Goal: Task Accomplishment & Management: Use online tool/utility

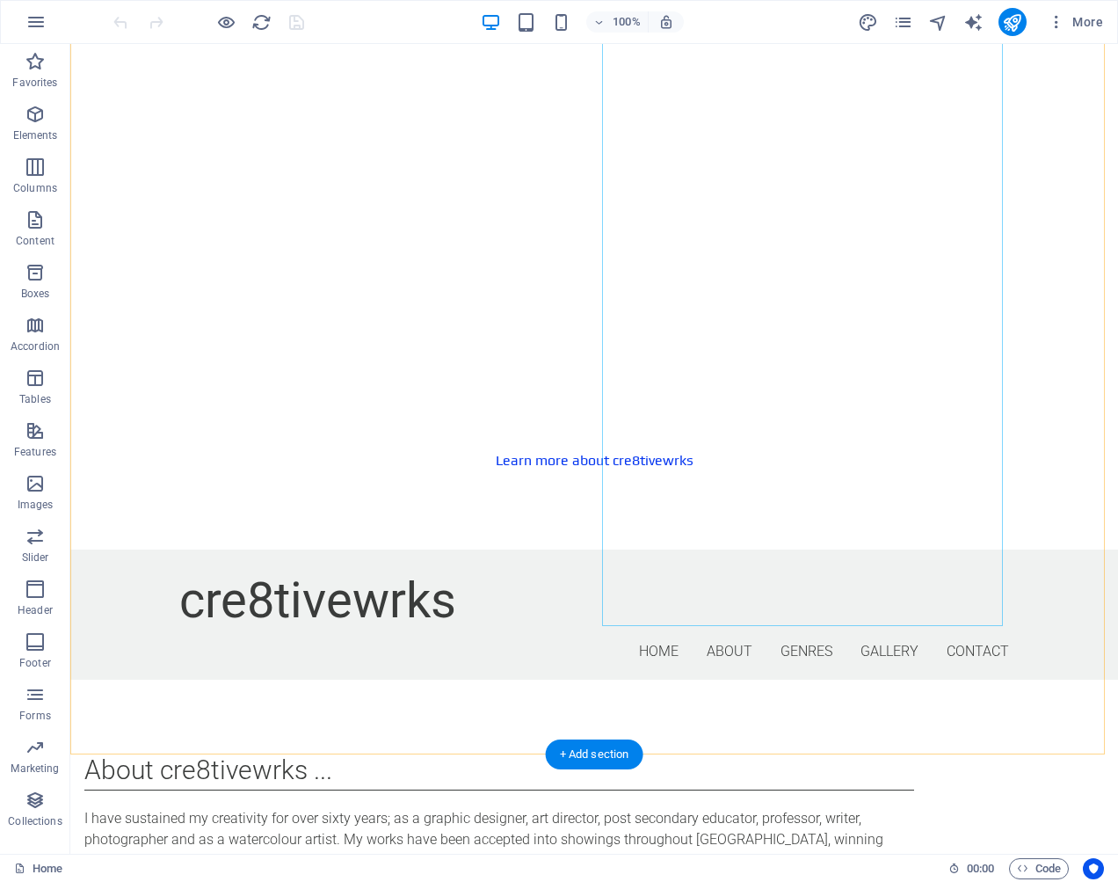
scroll to position [972, 0]
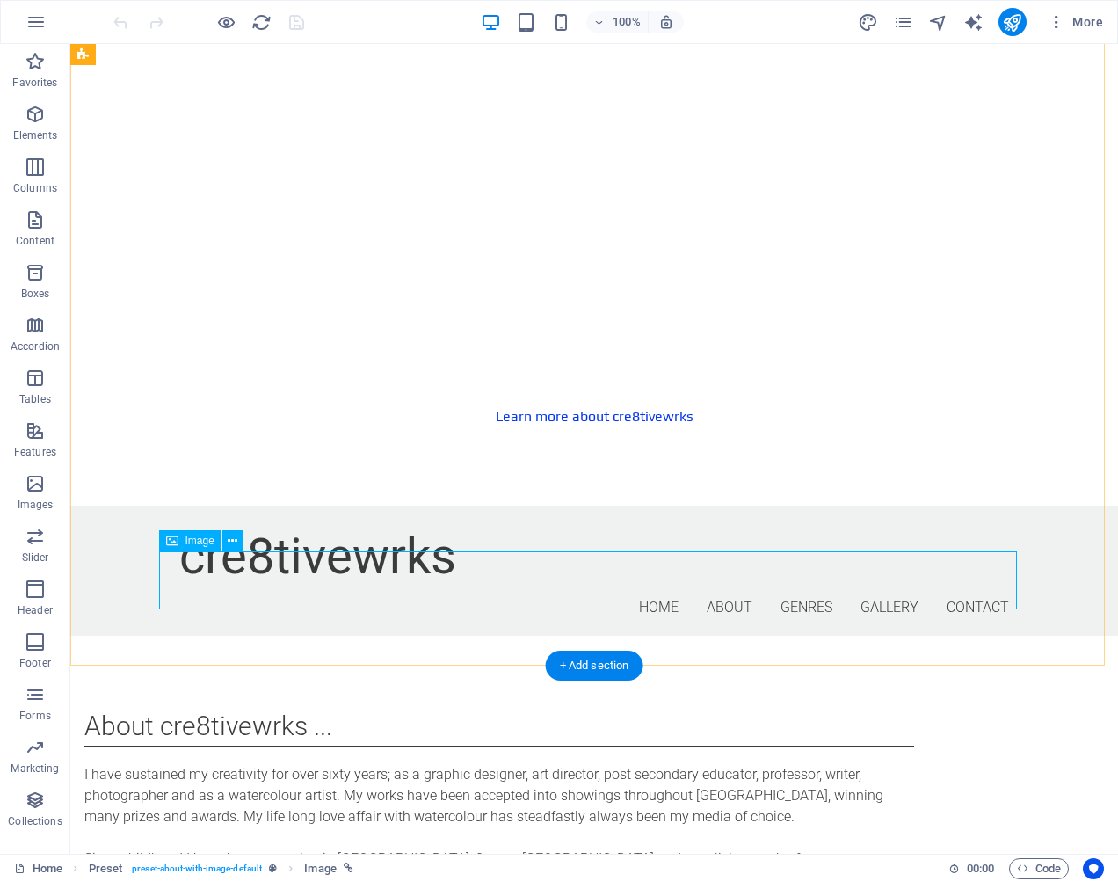
click at [203, 542] on span "Image" at bounding box center [200, 540] width 29 height 11
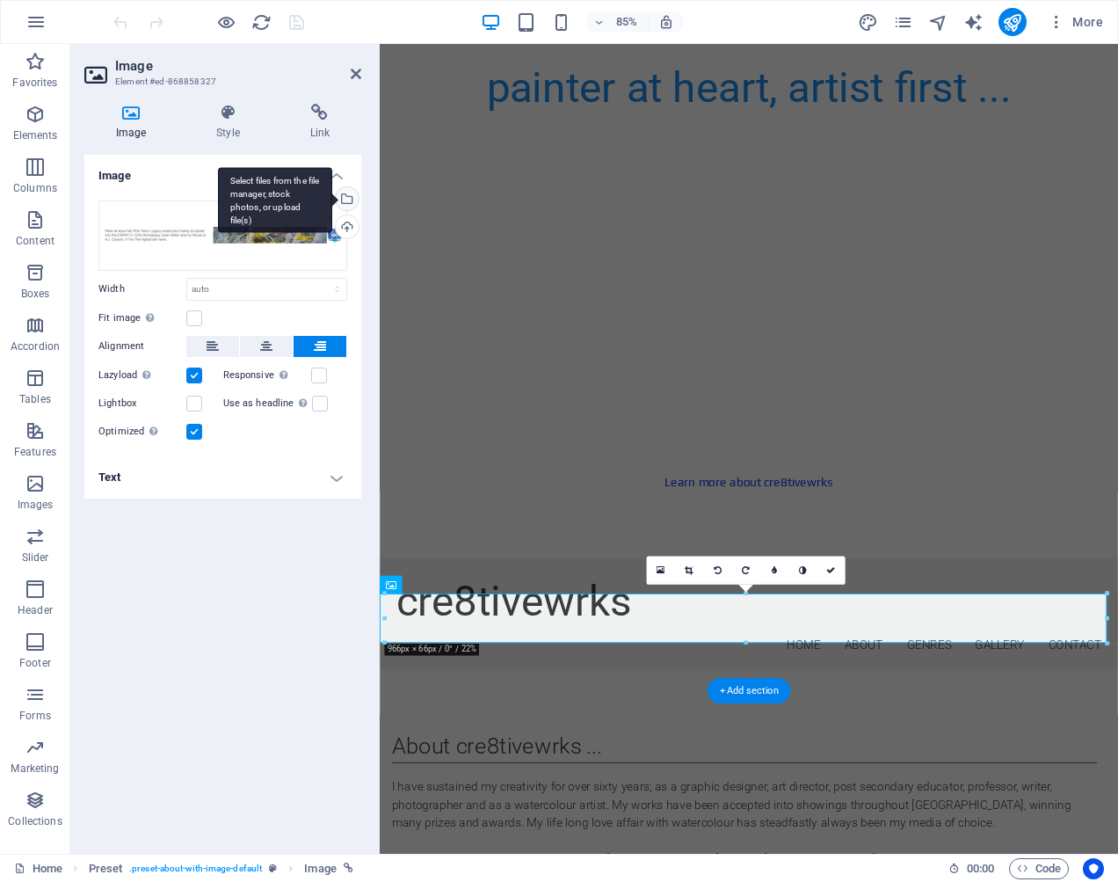
click at [346, 193] on div "Select files from the file manager, stock photos, or upload file(s)" at bounding box center [345, 200] width 26 height 26
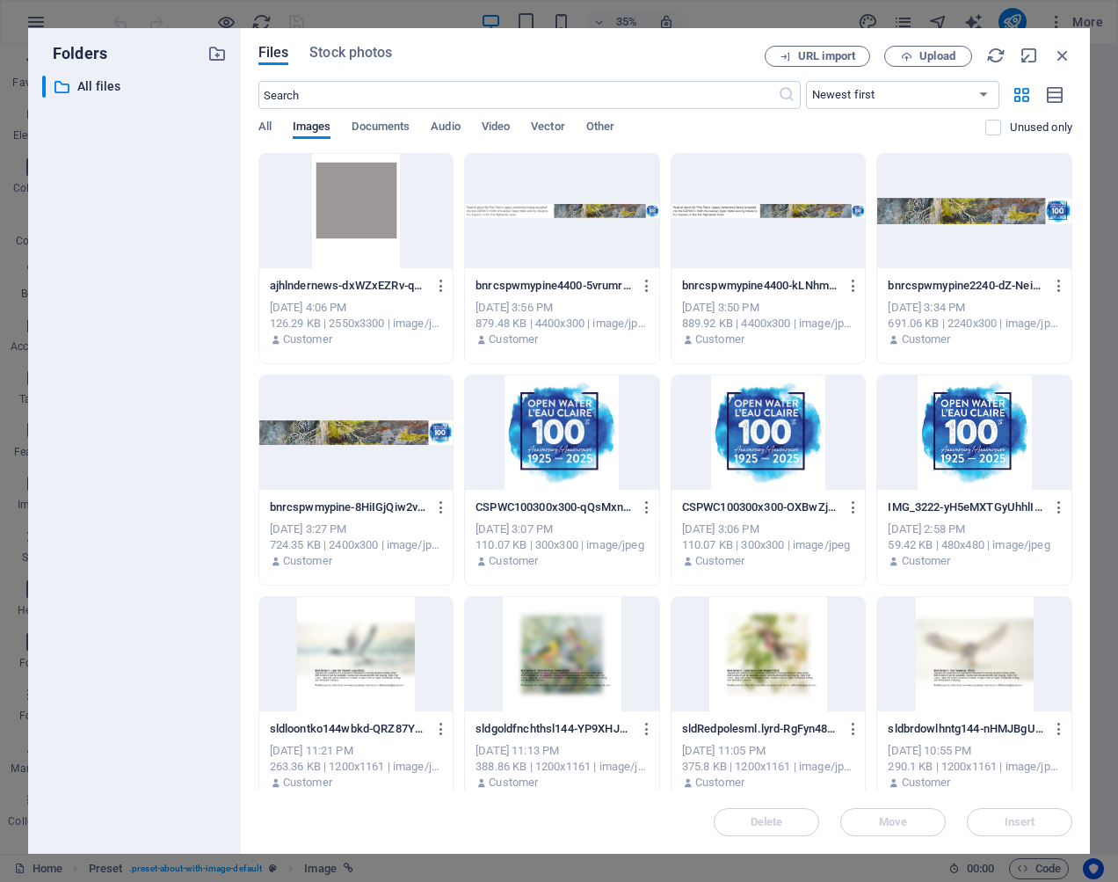
click at [375, 216] on div at bounding box center [356, 211] width 194 height 114
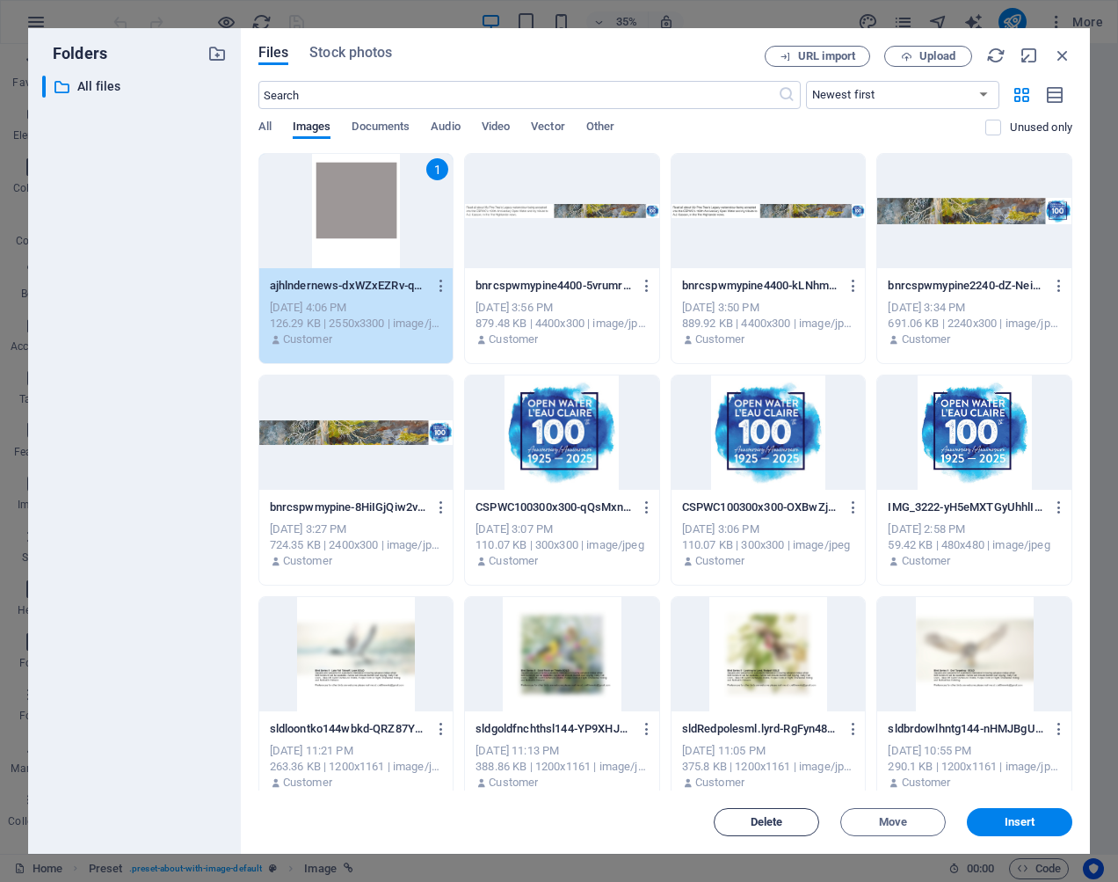
click at [775, 821] on span "Delete" at bounding box center [767, 822] width 33 height 11
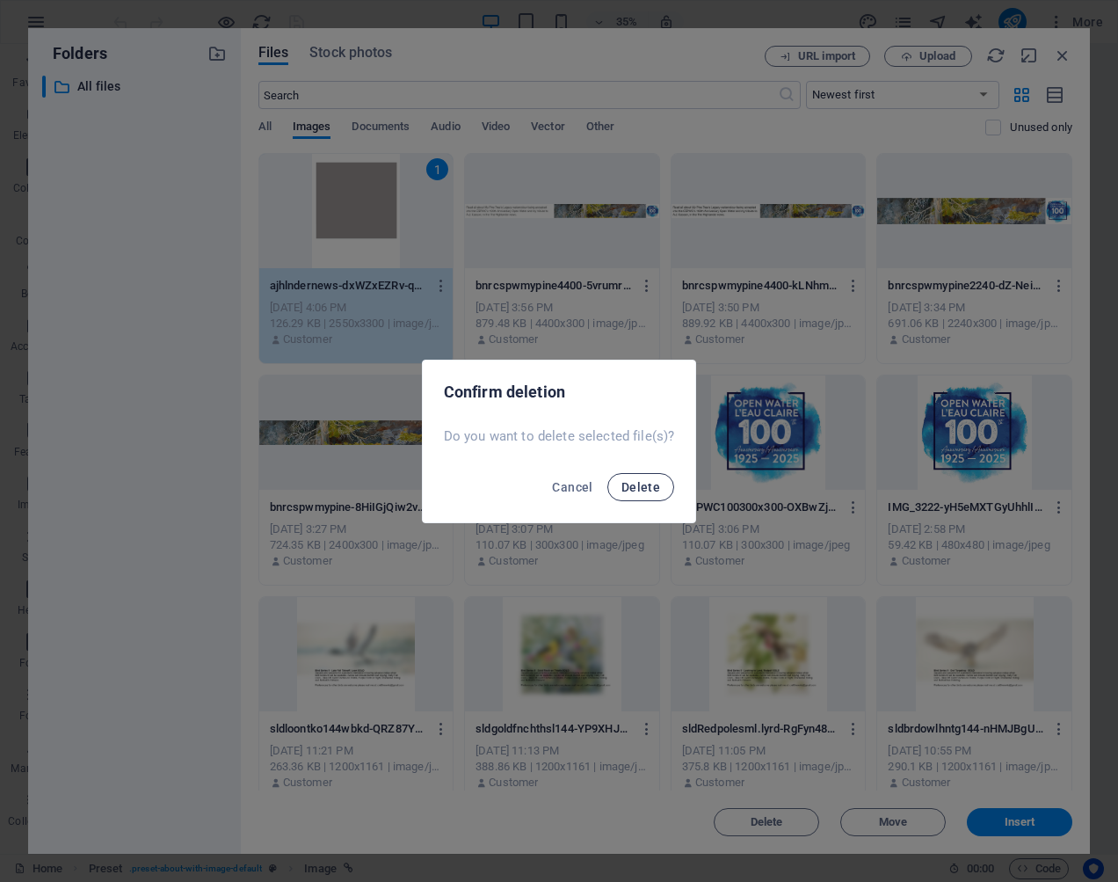
click at [648, 484] on span "Delete" at bounding box center [641, 487] width 39 height 14
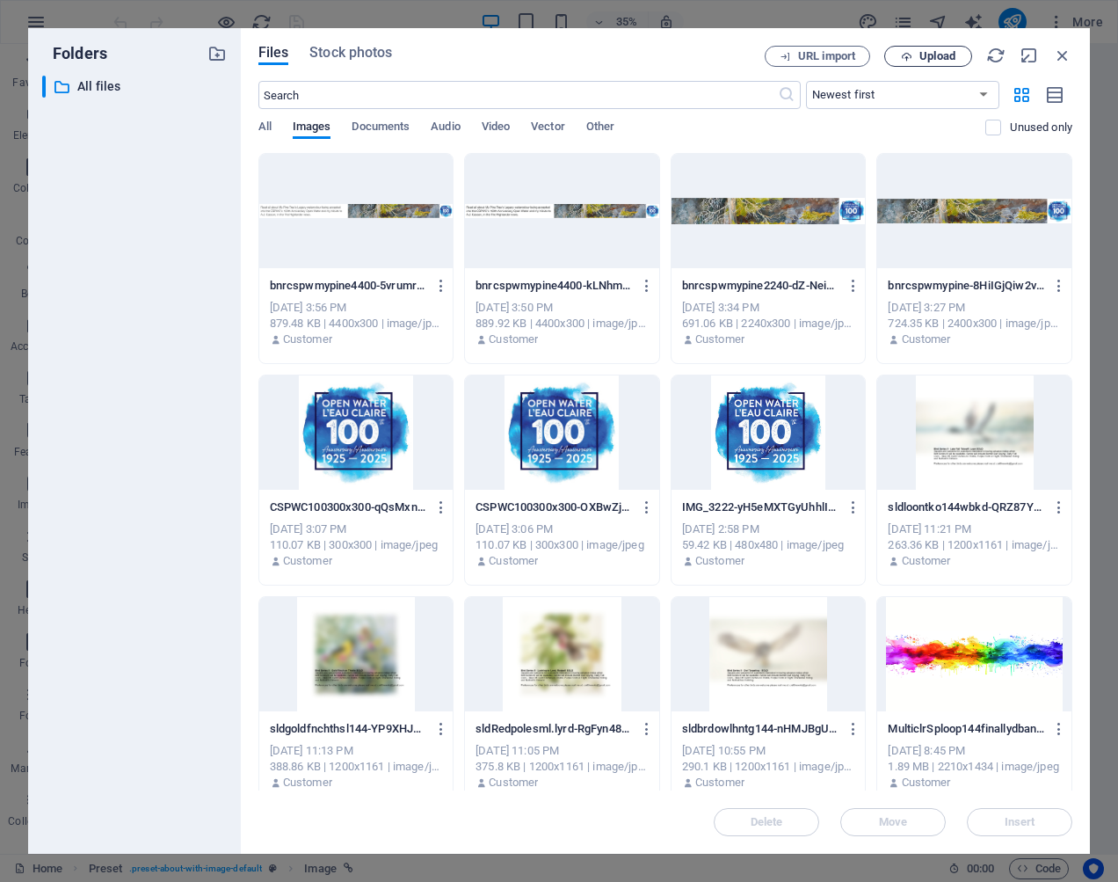
click at [956, 55] on span "Upload" at bounding box center [938, 56] width 36 height 11
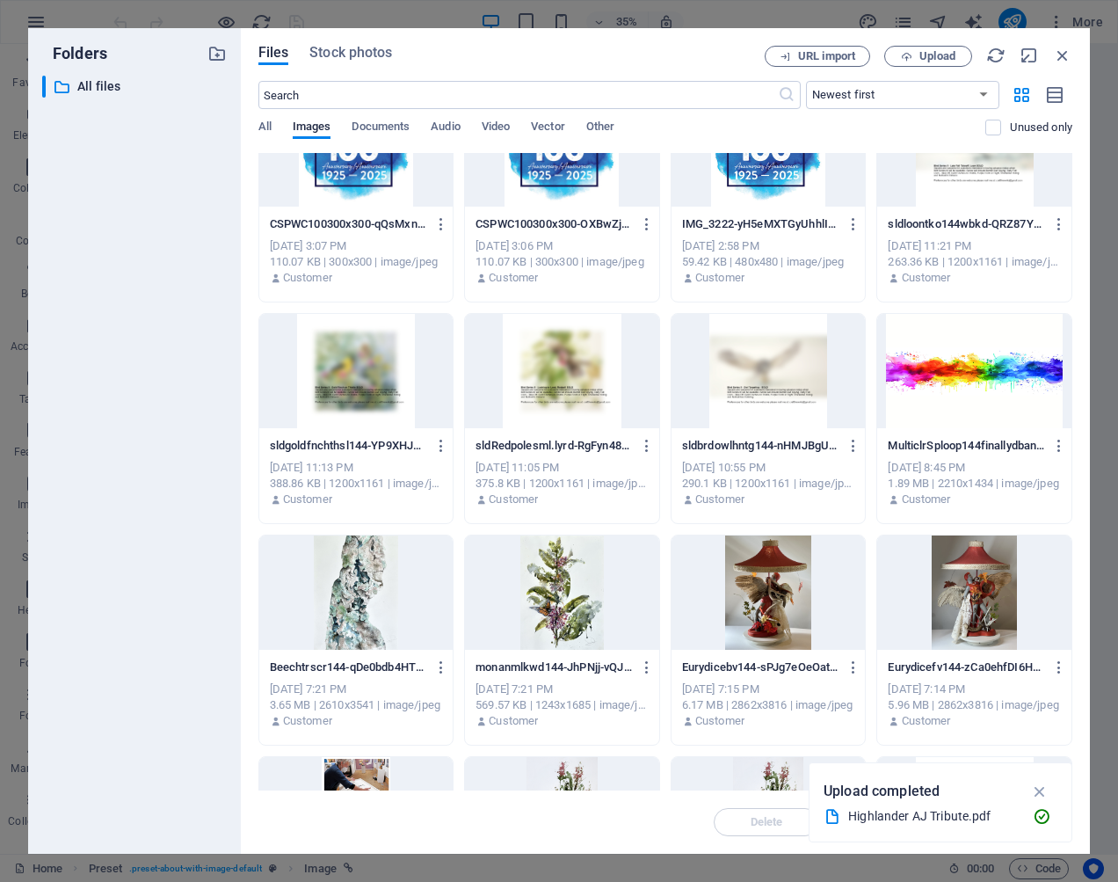
scroll to position [275, 0]
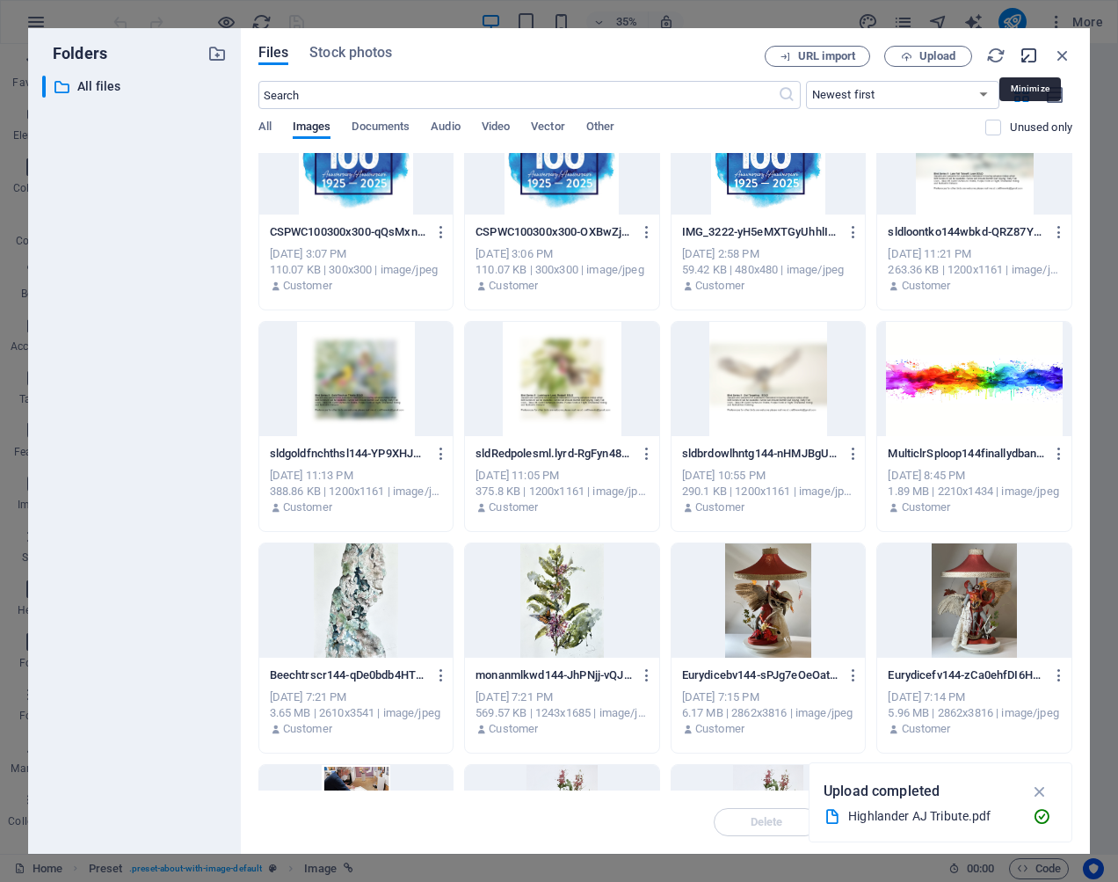
click at [1028, 56] on icon "button" at bounding box center [1029, 55] width 19 height 19
select select "image"
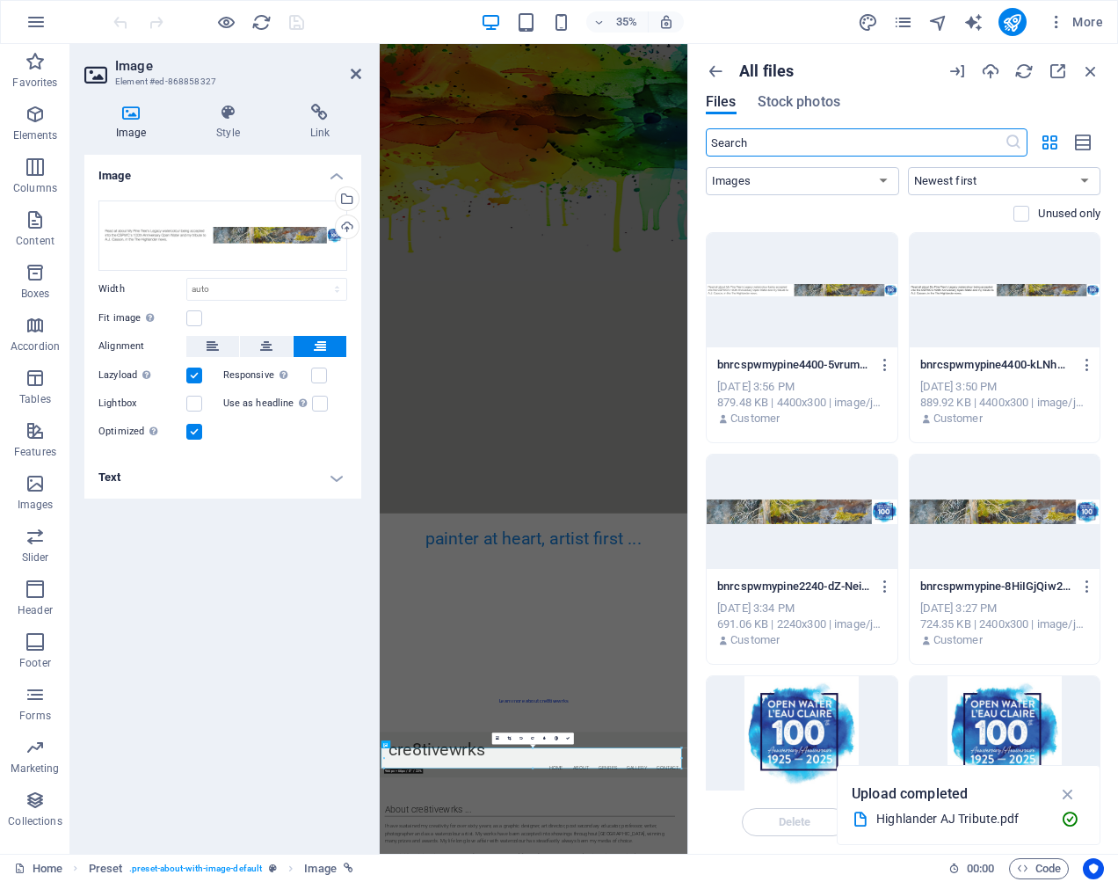
click at [287, 549] on div "Image Drag files here, click to choose files or select files from Files or our …" at bounding box center [222, 497] width 277 height 685
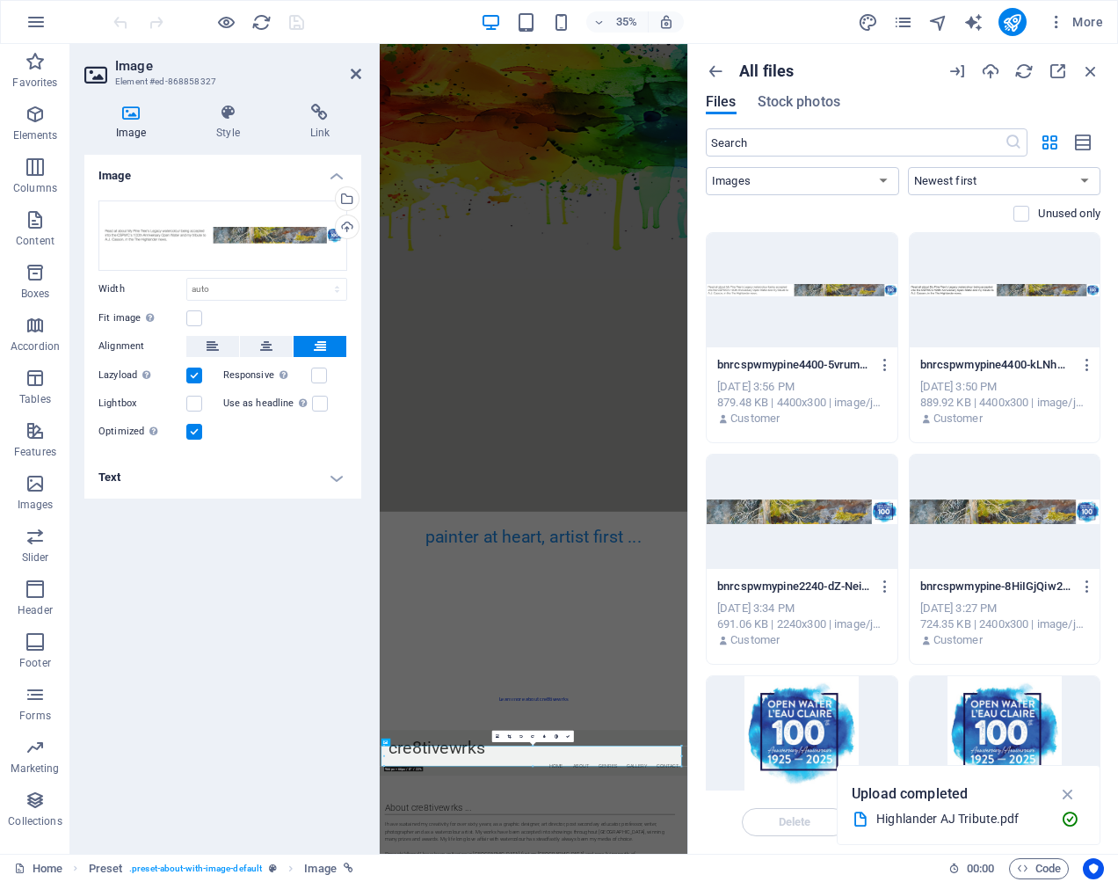
click at [348, 690] on div "Image Drag files here, click to choose files or select files from Files or our …" at bounding box center [222, 497] width 277 height 685
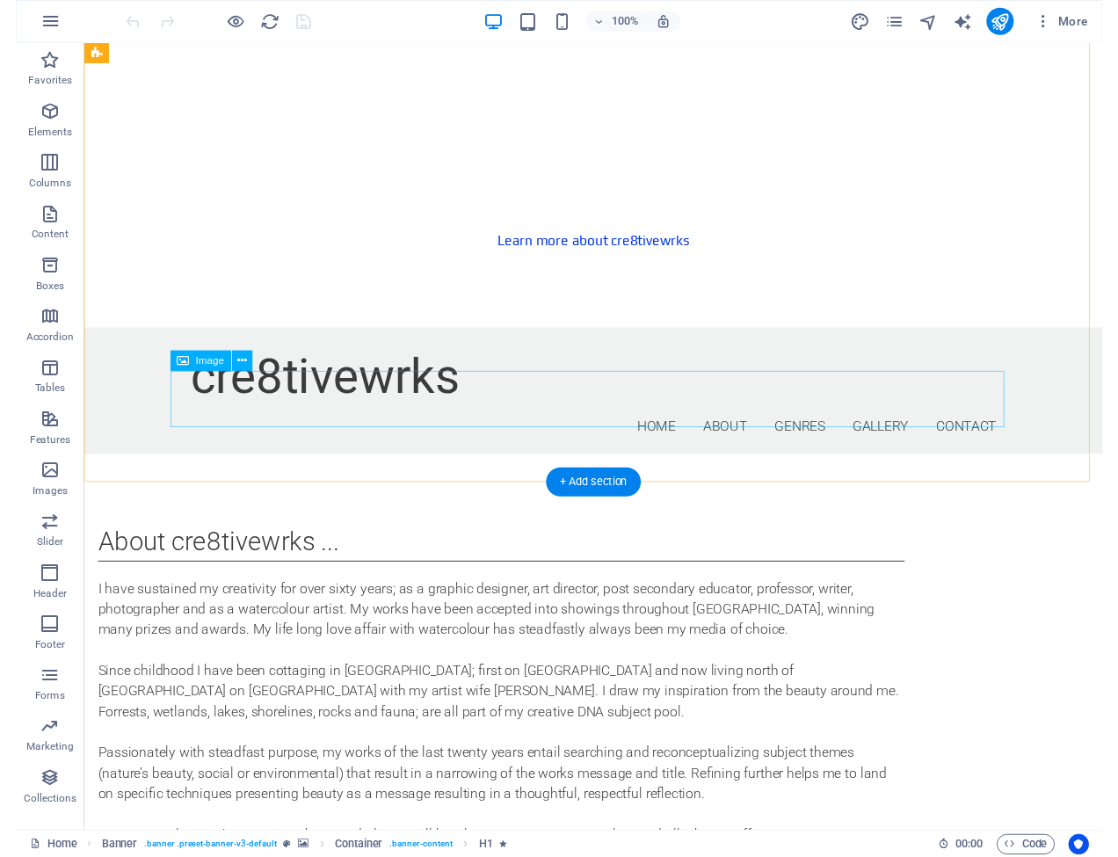
scroll to position [1142, 0]
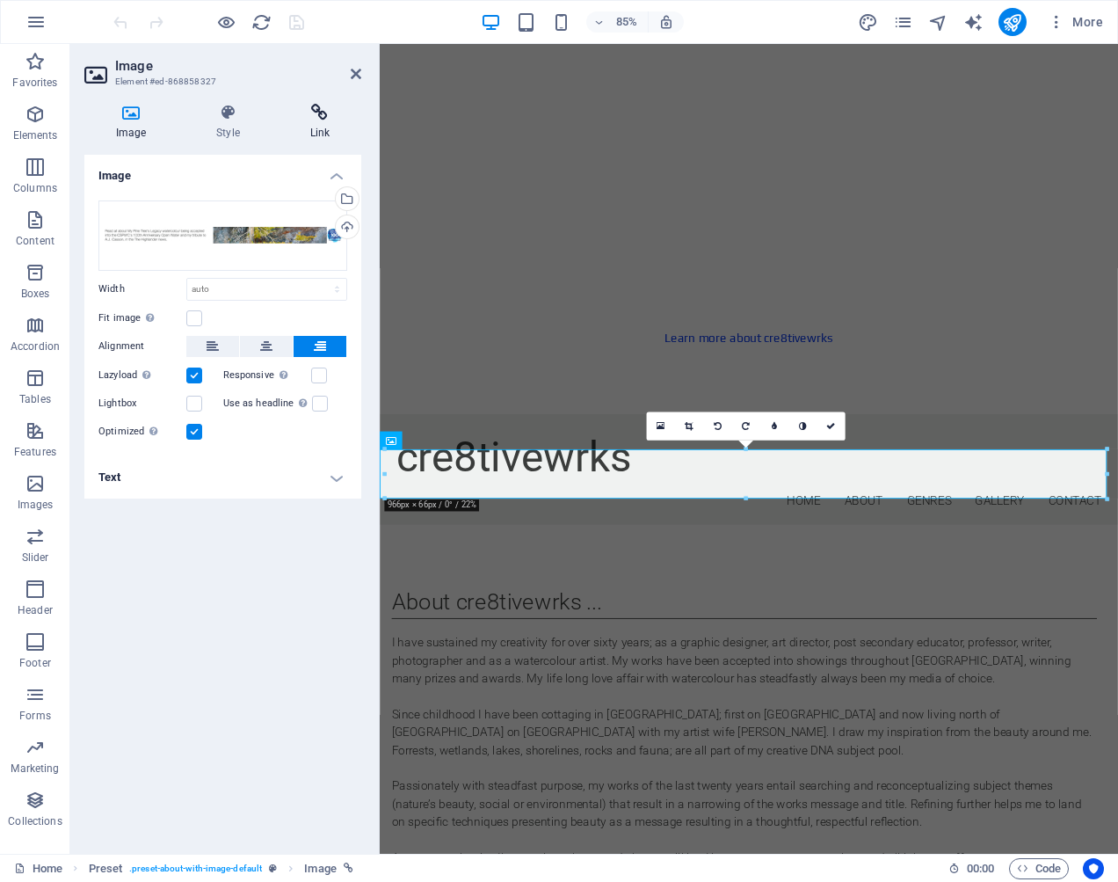
click at [319, 114] on icon at bounding box center [320, 113] width 83 height 18
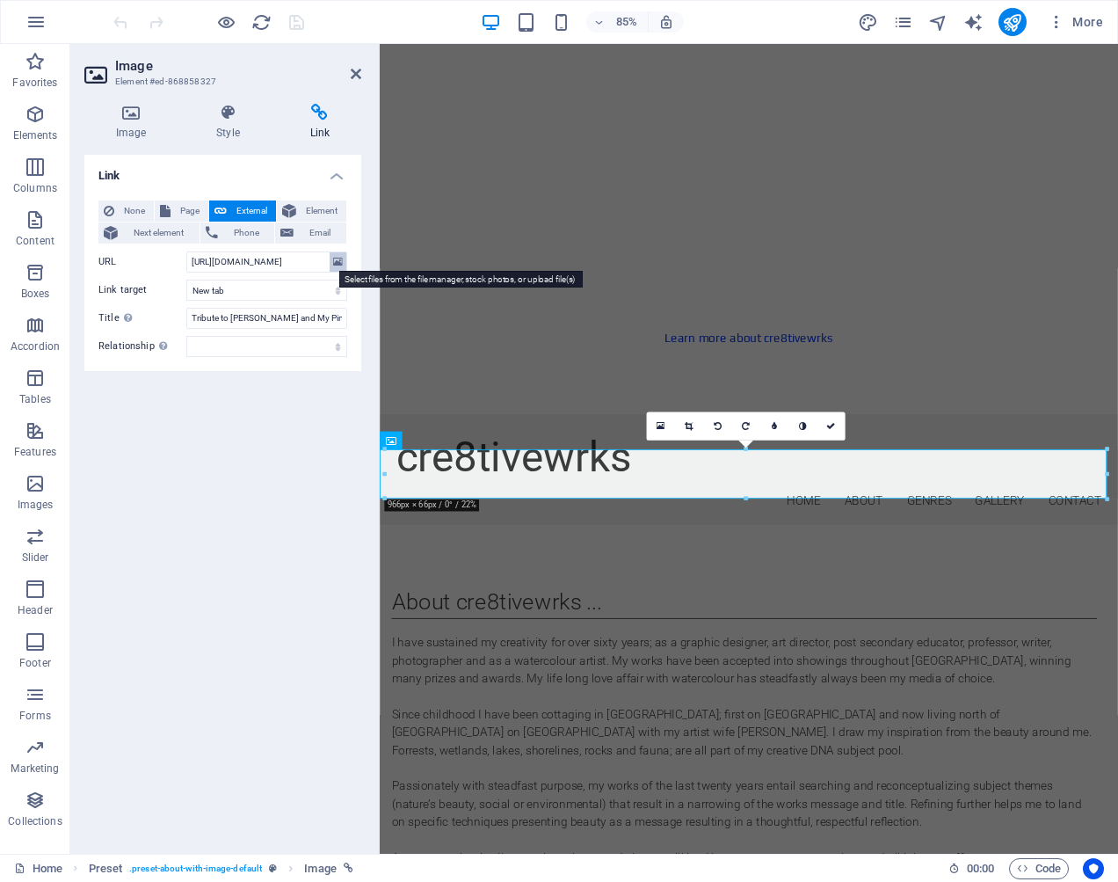
click at [339, 260] on icon at bounding box center [338, 261] width 10 height 19
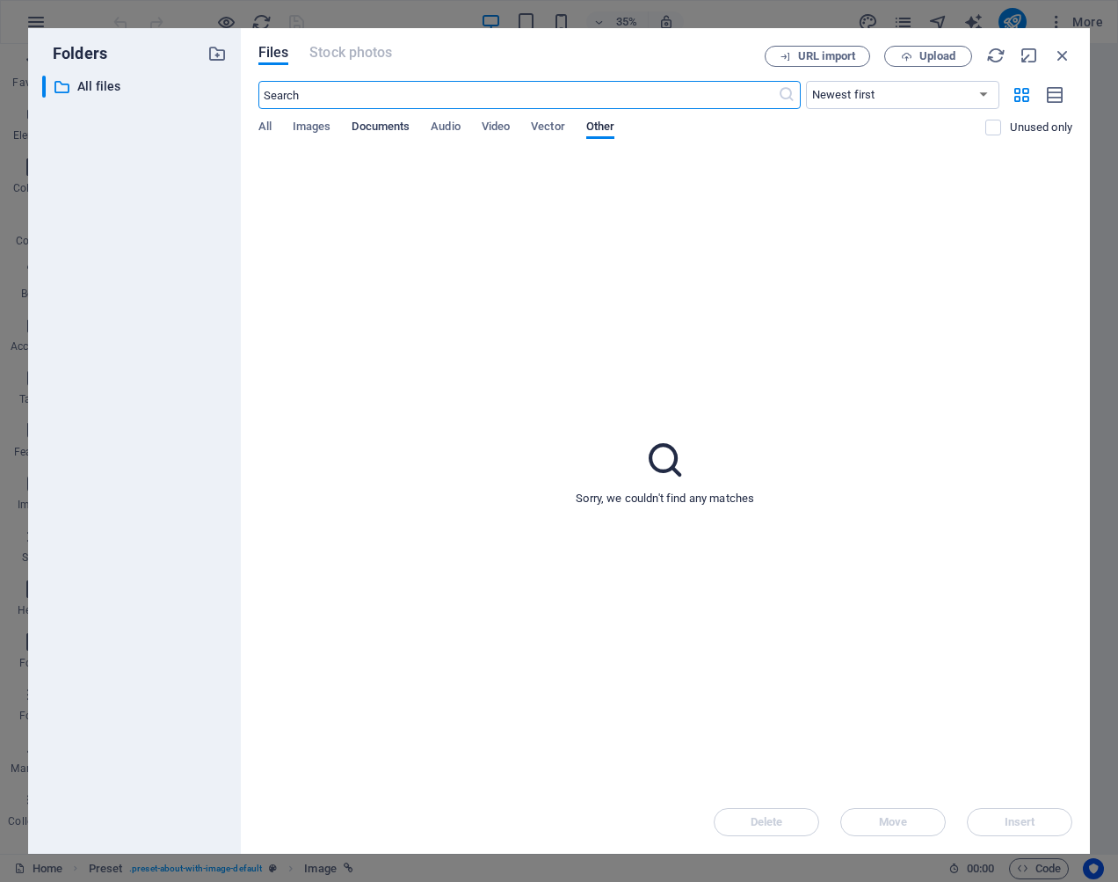
click at [379, 127] on span "Documents" at bounding box center [381, 128] width 58 height 25
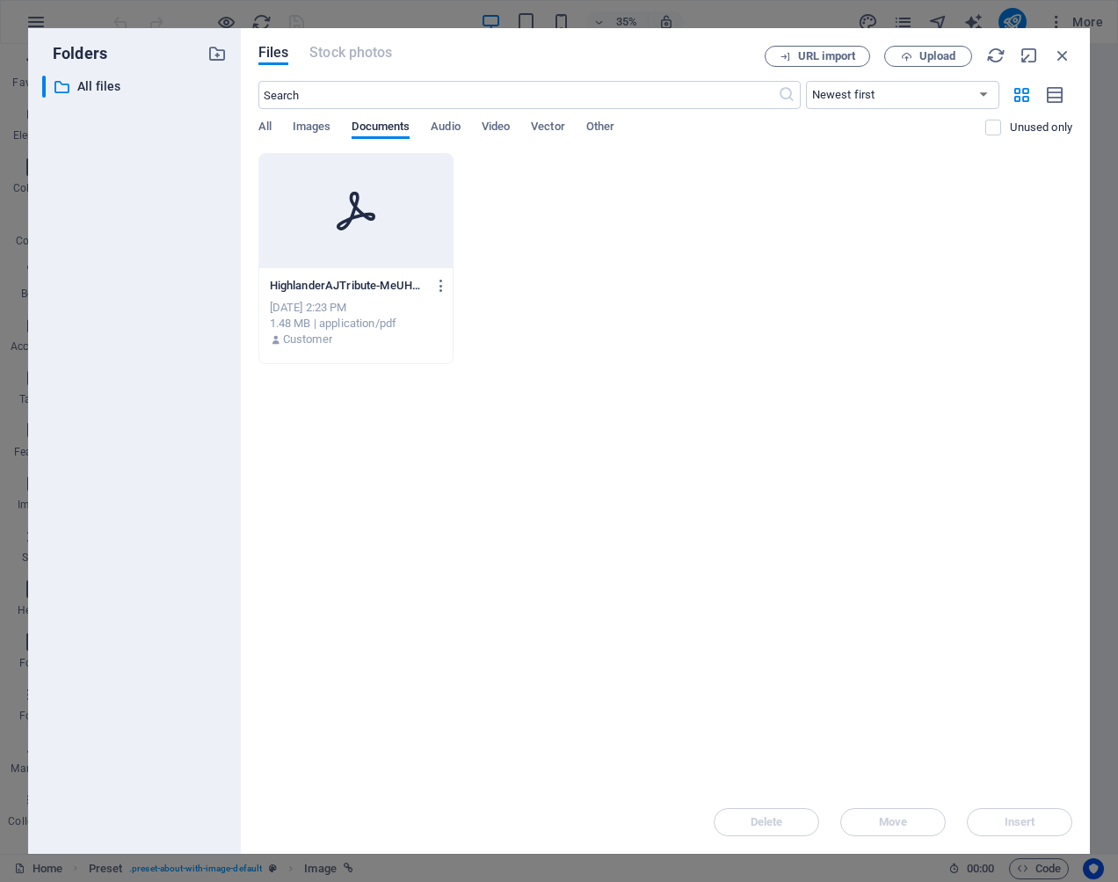
click at [407, 230] on div at bounding box center [356, 211] width 194 height 114
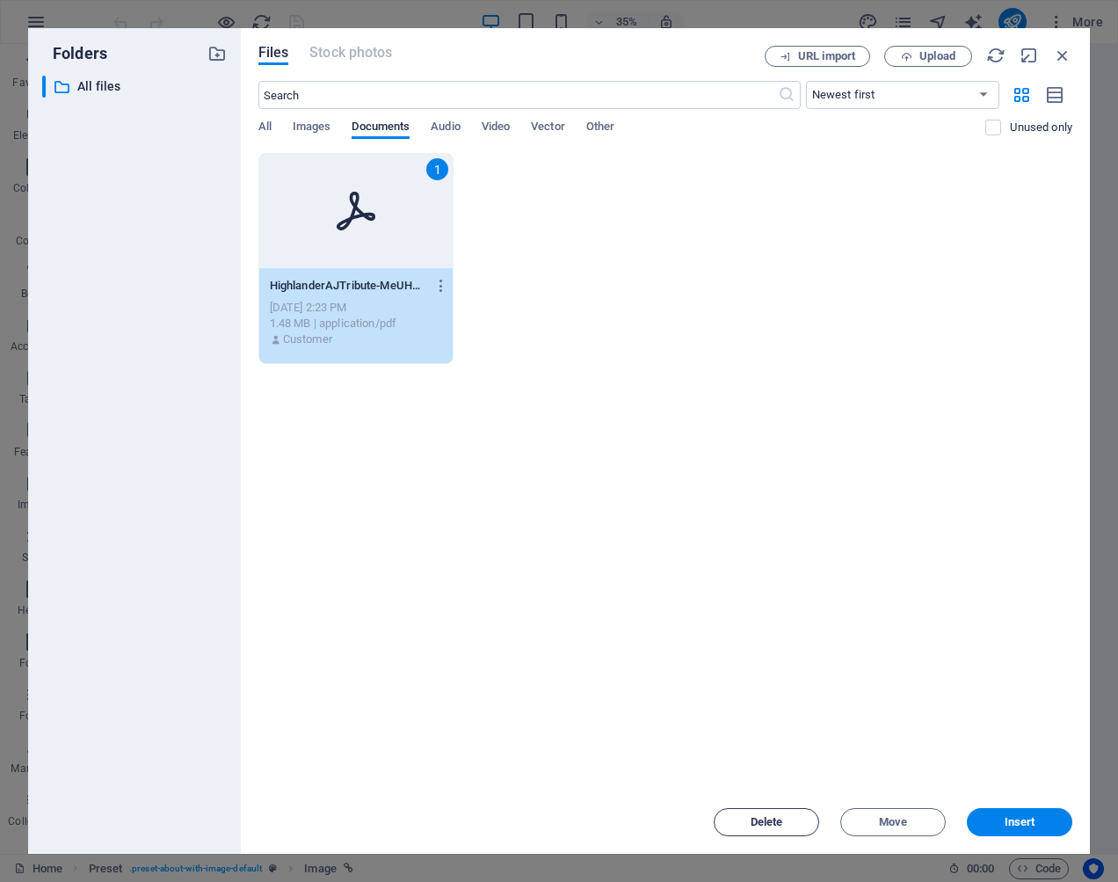
click at [787, 814] on button "Delete" at bounding box center [767, 822] width 106 height 28
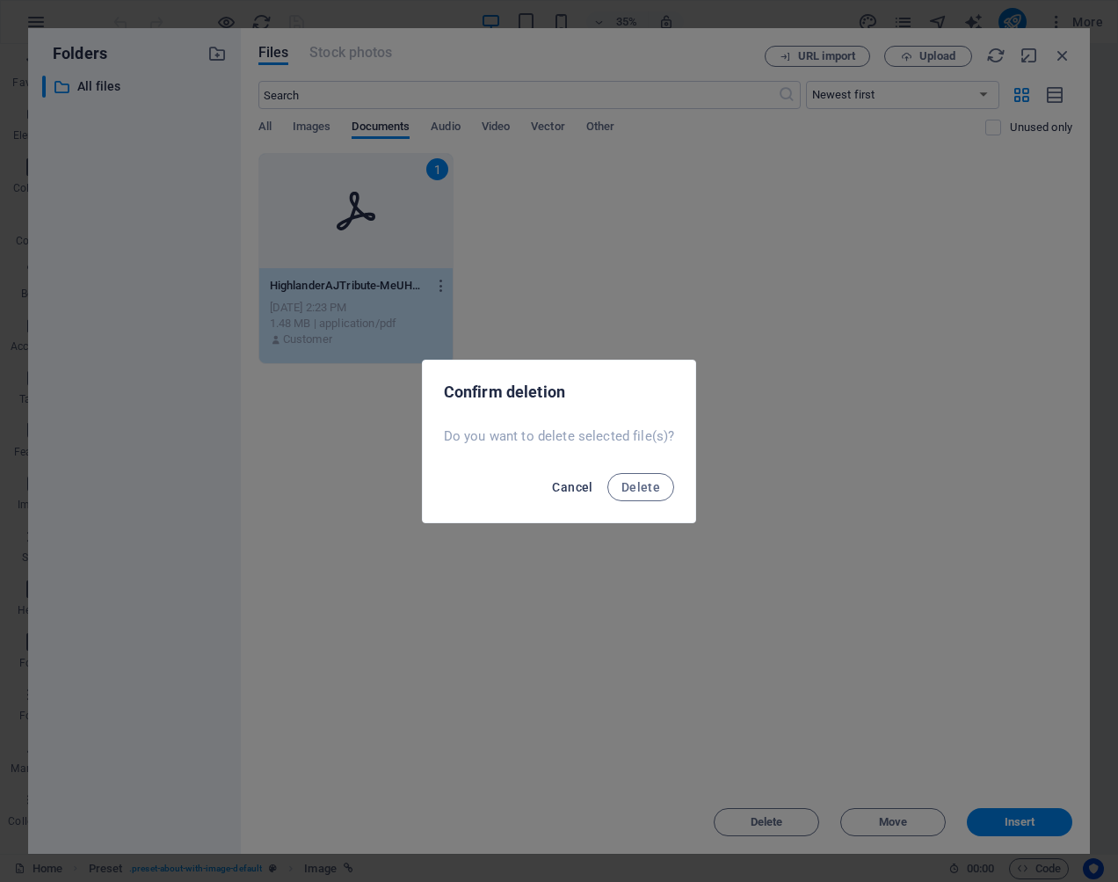
click at [579, 486] on span "Cancel" at bounding box center [572, 487] width 40 height 14
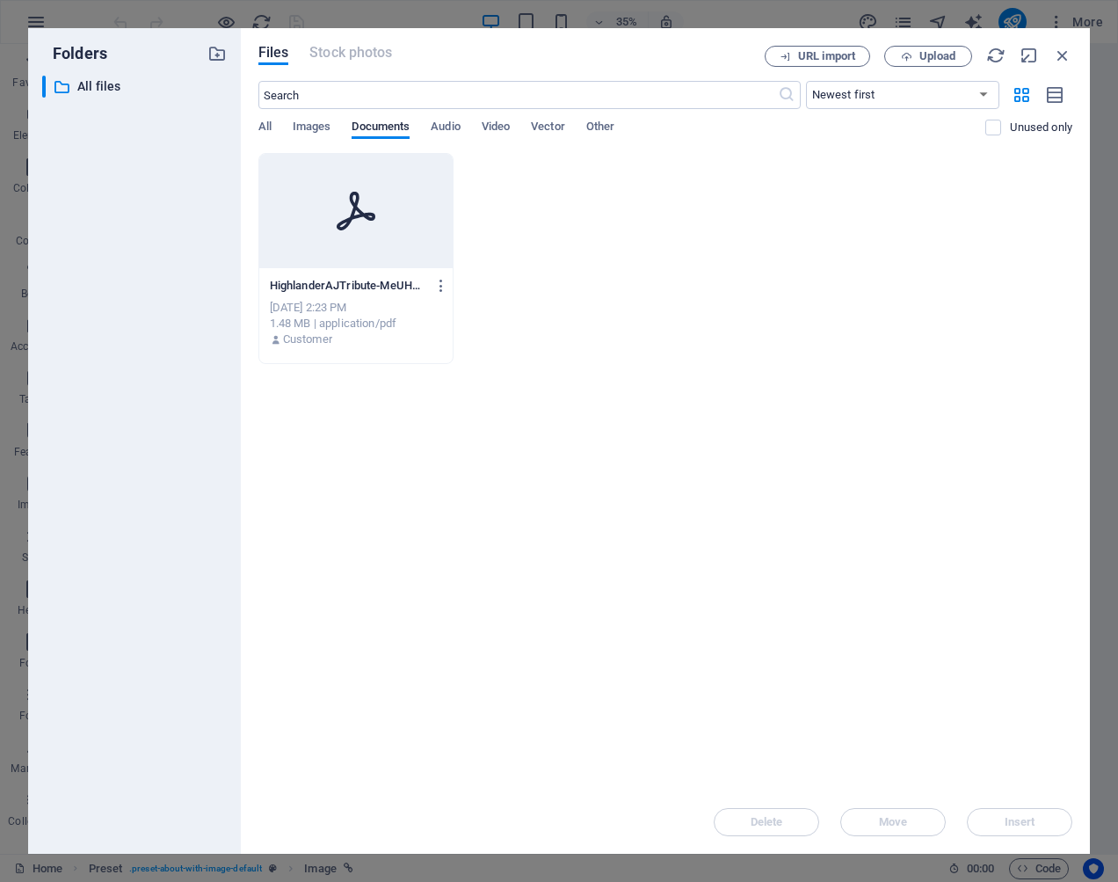
drag, startPoint x: 637, startPoint y: 53, endPoint x: 620, endPoint y: 72, distance: 25.6
click at [620, 72] on div "Files Stock photos URL import Upload ​ Newest first Oldest first Name (A-Z) Nam…" at bounding box center [665, 441] width 814 height 790
click at [940, 55] on span "Upload" at bounding box center [938, 56] width 36 height 11
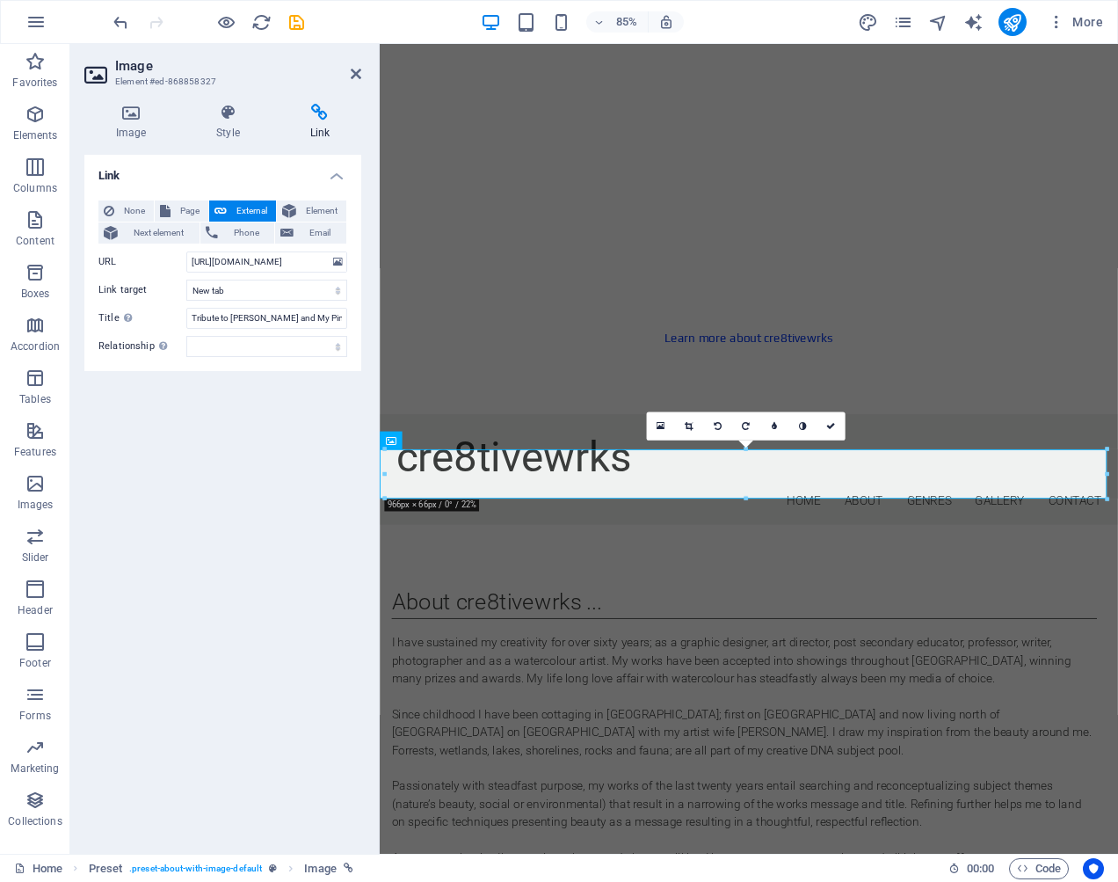
click at [277, 437] on div "Link None Page External Element Next element Phone Email Page Home Subpage Lega…" at bounding box center [222, 497] width 277 height 685
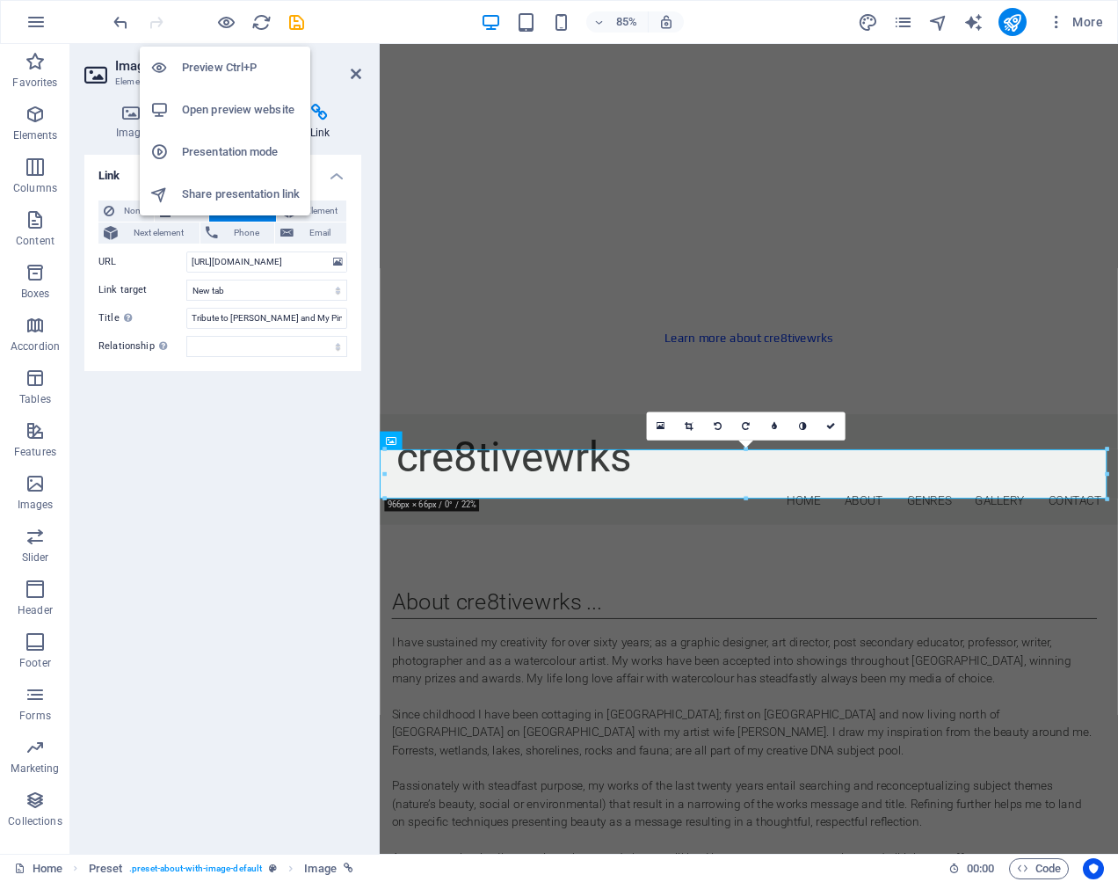
click at [226, 105] on h6 "Open preview website" at bounding box center [241, 109] width 118 height 21
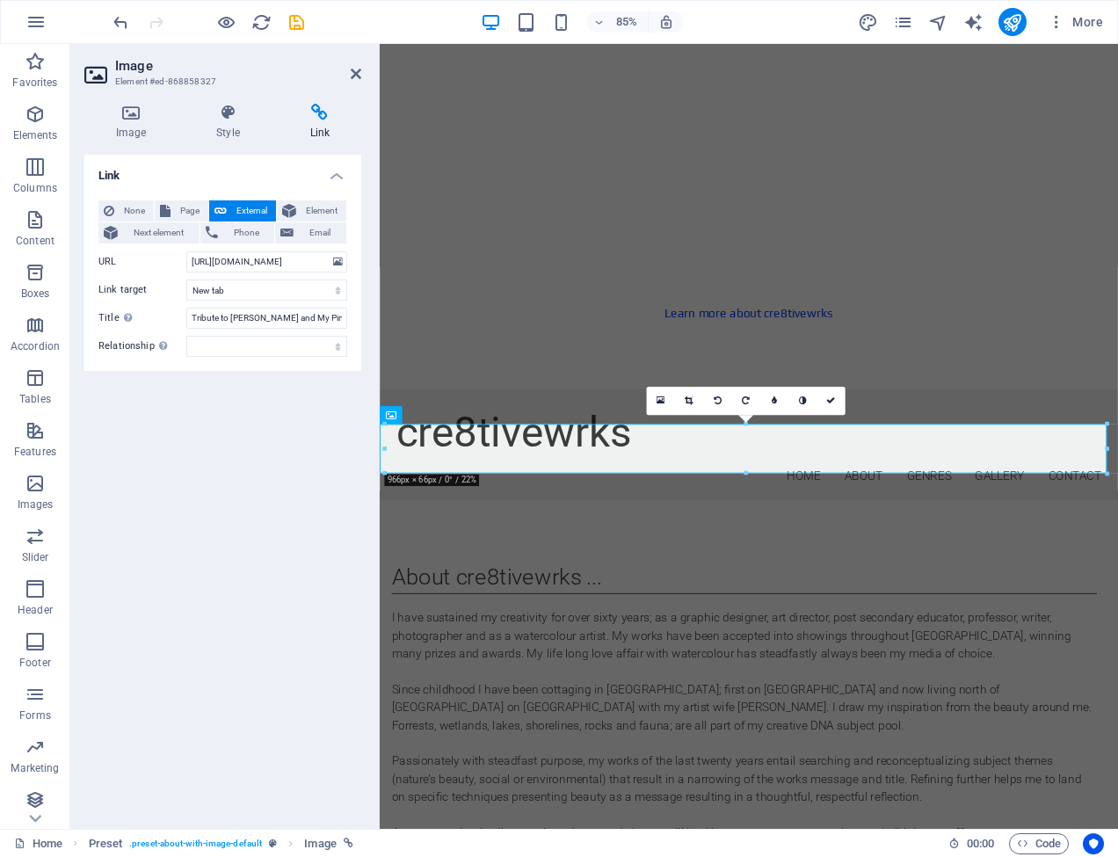
click at [321, 113] on icon at bounding box center [320, 113] width 83 height 18
click at [340, 258] on icon at bounding box center [338, 261] width 10 height 19
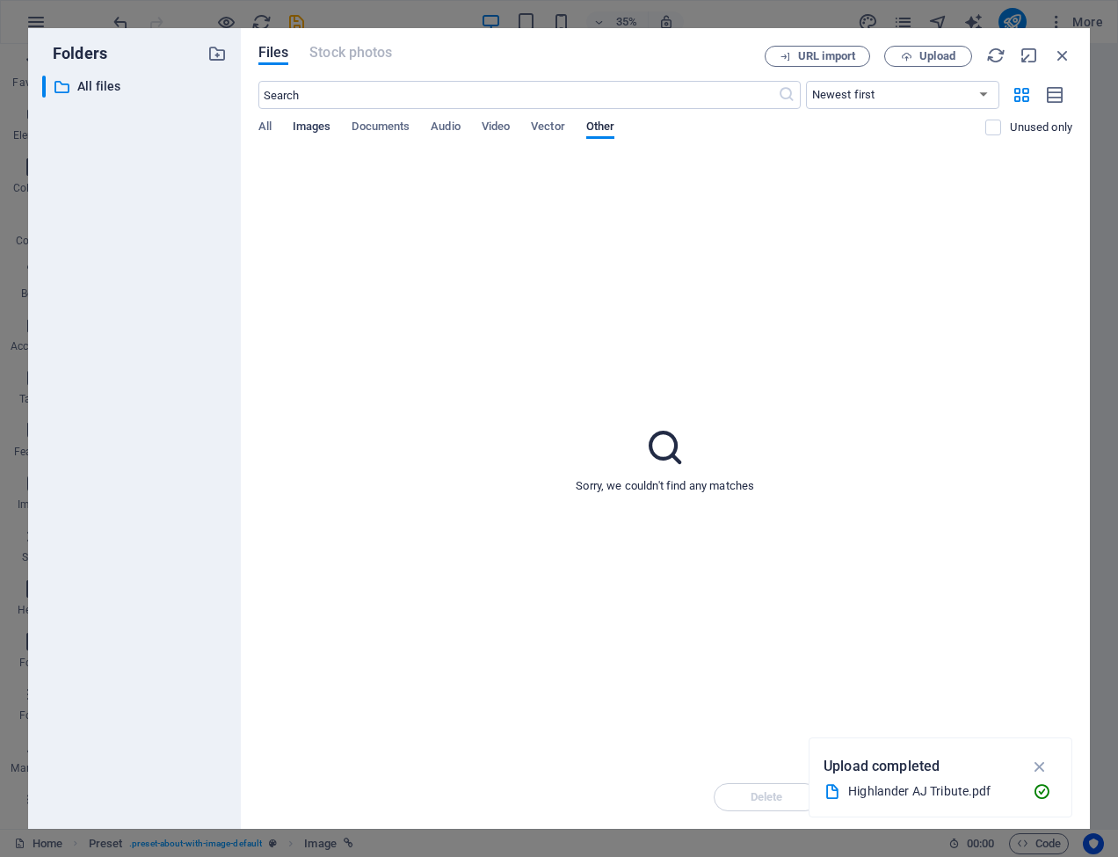
click at [320, 125] on span "Images" at bounding box center [312, 128] width 39 height 25
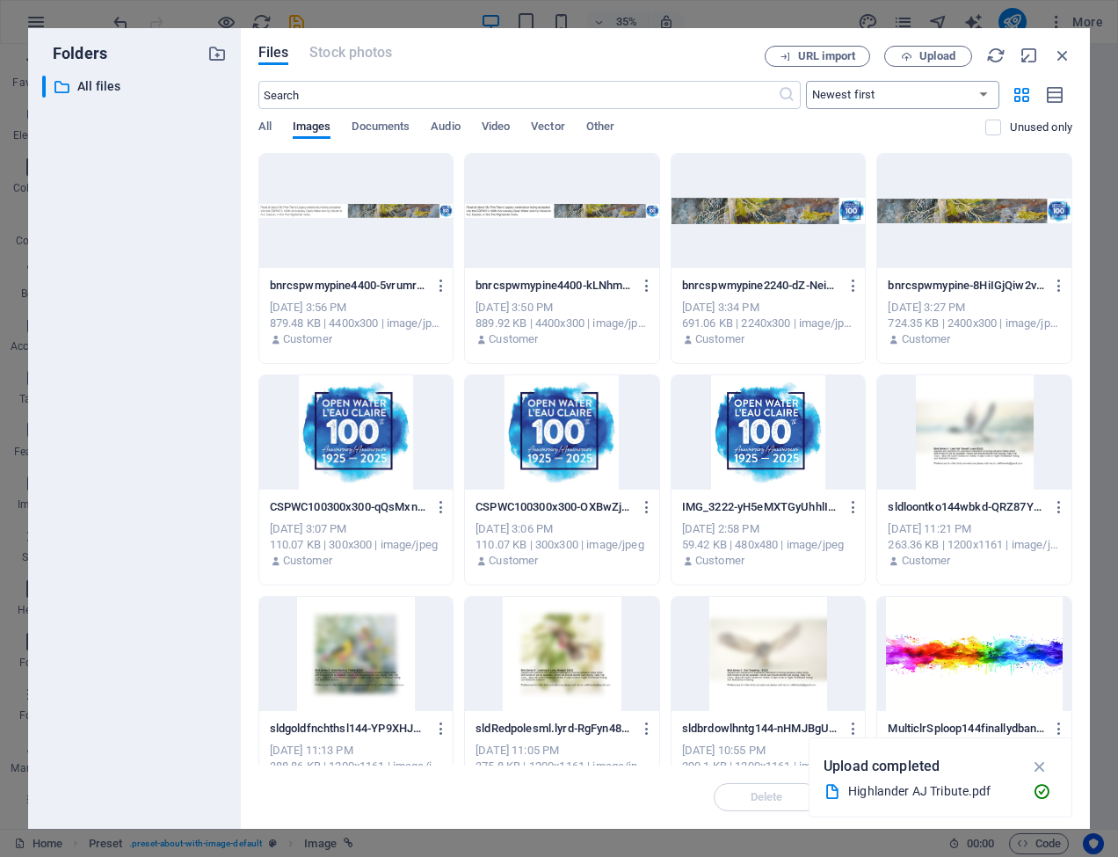
scroll to position [0, 0]
click at [937, 53] on span "Upload" at bounding box center [938, 56] width 36 height 11
type input "https://cdn1.site-media.eu/images/document/19639116/HighlanderAJTribute-yyXi-3K…"
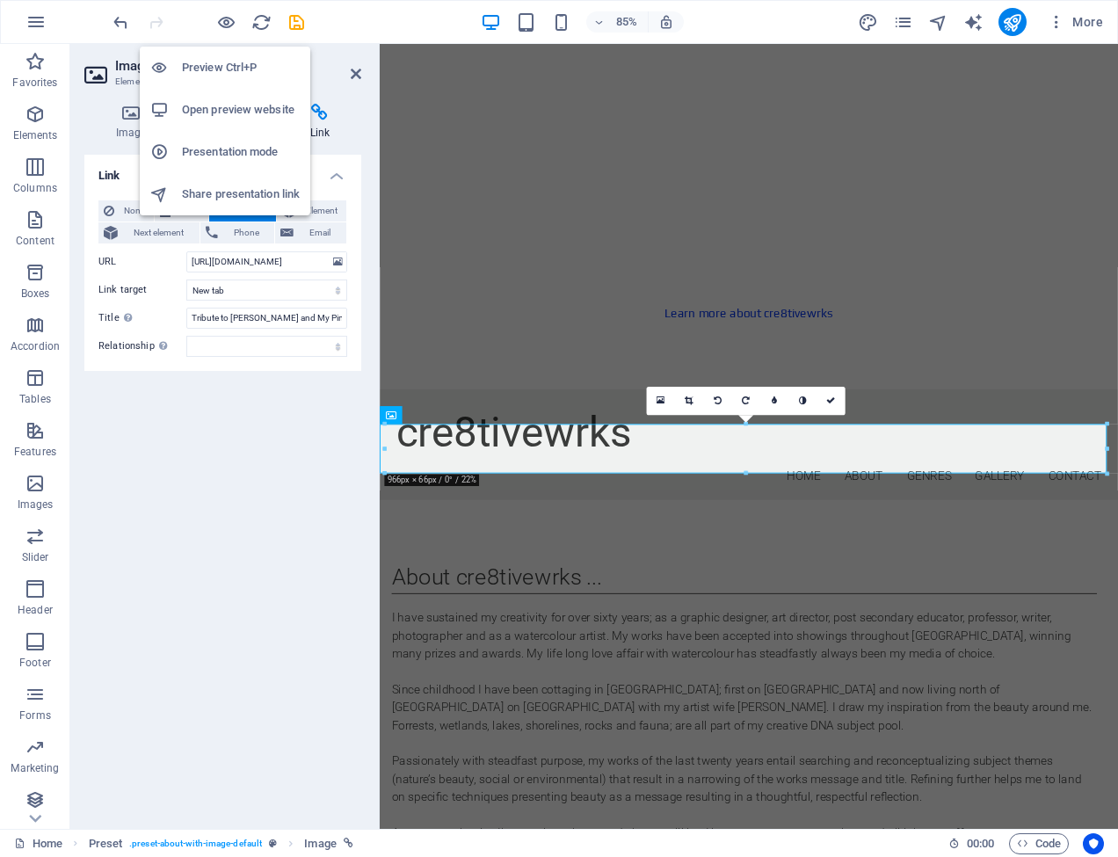
click at [230, 110] on h6 "Open preview website" at bounding box center [241, 109] width 118 height 21
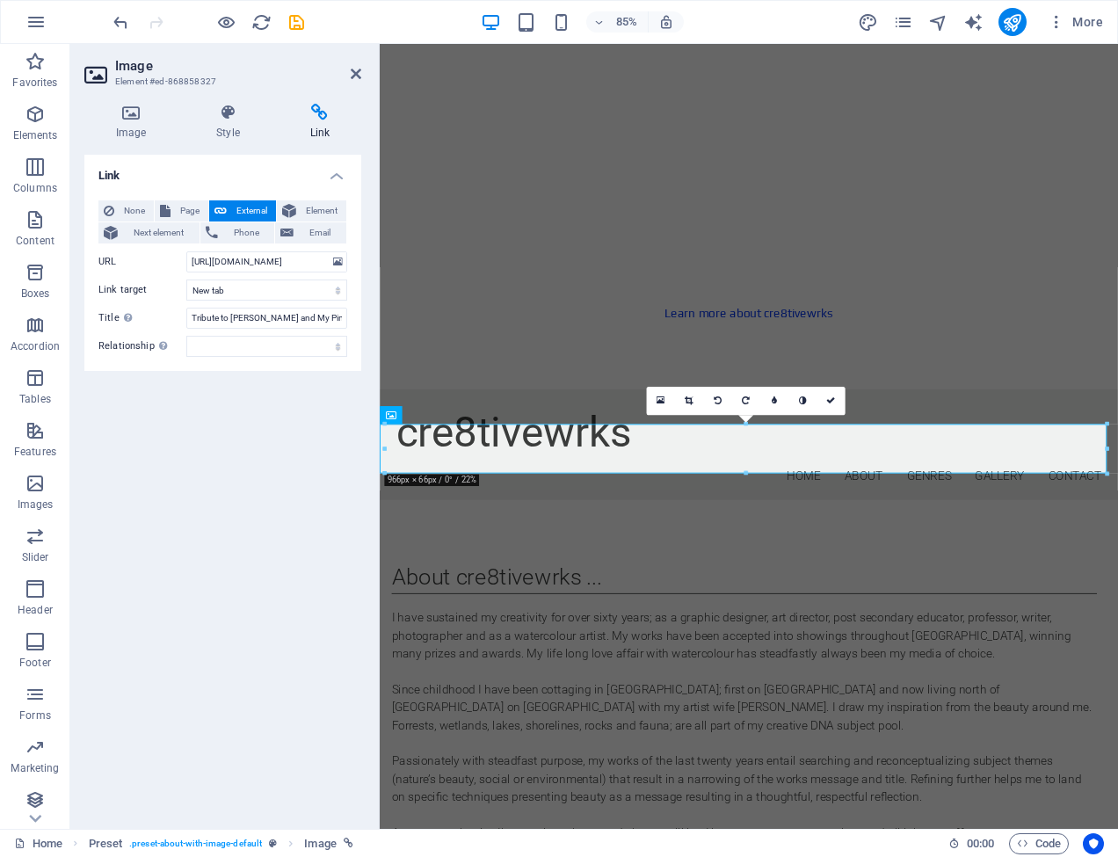
click at [342, 18] on div "85% More" at bounding box center [610, 22] width 1001 height 28
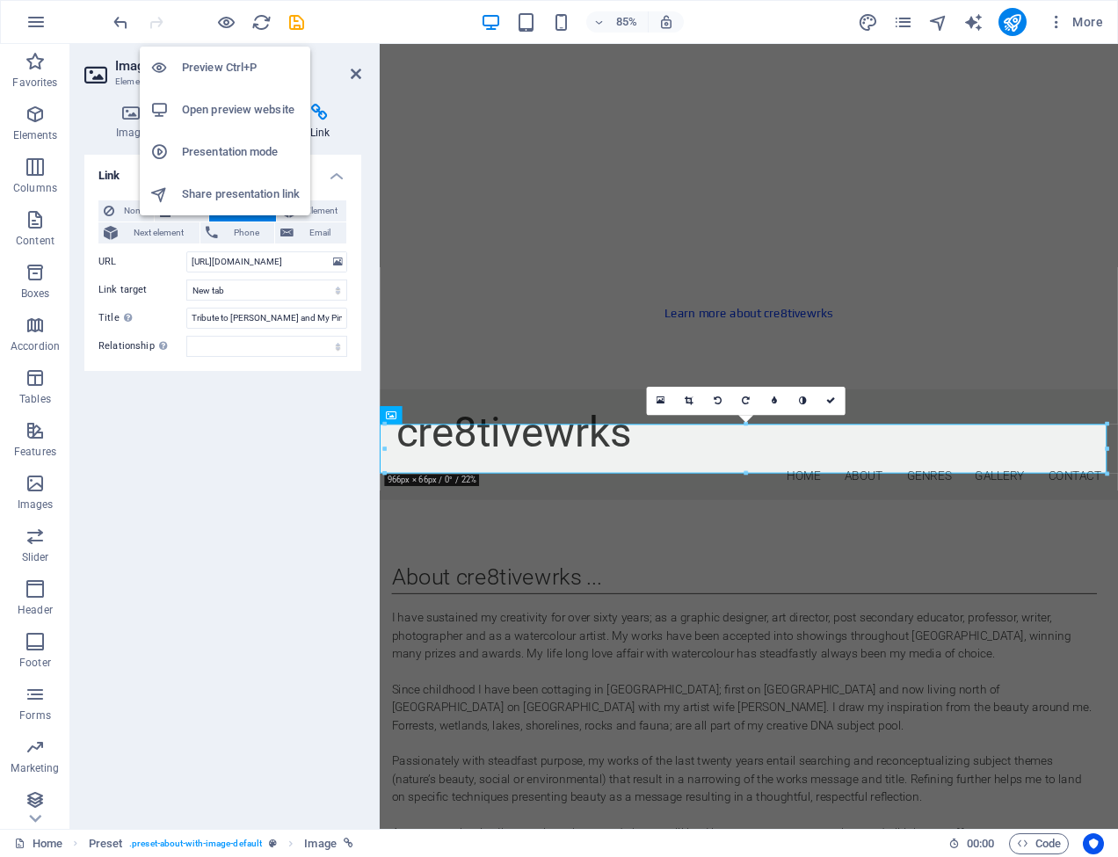
click at [221, 69] on h6 "Preview Ctrl+P" at bounding box center [241, 67] width 118 height 21
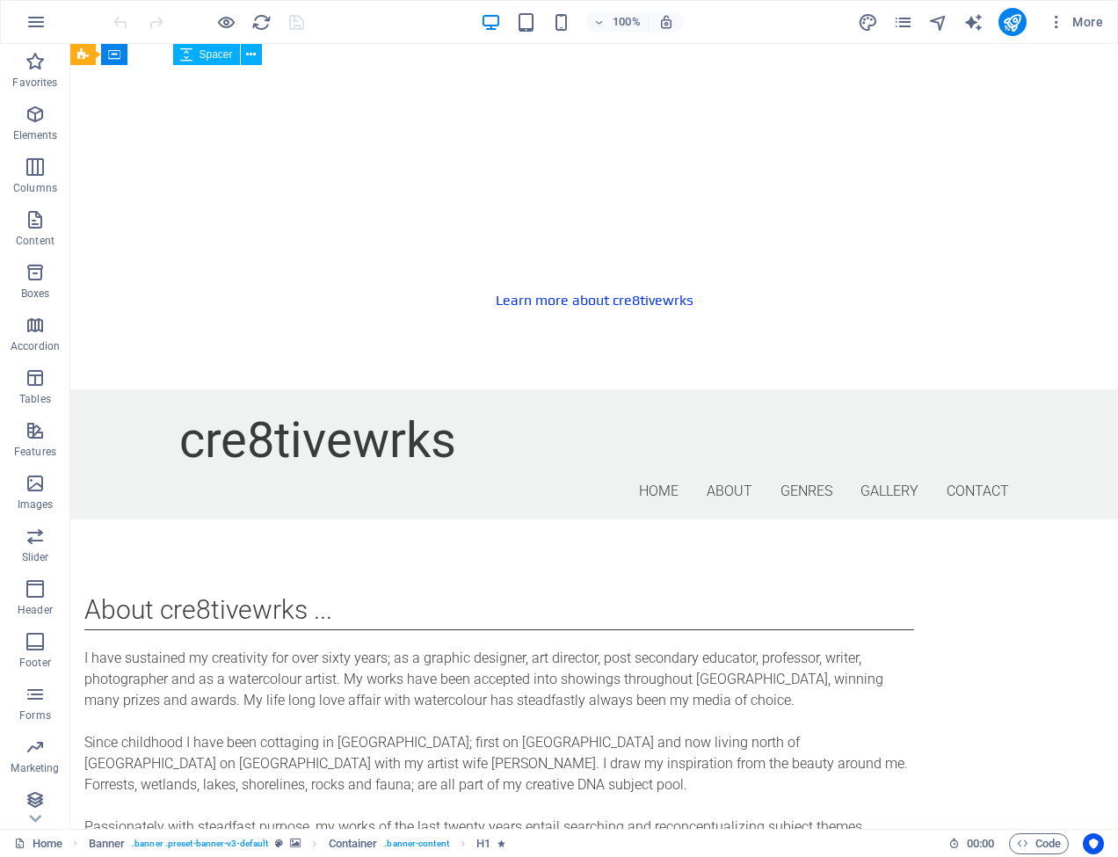
scroll to position [1071, 0]
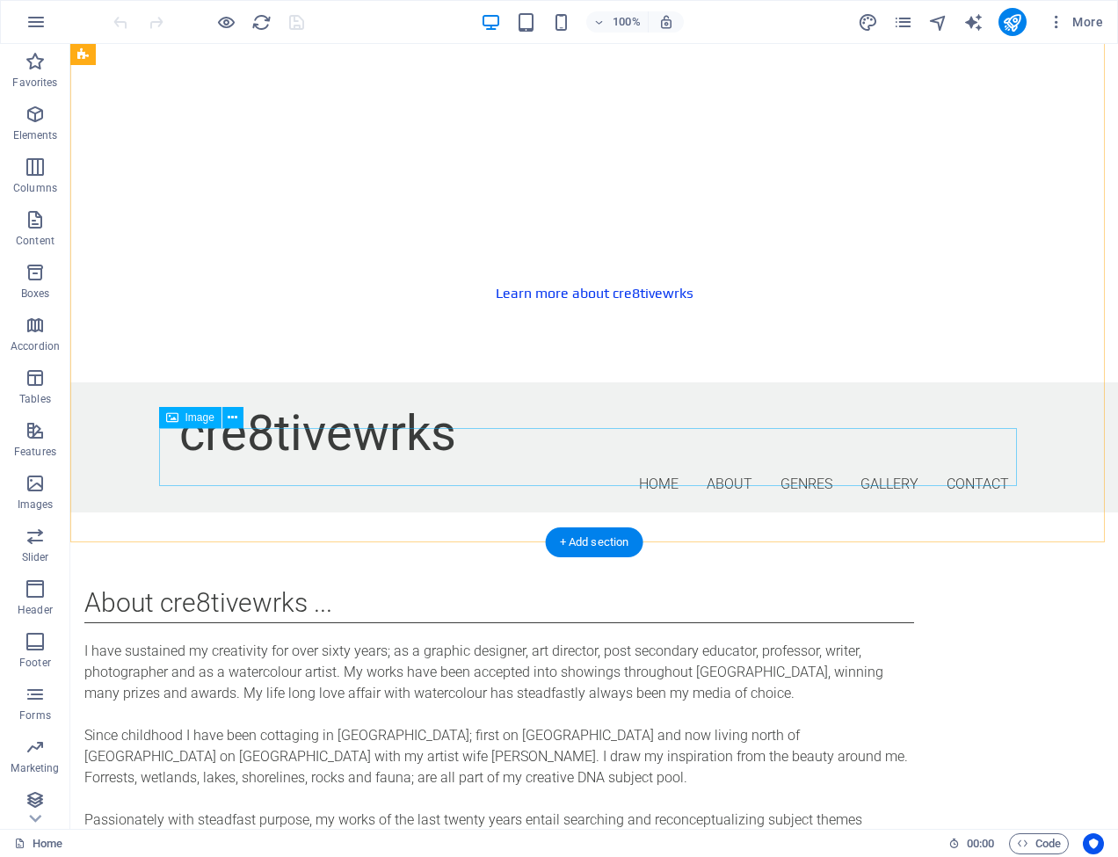
click at [207, 419] on span "Image" at bounding box center [200, 417] width 29 height 11
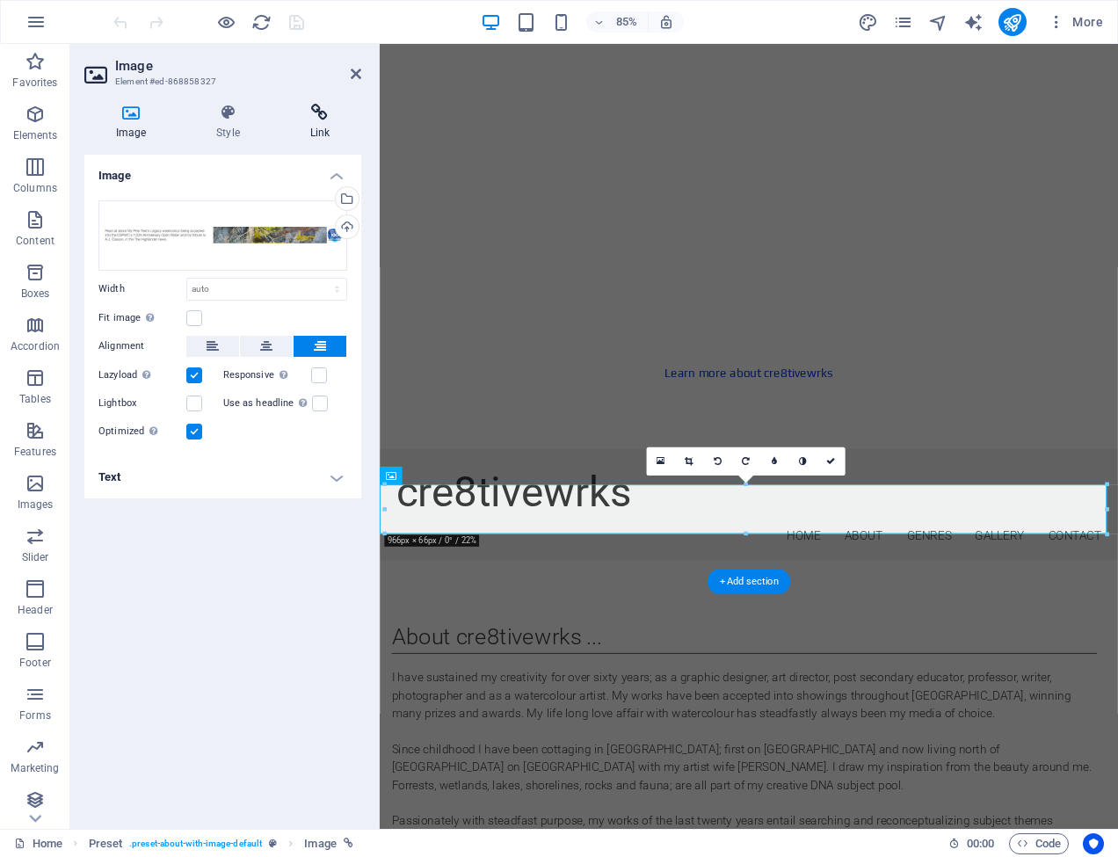
click at [324, 115] on icon at bounding box center [320, 113] width 83 height 18
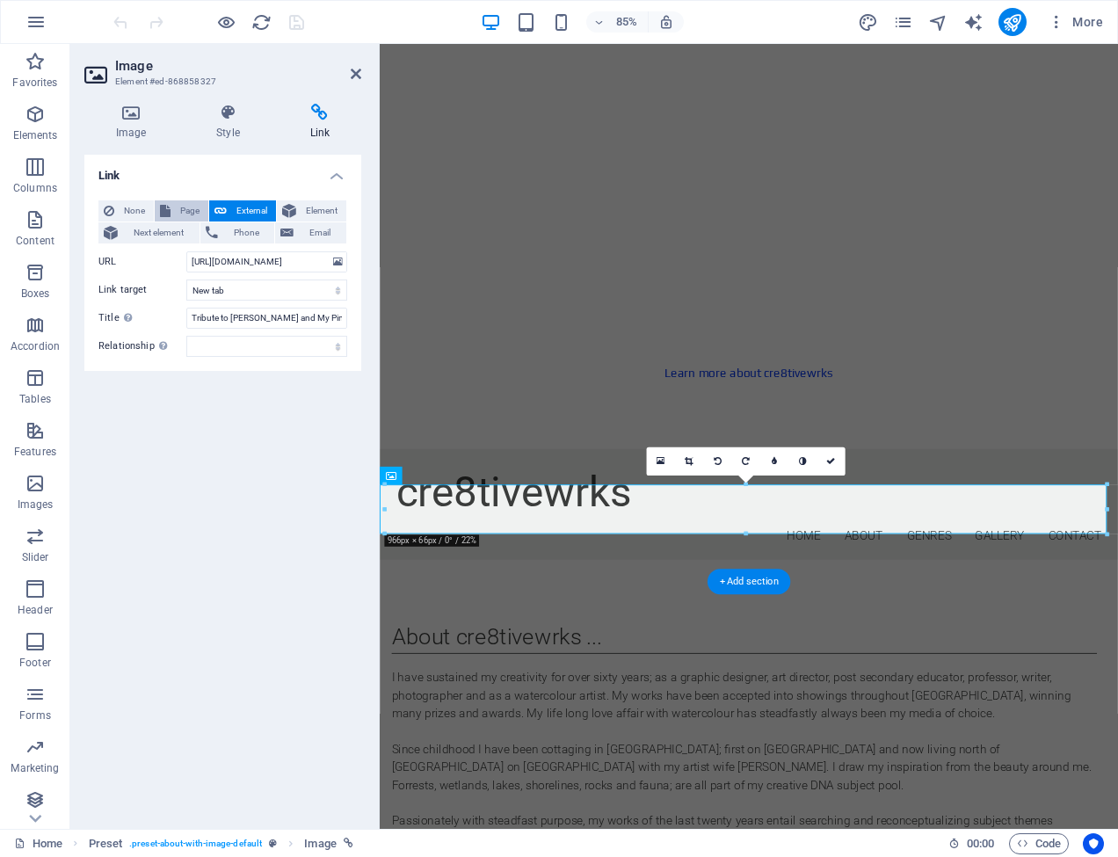
click at [179, 208] on span "Page" at bounding box center [189, 210] width 27 height 21
select select
click at [314, 207] on span "Element" at bounding box center [322, 210] width 40 height 21
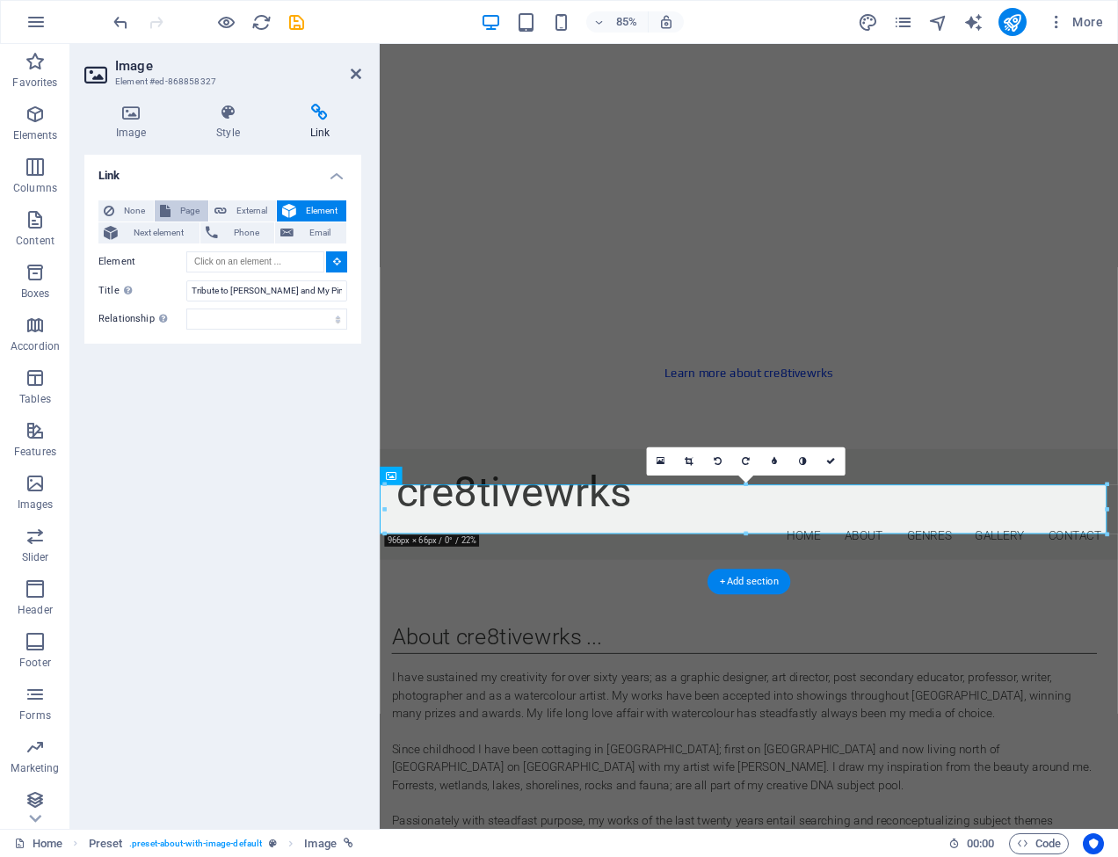
click at [178, 209] on span "Page" at bounding box center [189, 210] width 27 height 21
select select
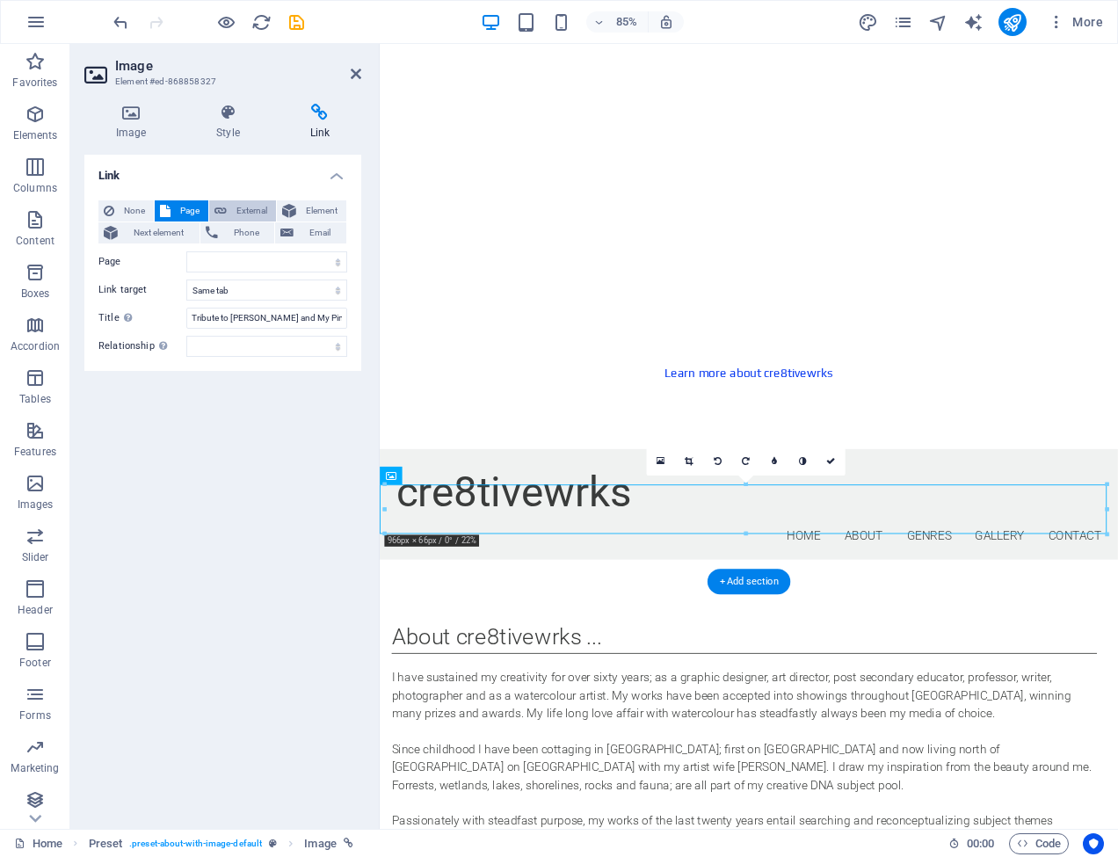
click at [246, 207] on span "External" at bounding box center [251, 210] width 39 height 21
select select "blank"
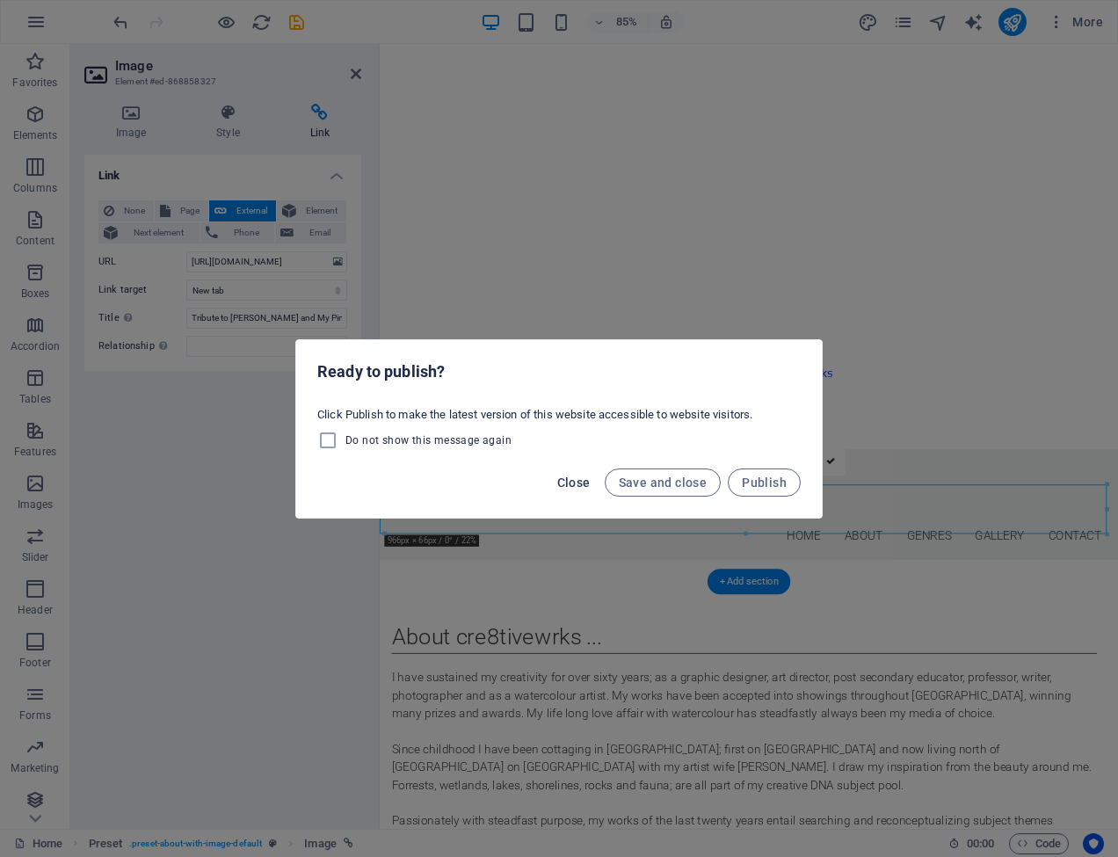
click at [584, 481] on span "Close" at bounding box center [573, 483] width 33 height 14
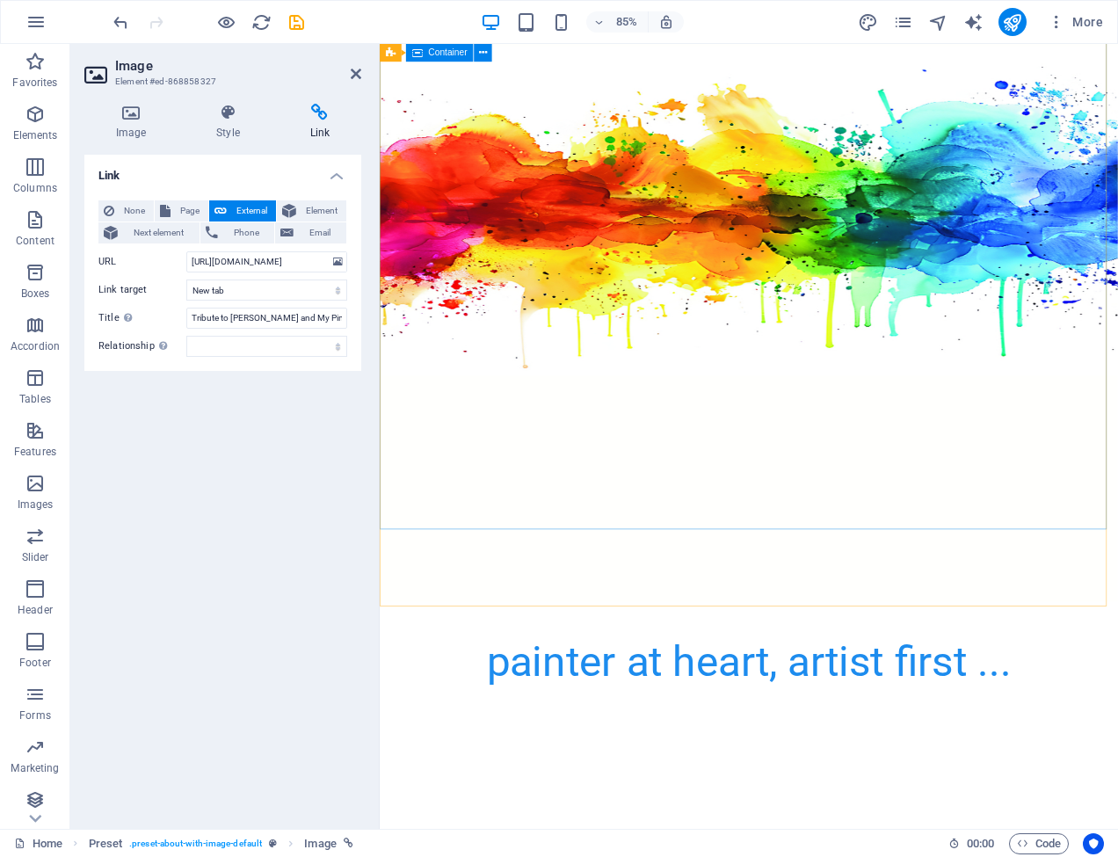
scroll to position [262, 0]
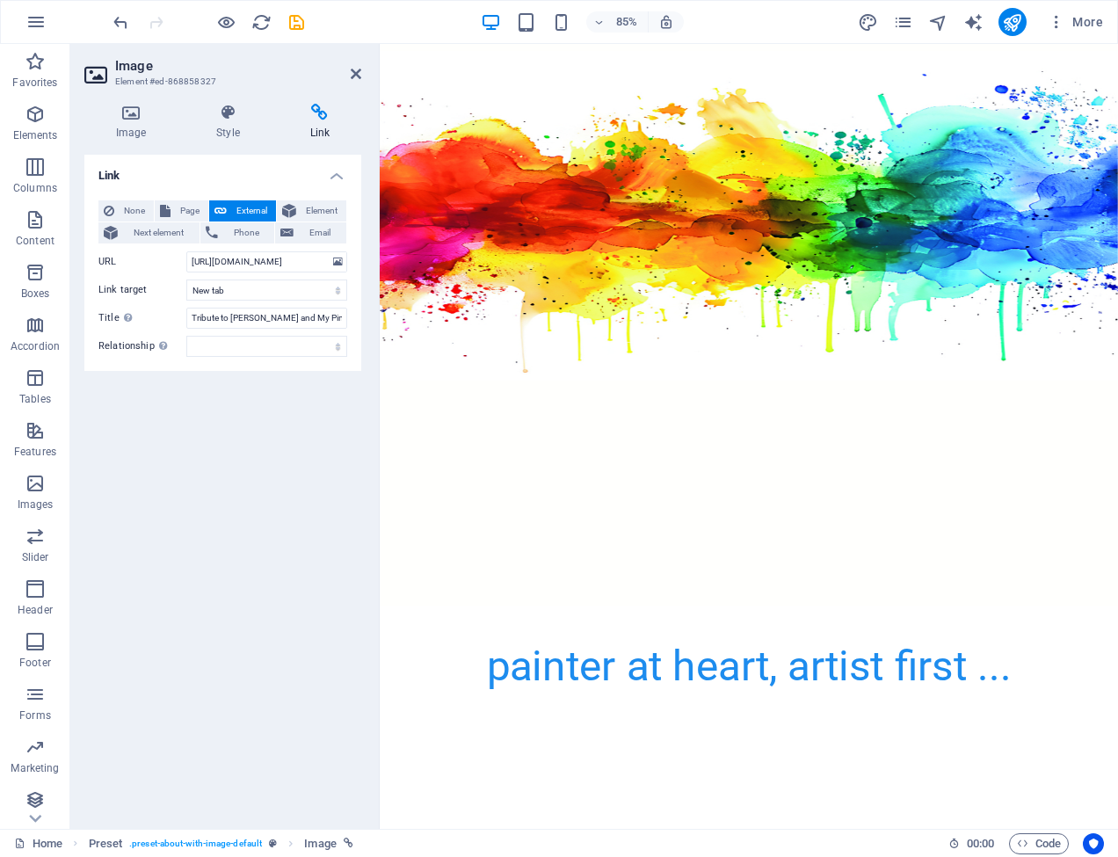
click at [255, 206] on span "External" at bounding box center [251, 210] width 39 height 21
click at [224, 109] on icon at bounding box center [228, 113] width 86 height 18
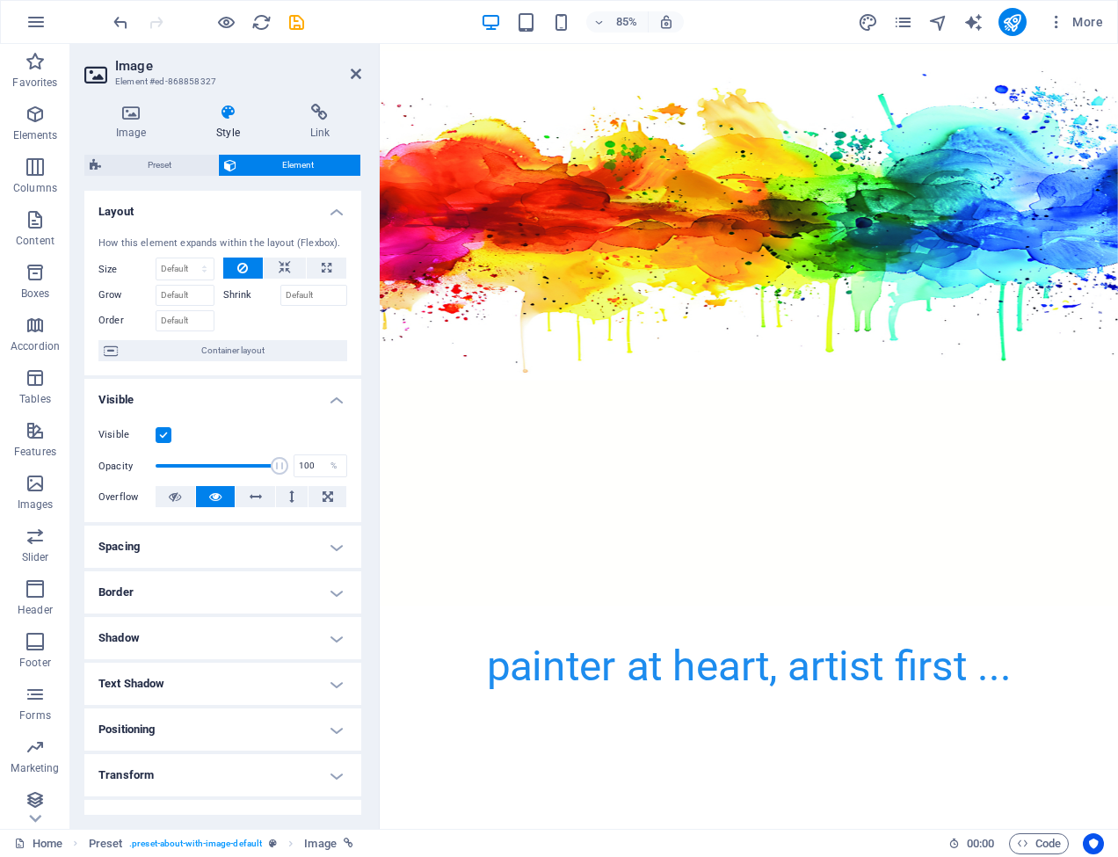
scroll to position [0, 0]
click at [318, 110] on icon at bounding box center [320, 113] width 83 height 18
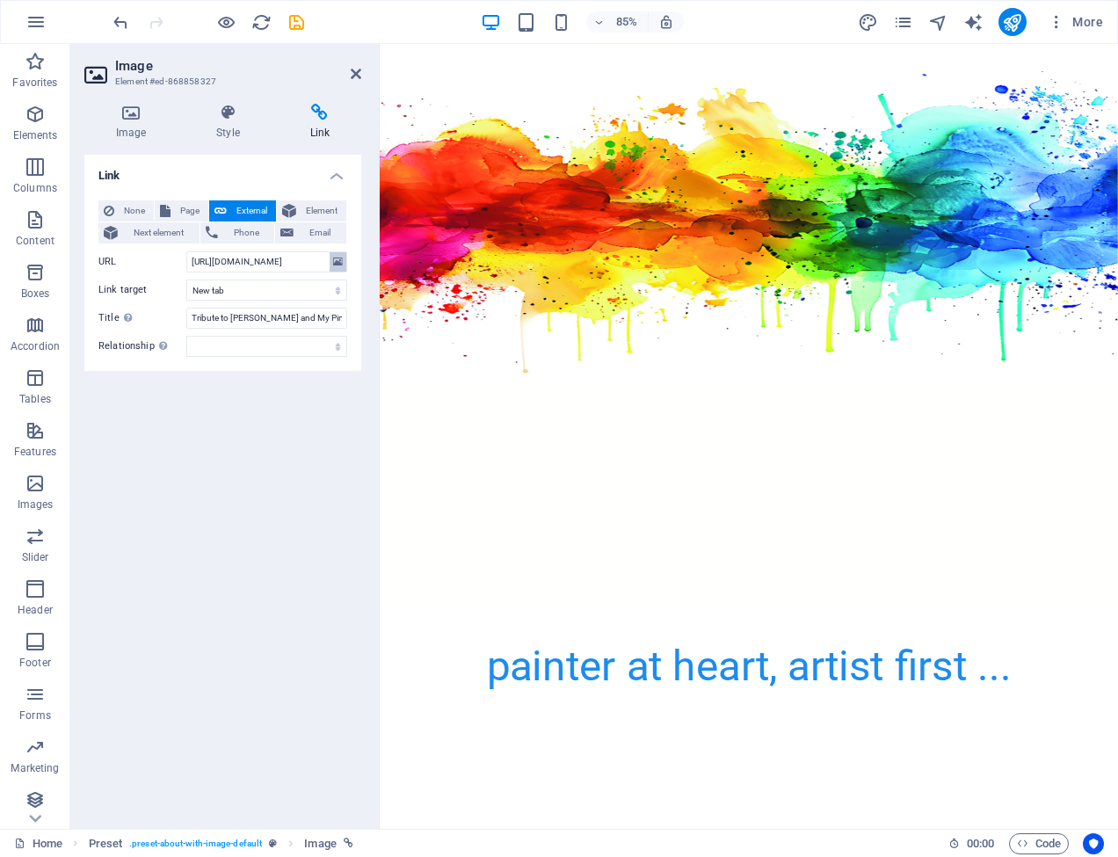
click at [340, 259] on icon at bounding box center [338, 261] width 10 height 19
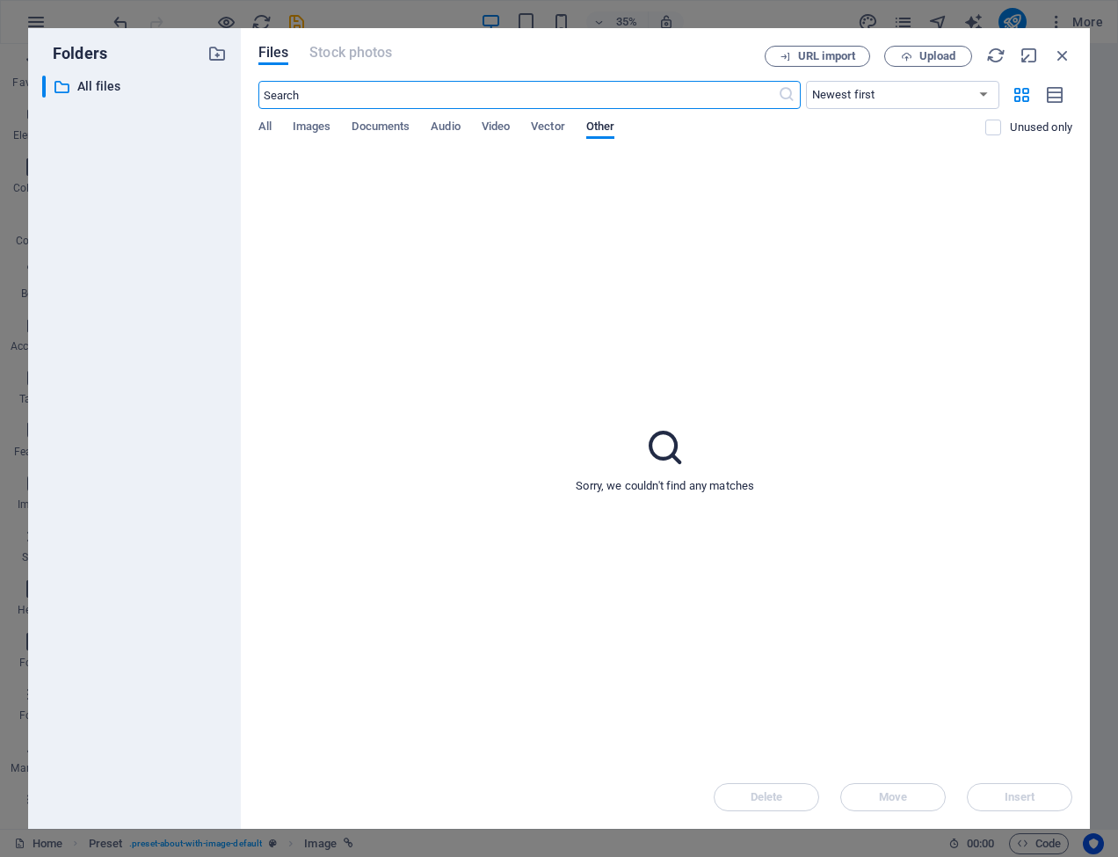
scroll to position [1820, 0]
click at [543, 124] on span "Vector" at bounding box center [548, 128] width 34 height 25
click at [500, 127] on span "Video" at bounding box center [496, 128] width 28 height 25
click at [449, 127] on span "Audio" at bounding box center [445, 128] width 29 height 25
click at [391, 126] on span "Documents" at bounding box center [381, 128] width 58 height 25
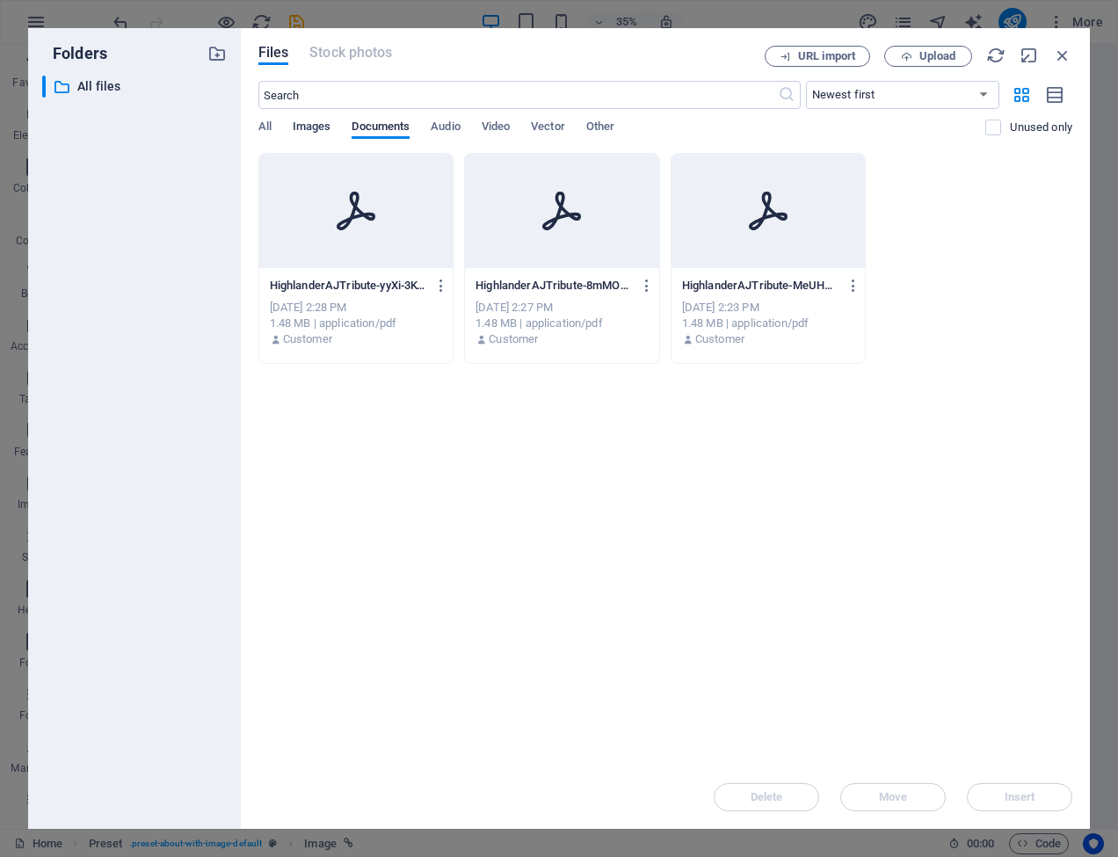
click at [304, 124] on span "Images" at bounding box center [312, 128] width 39 height 25
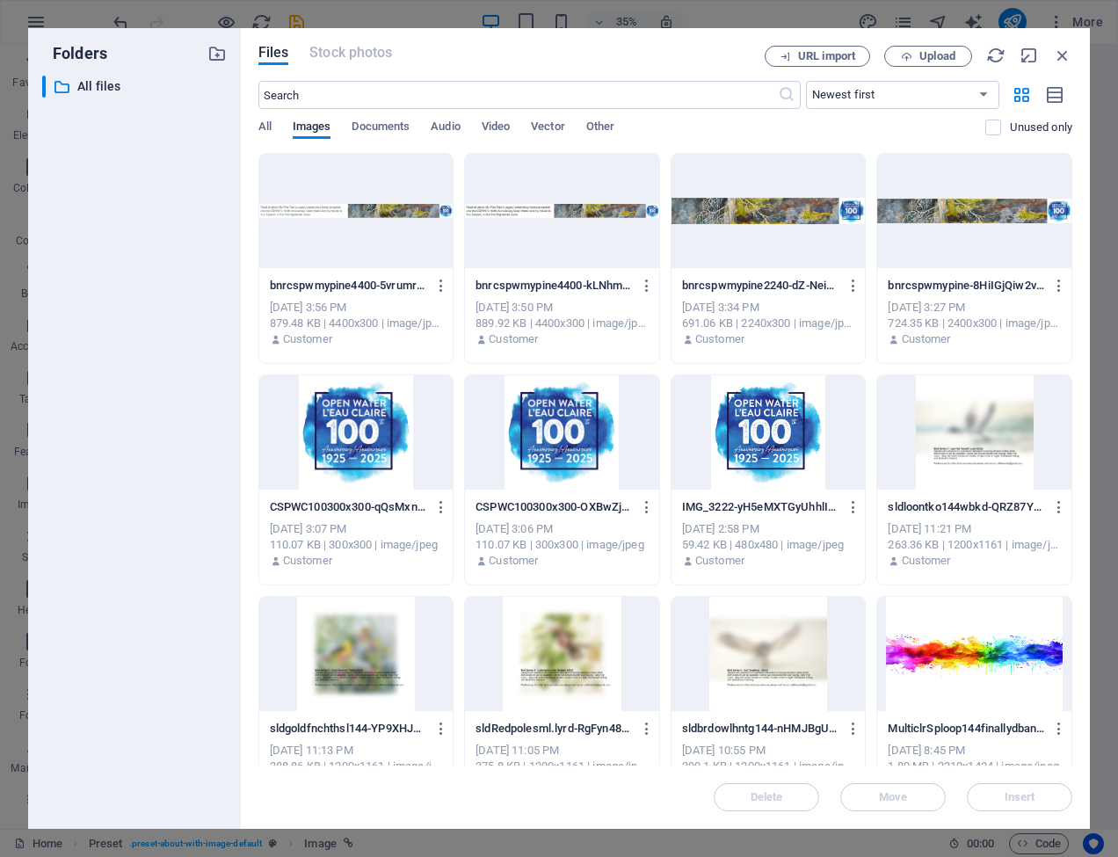
scroll to position [0, 0]
click at [266, 124] on span "All" at bounding box center [264, 128] width 13 height 25
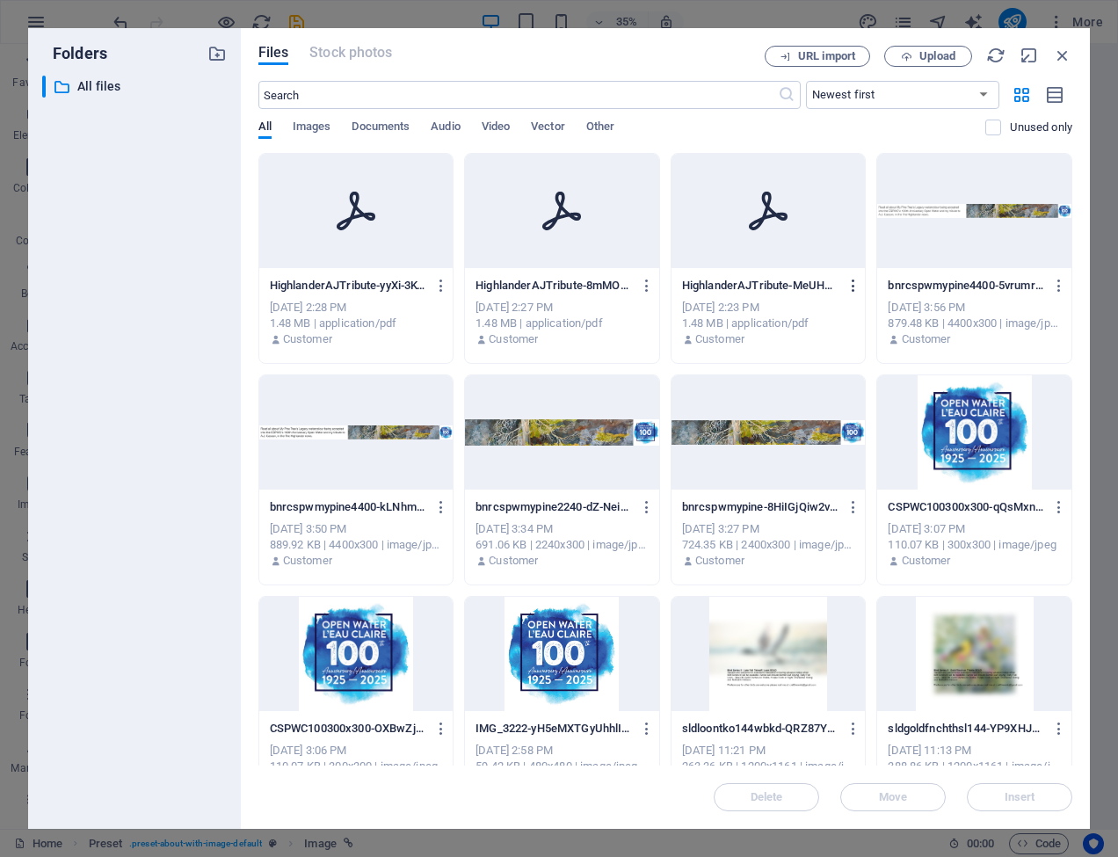
click at [853, 286] on icon "button" at bounding box center [854, 286] width 17 height 16
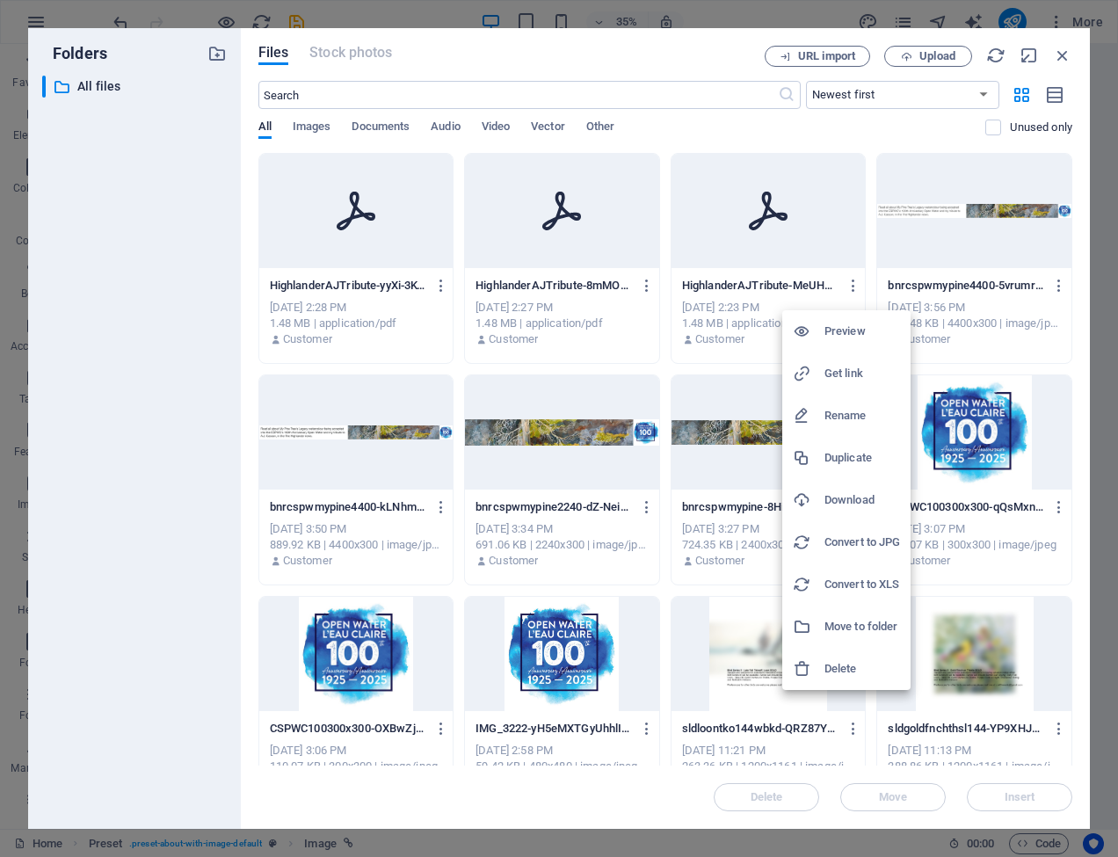
click at [841, 329] on h6 "Preview" at bounding box center [863, 331] width 76 height 21
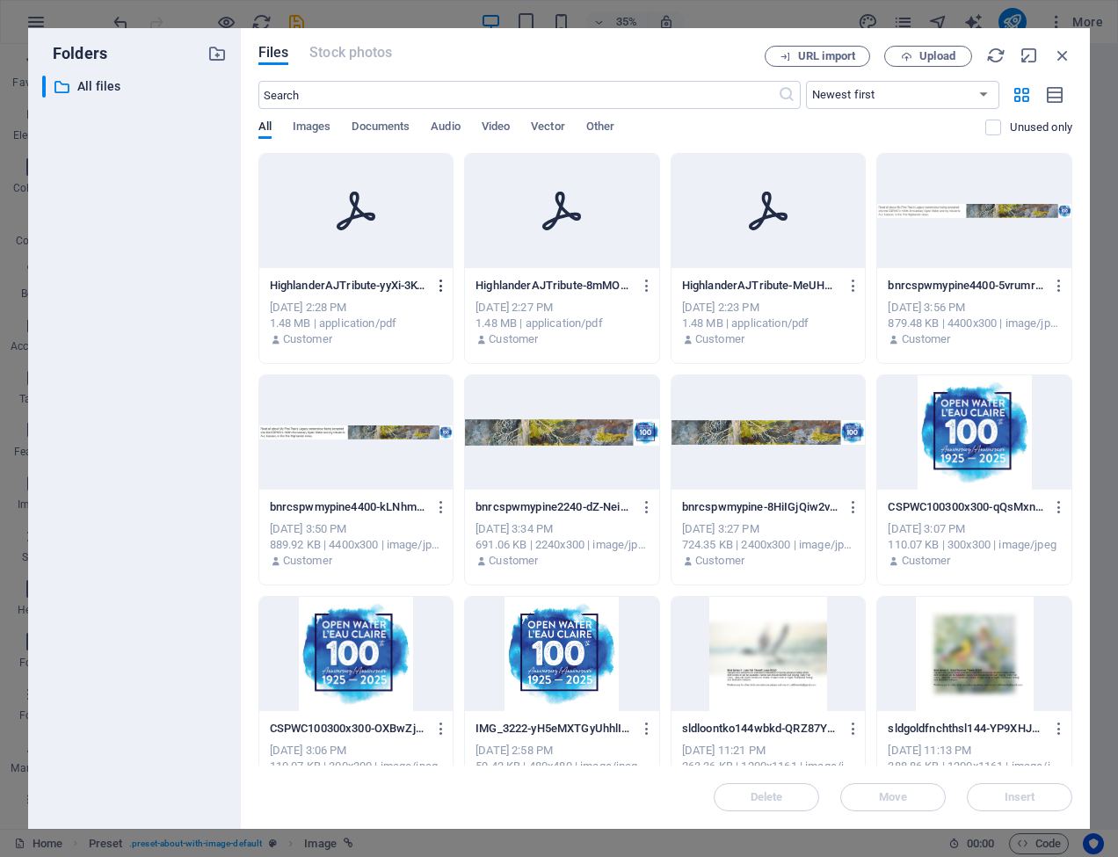
click at [444, 287] on icon "button" at bounding box center [441, 286] width 17 height 16
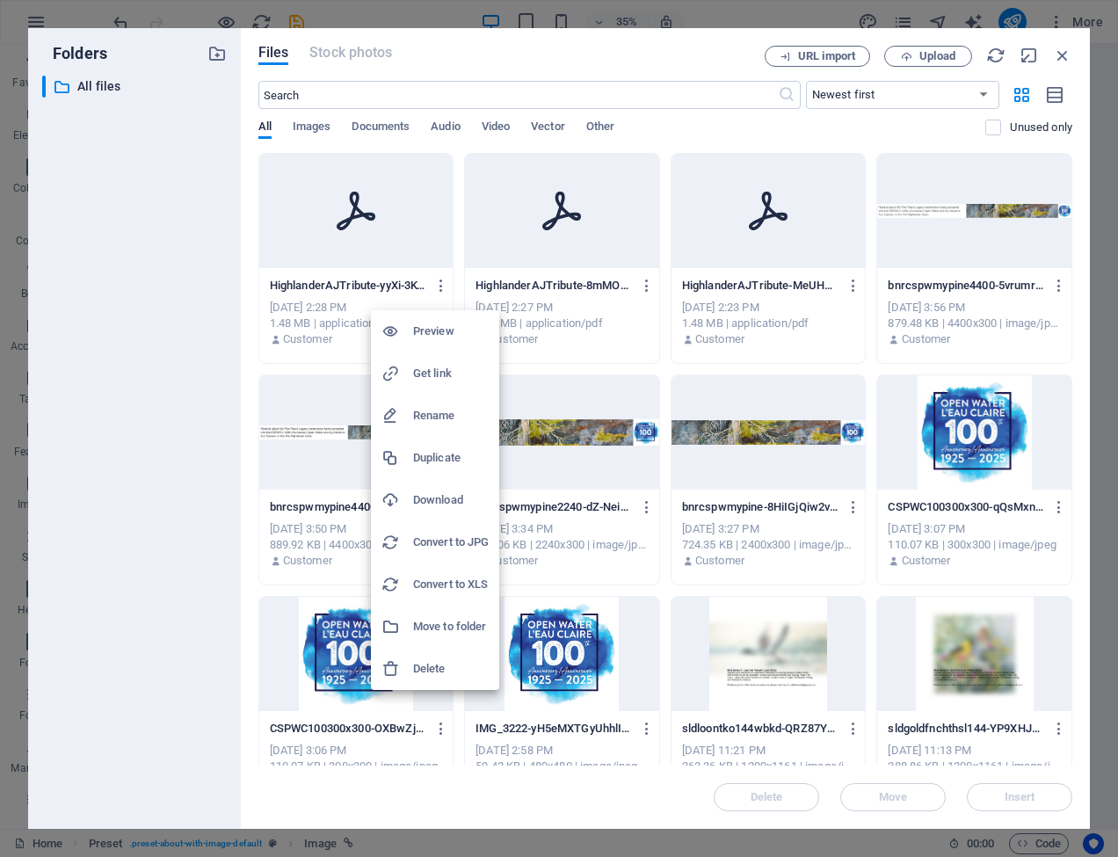
click at [426, 665] on h6 "Delete" at bounding box center [451, 669] width 76 height 21
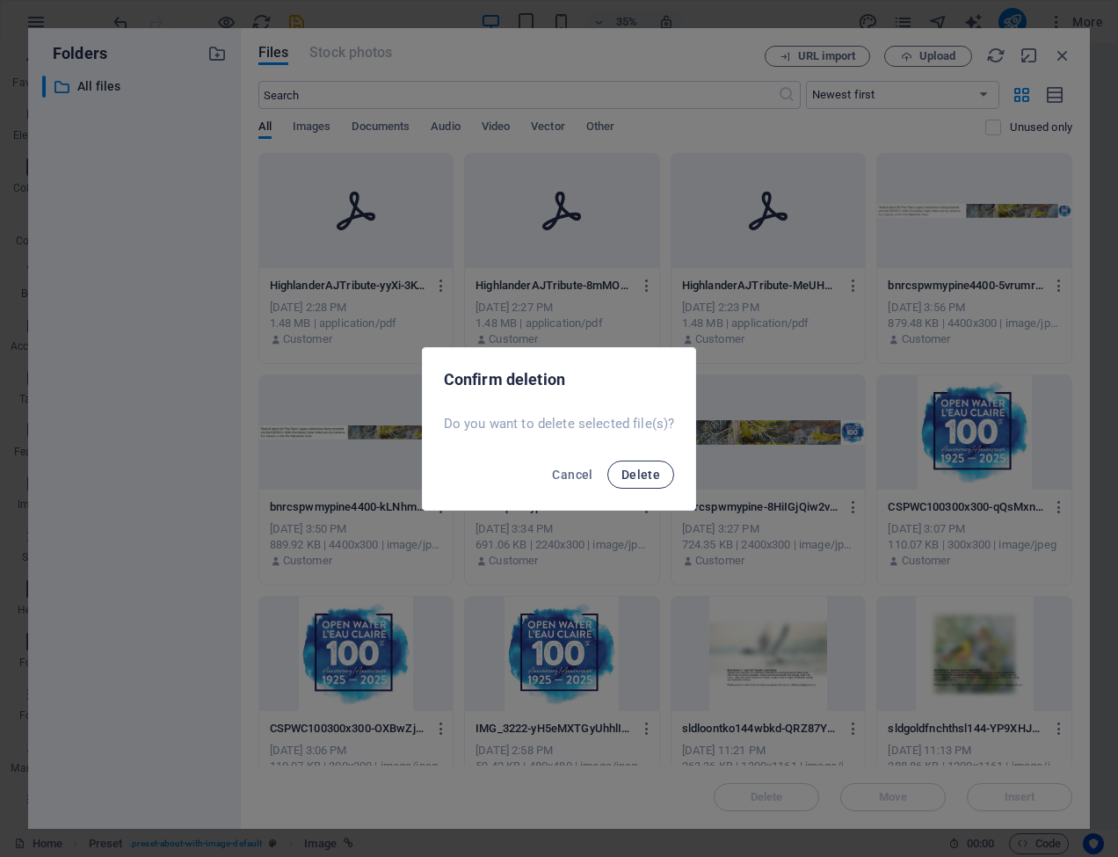
click at [619, 470] on button "Delete" at bounding box center [641, 475] width 67 height 28
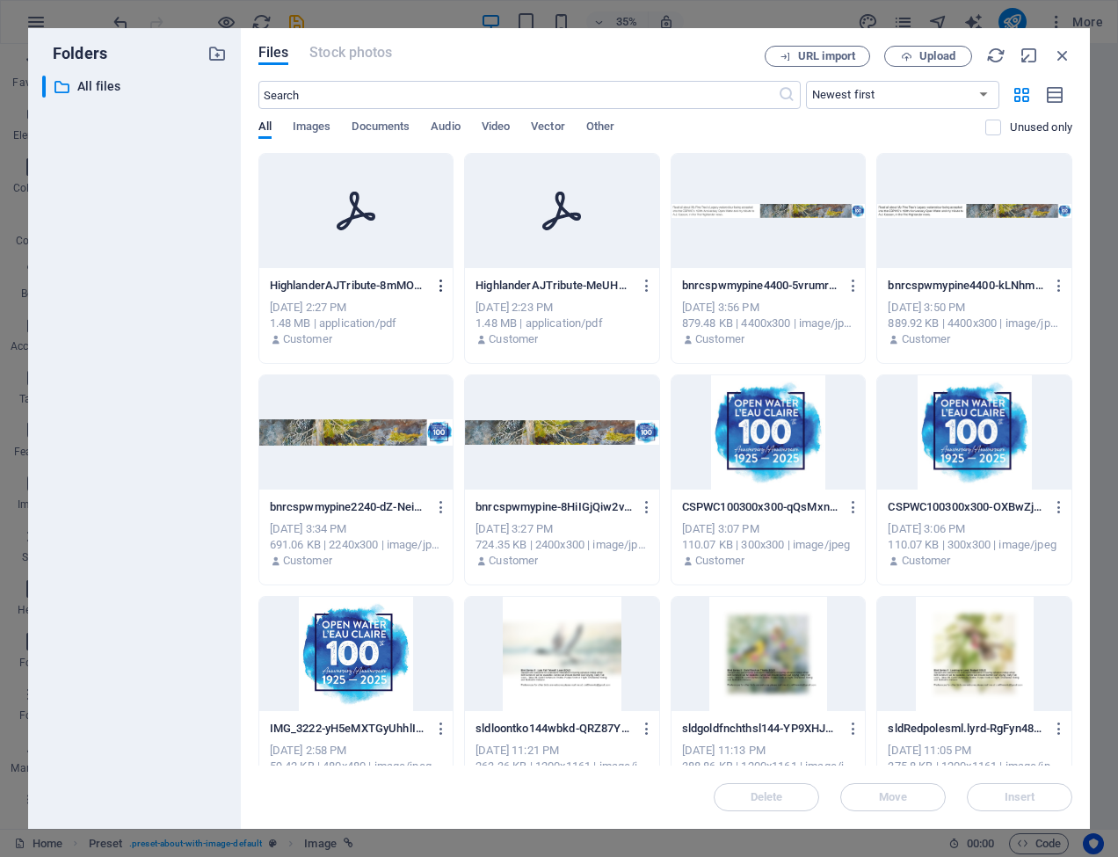
click at [443, 286] on icon "button" at bounding box center [441, 286] width 17 height 16
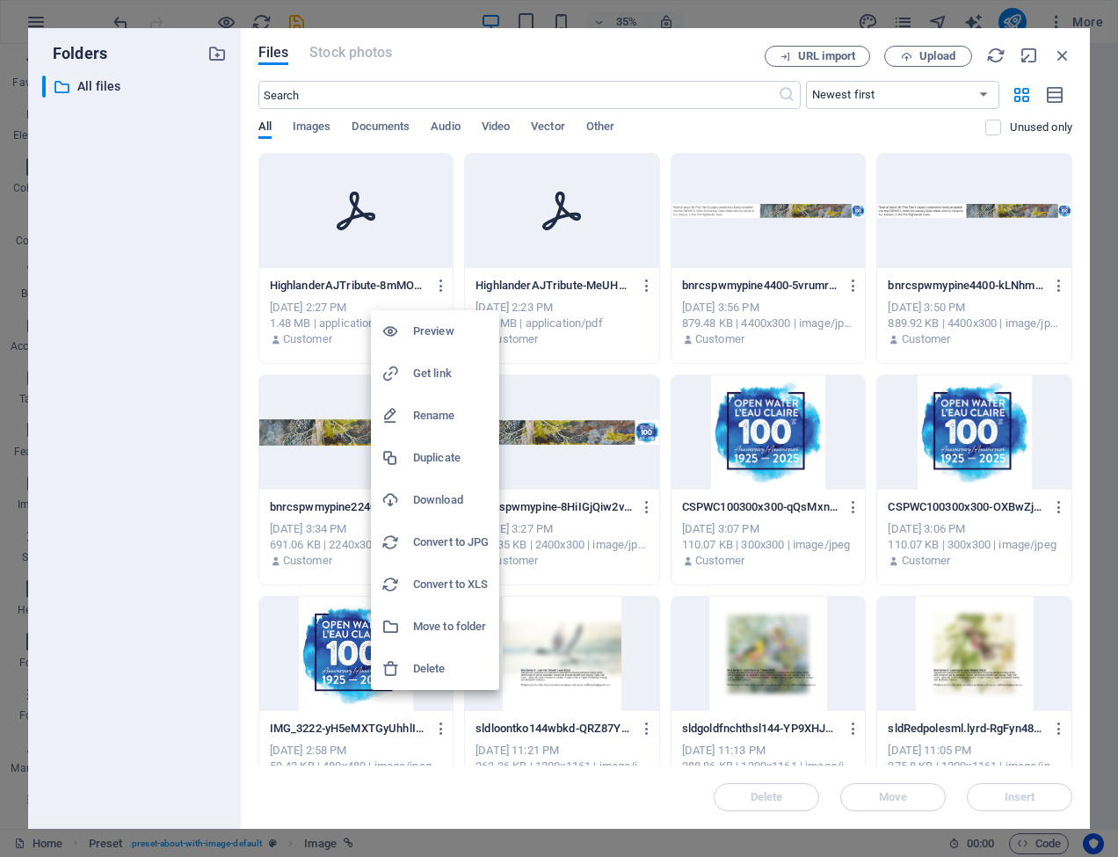
click at [429, 668] on h6 "Delete" at bounding box center [451, 669] width 76 height 21
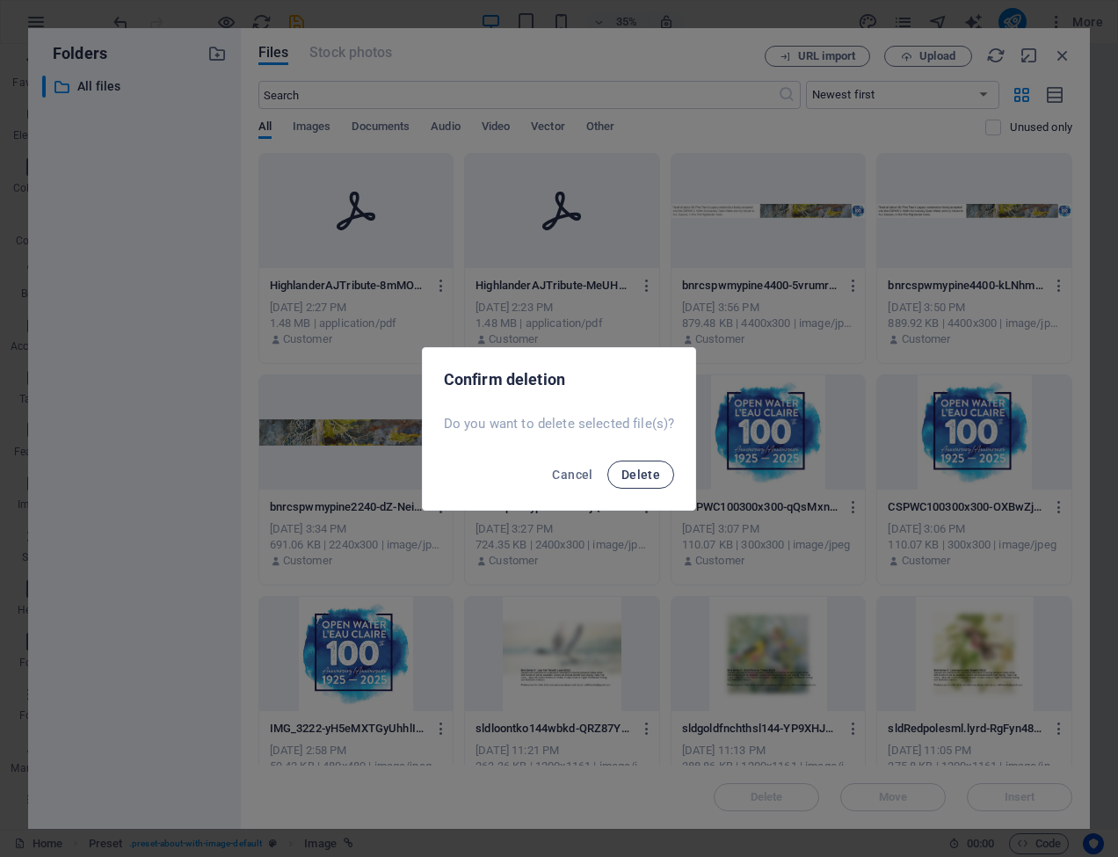
click at [635, 472] on span "Delete" at bounding box center [641, 475] width 39 height 14
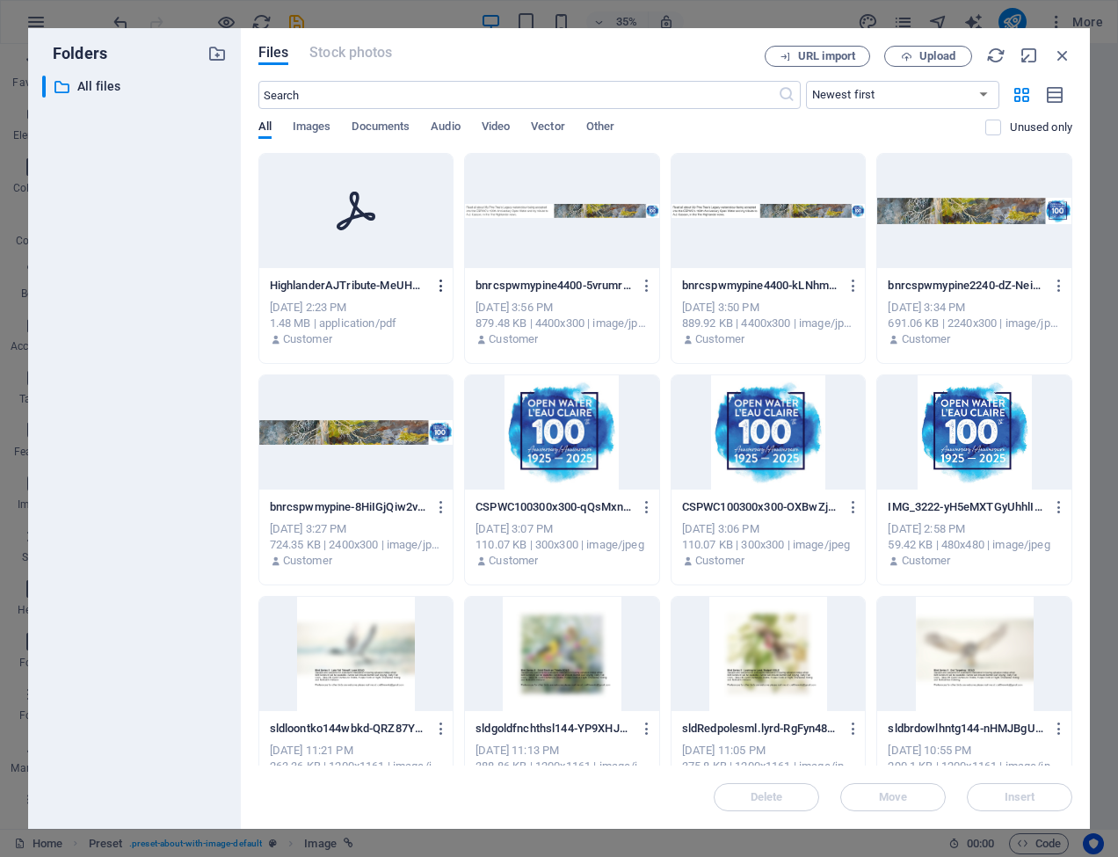
click at [439, 284] on icon "button" at bounding box center [441, 286] width 17 height 16
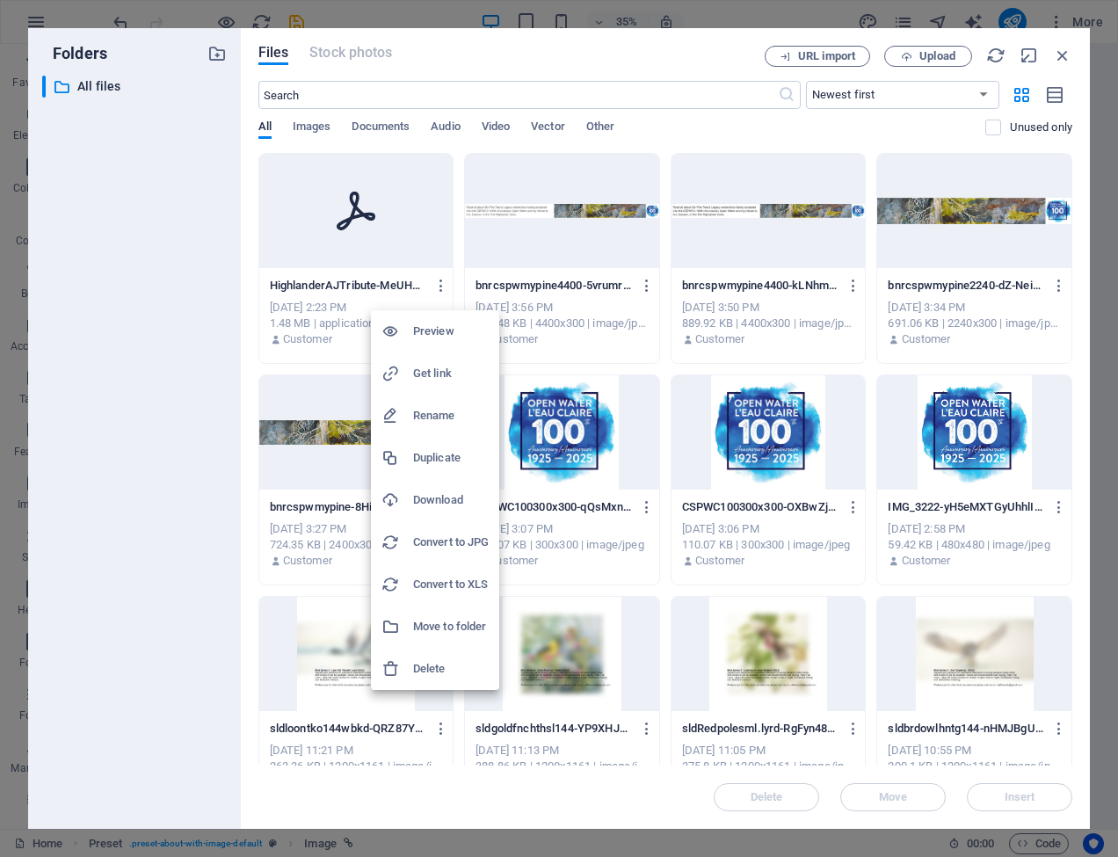
click at [441, 668] on h6 "Delete" at bounding box center [451, 669] width 76 height 21
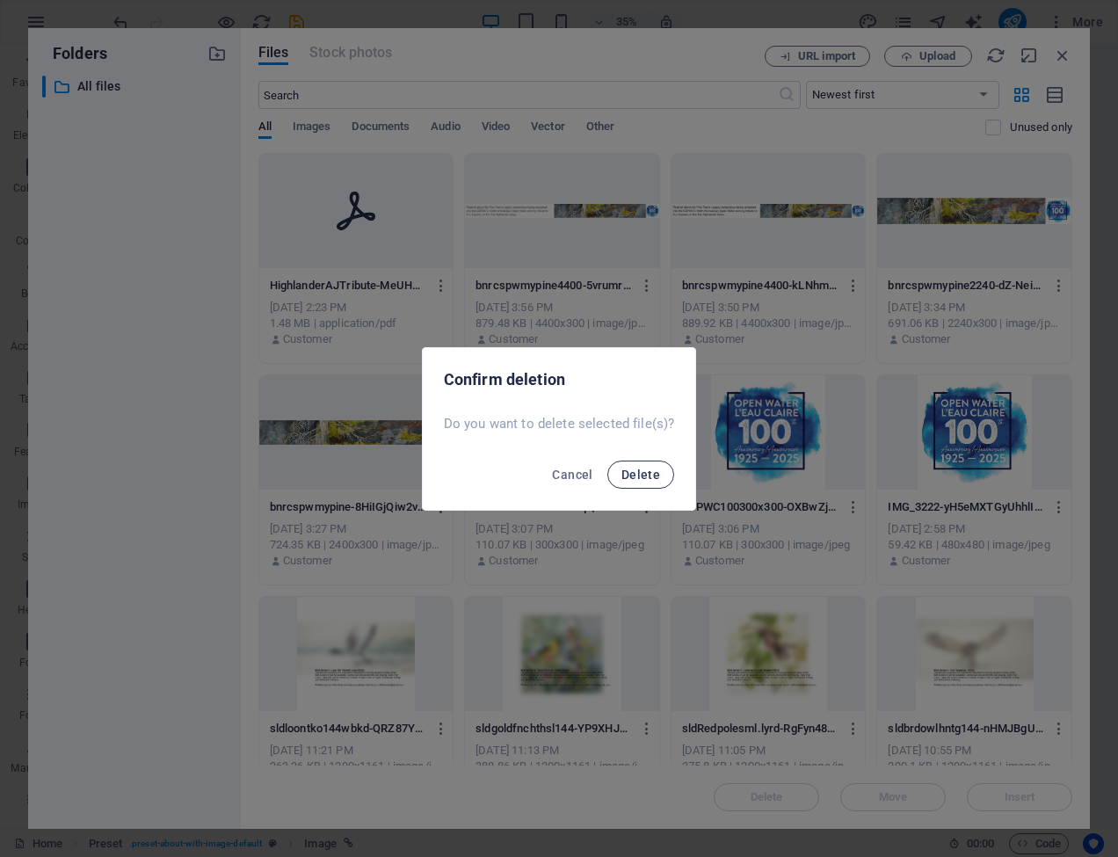
click at [624, 468] on span "Delete" at bounding box center [641, 475] width 39 height 14
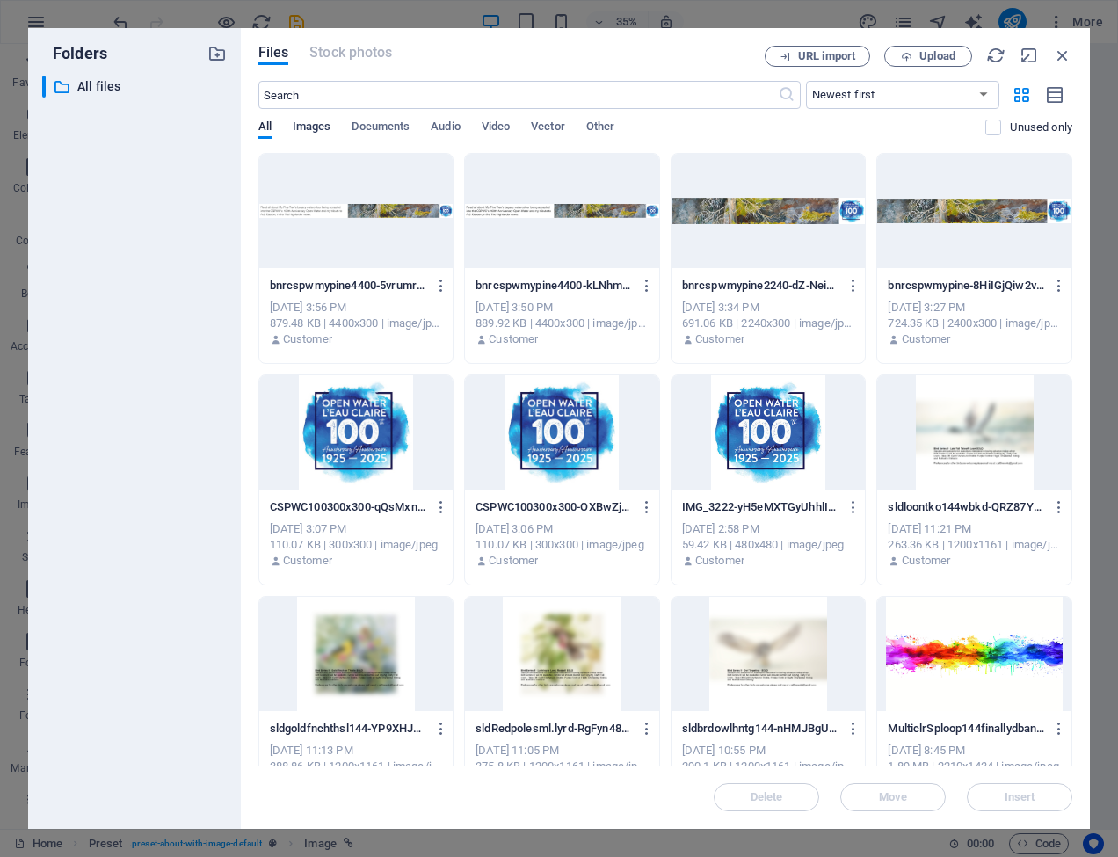
click at [321, 125] on span "Images" at bounding box center [312, 128] width 39 height 25
click at [389, 123] on span "Documents" at bounding box center [381, 128] width 58 height 25
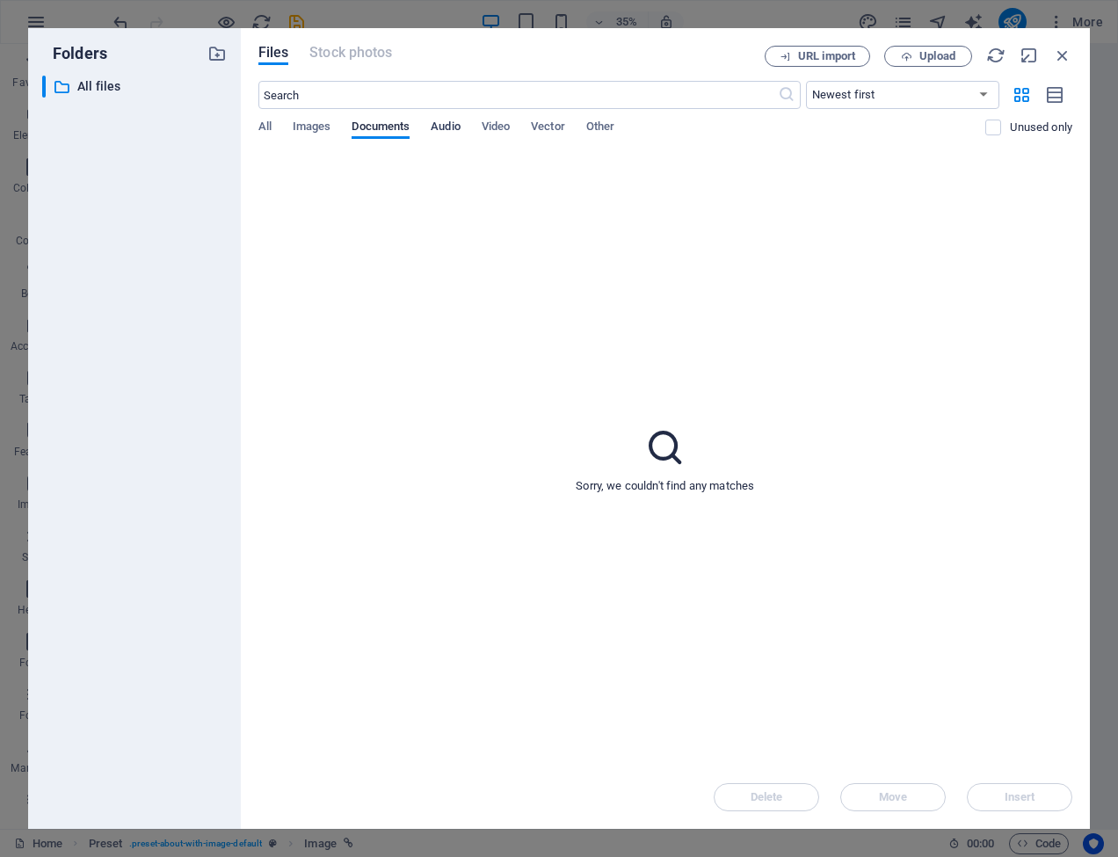
click at [455, 123] on span "Audio" at bounding box center [445, 128] width 29 height 25
click at [503, 122] on span "Video" at bounding box center [496, 128] width 28 height 25
click at [555, 124] on span "Vector" at bounding box center [548, 128] width 34 height 25
click at [604, 123] on span "Other" at bounding box center [600, 128] width 28 height 25
drag, startPoint x: 681, startPoint y: 57, endPoint x: 651, endPoint y: 55, distance: 29.9
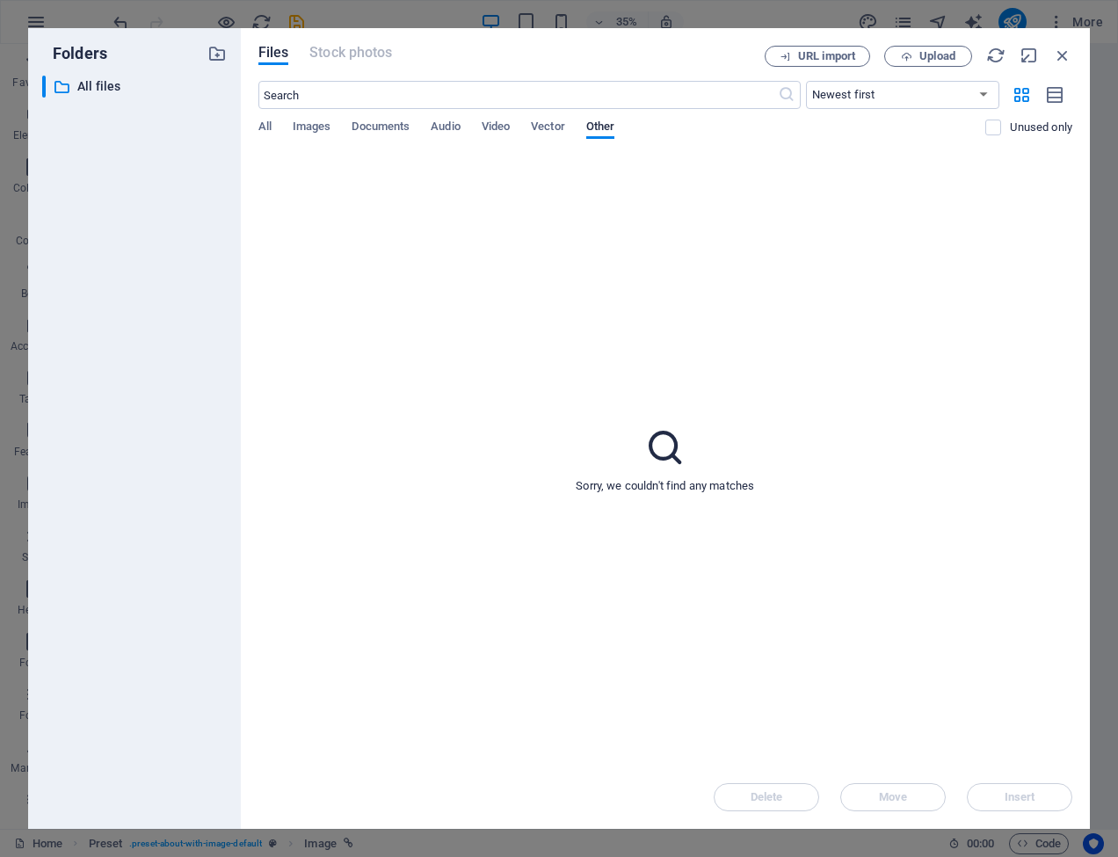
click at [651, 55] on div "Files Stock photos" at bounding box center [511, 55] width 506 height 19
click at [371, 124] on span "Documents" at bounding box center [381, 128] width 58 height 25
click at [924, 55] on span "Upload" at bounding box center [938, 56] width 36 height 11
type input "https://cdn1.site-media.eu/images/0/19639373/HighlanderAJTribute-3LMTc-JU0cgNcT…"
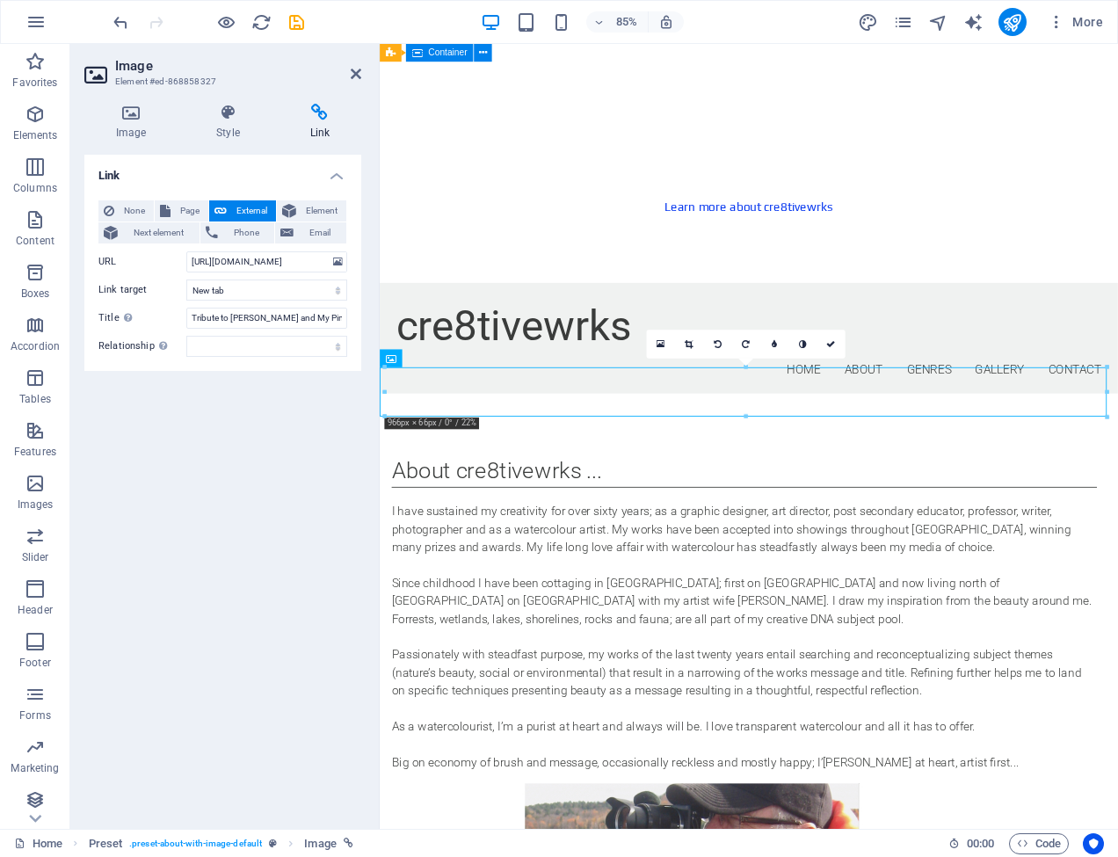
scroll to position [1358, 0]
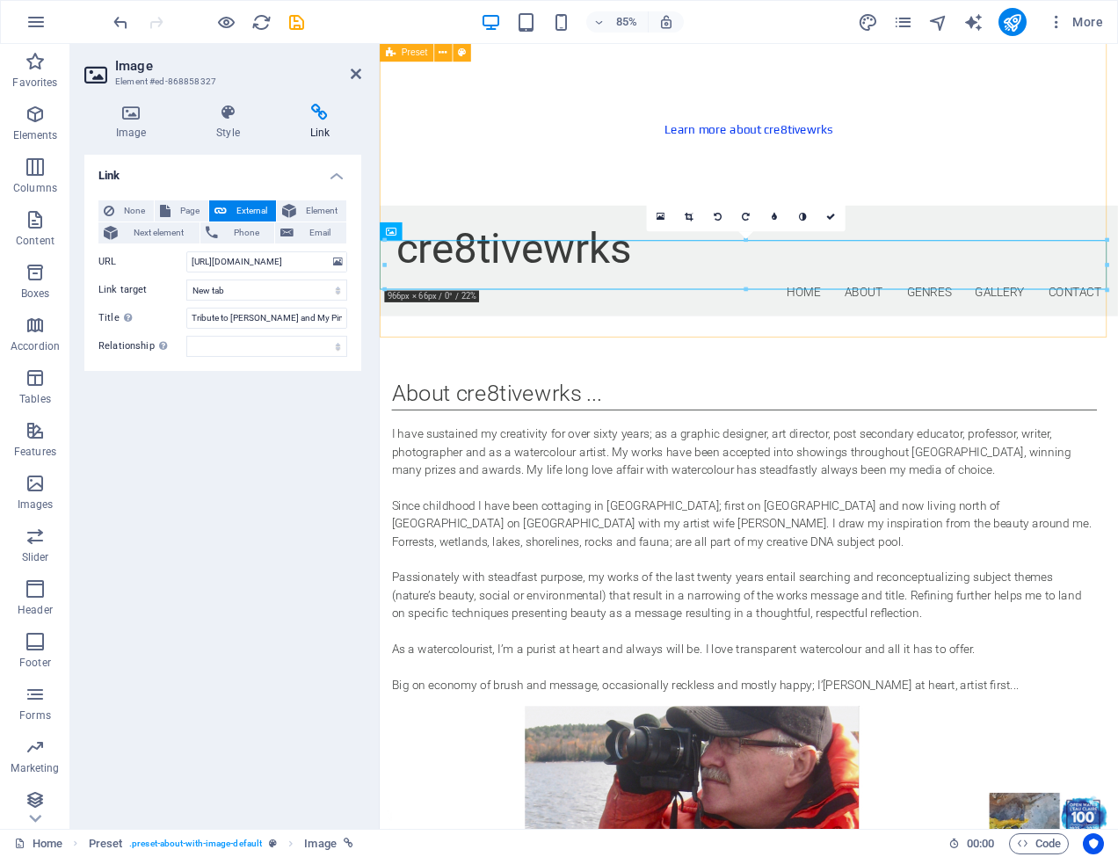
click at [426, 364] on div "About cre8tivewrks ... I have sustained my creativity for over sixty years; as …" at bounding box center [814, 701] width 869 height 675
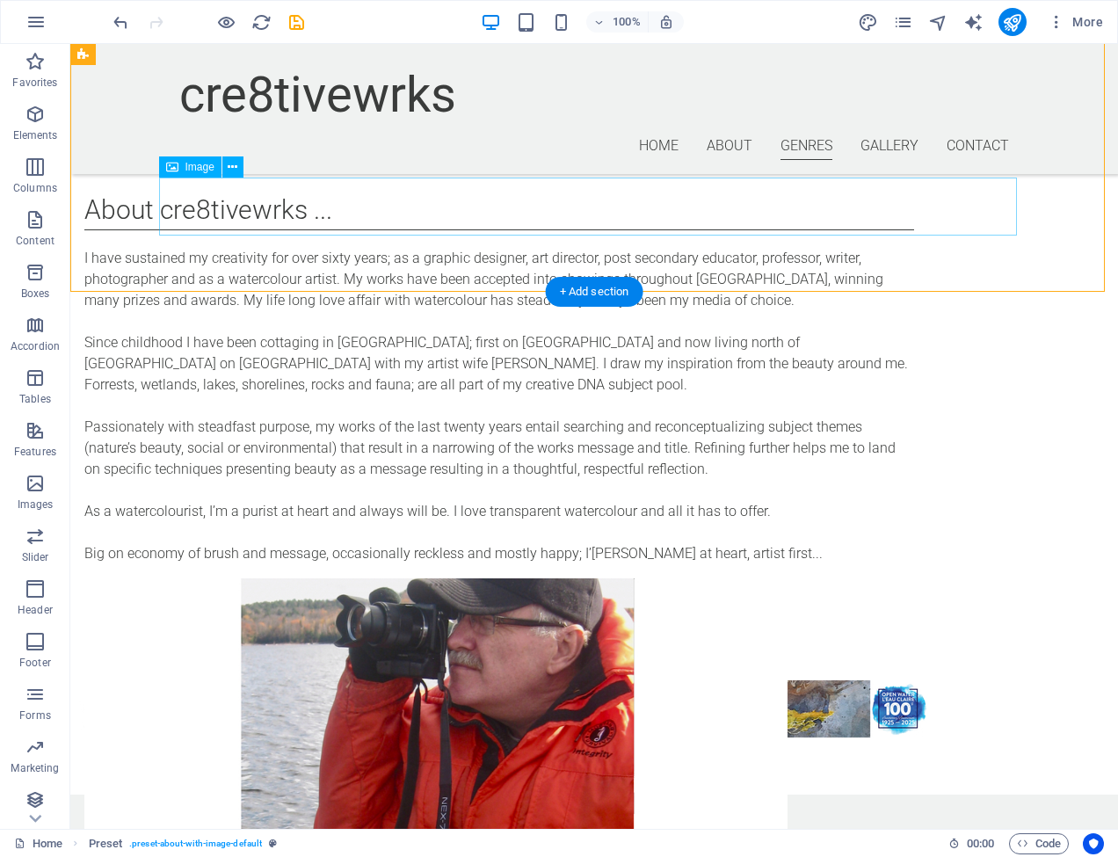
scroll to position [1321, 0]
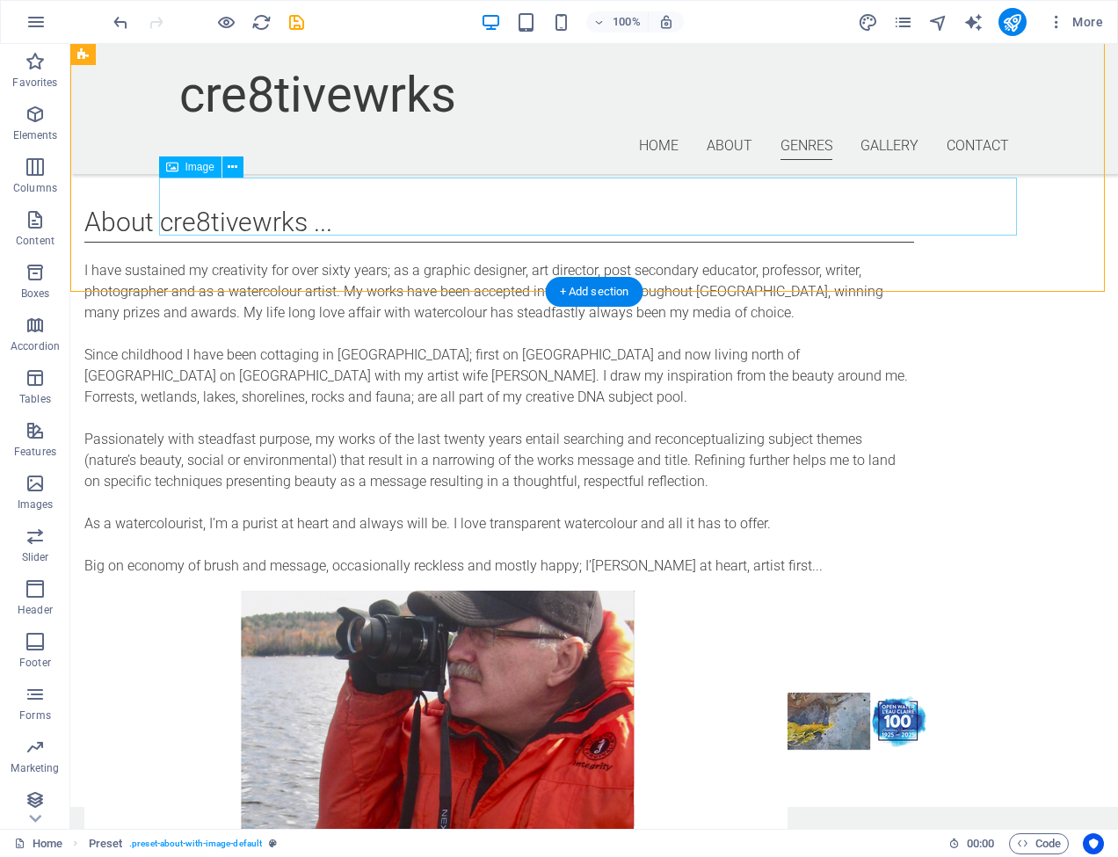
click at [205, 169] on span "Image" at bounding box center [200, 167] width 29 height 11
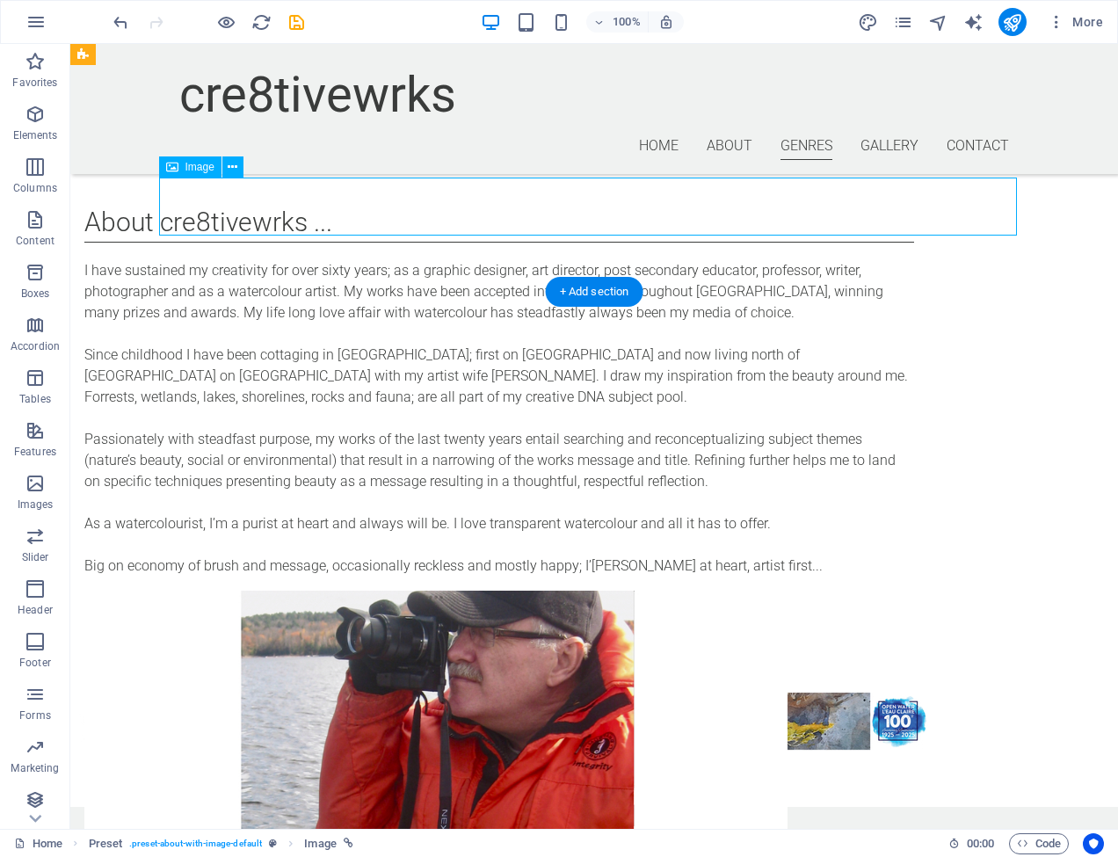
click at [205, 169] on span "Image" at bounding box center [200, 167] width 29 height 11
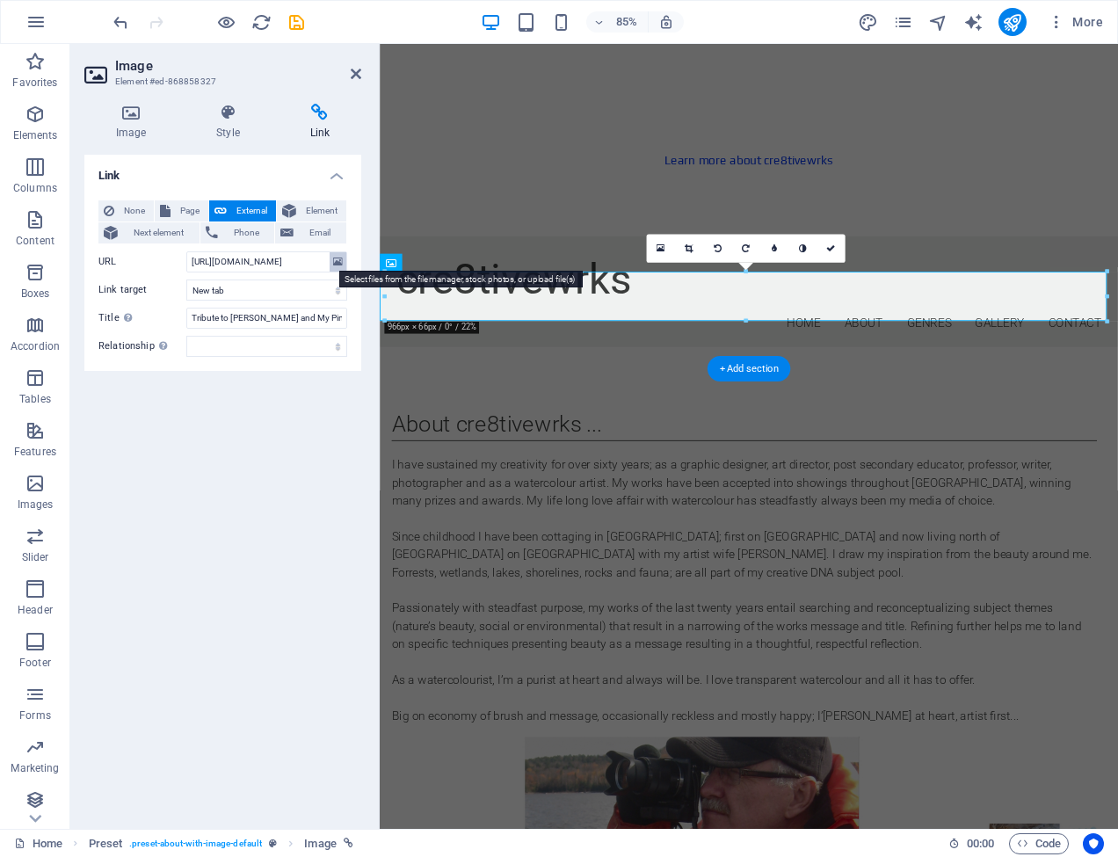
click at [338, 261] on icon at bounding box center [338, 261] width 10 height 19
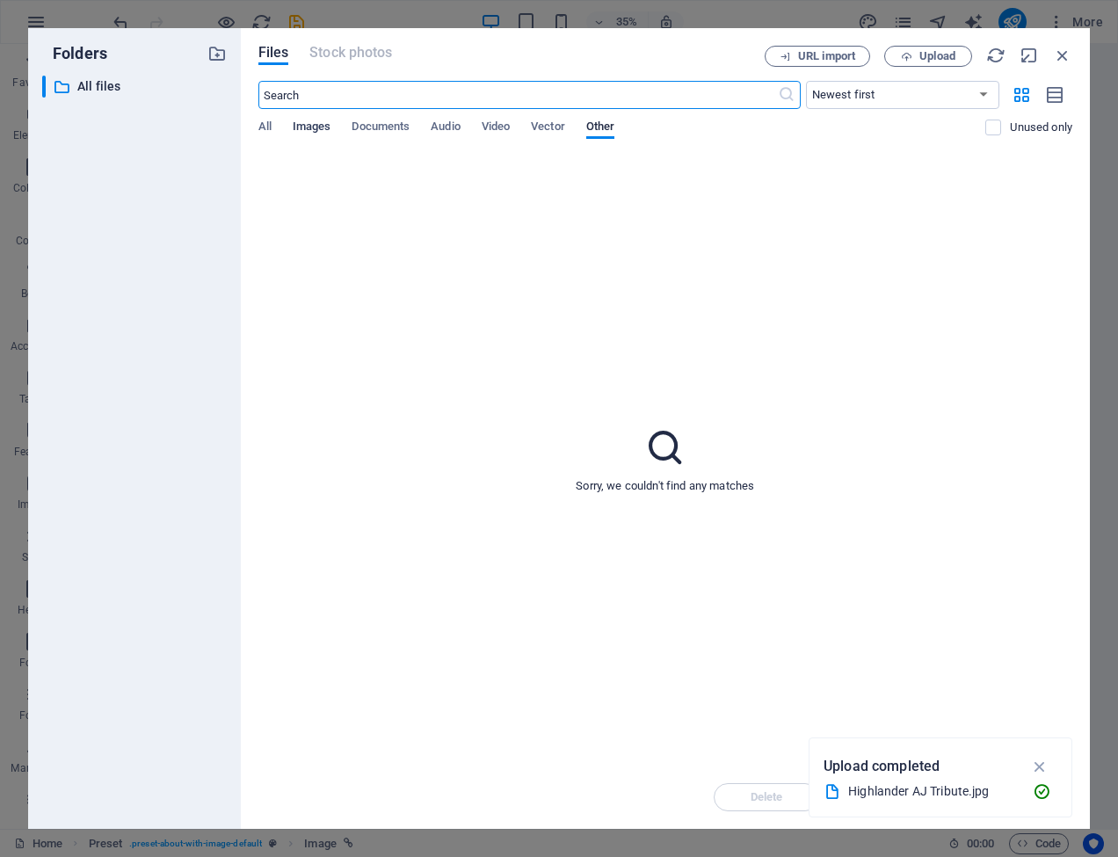
click at [310, 122] on span "Images" at bounding box center [312, 128] width 39 height 25
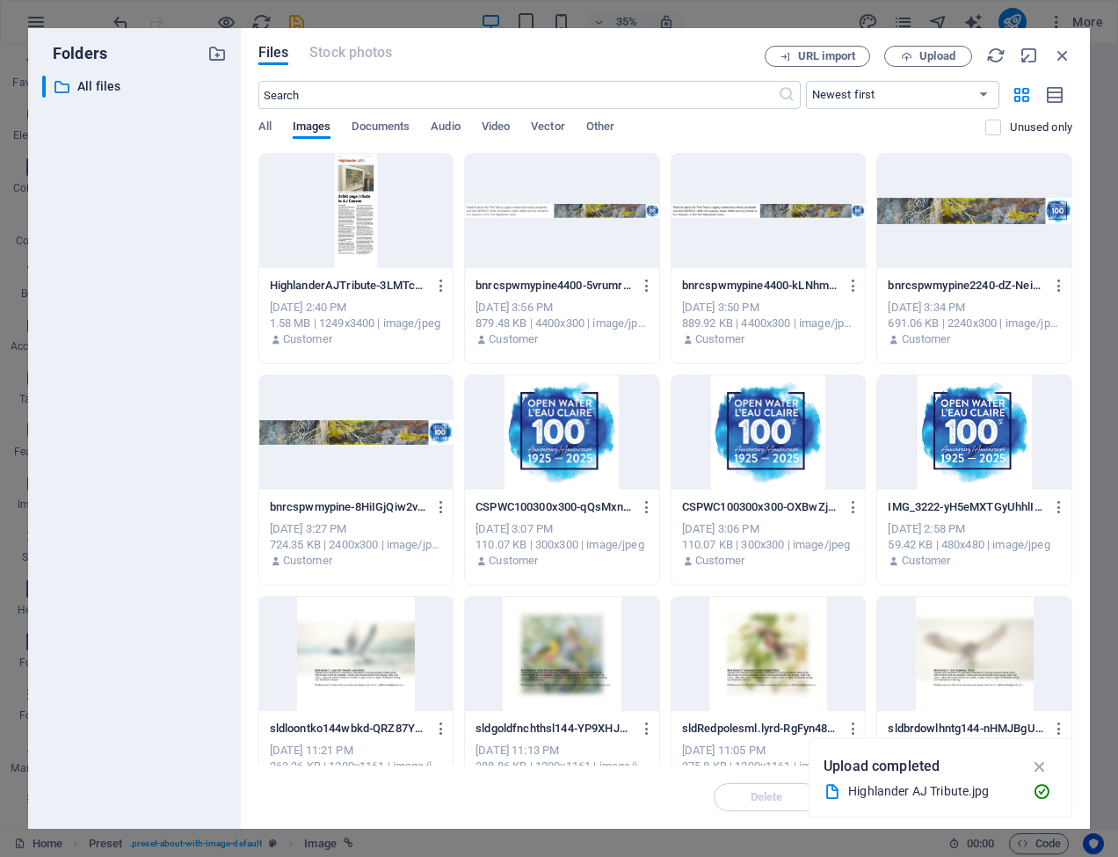
click at [356, 212] on div at bounding box center [356, 211] width 194 height 114
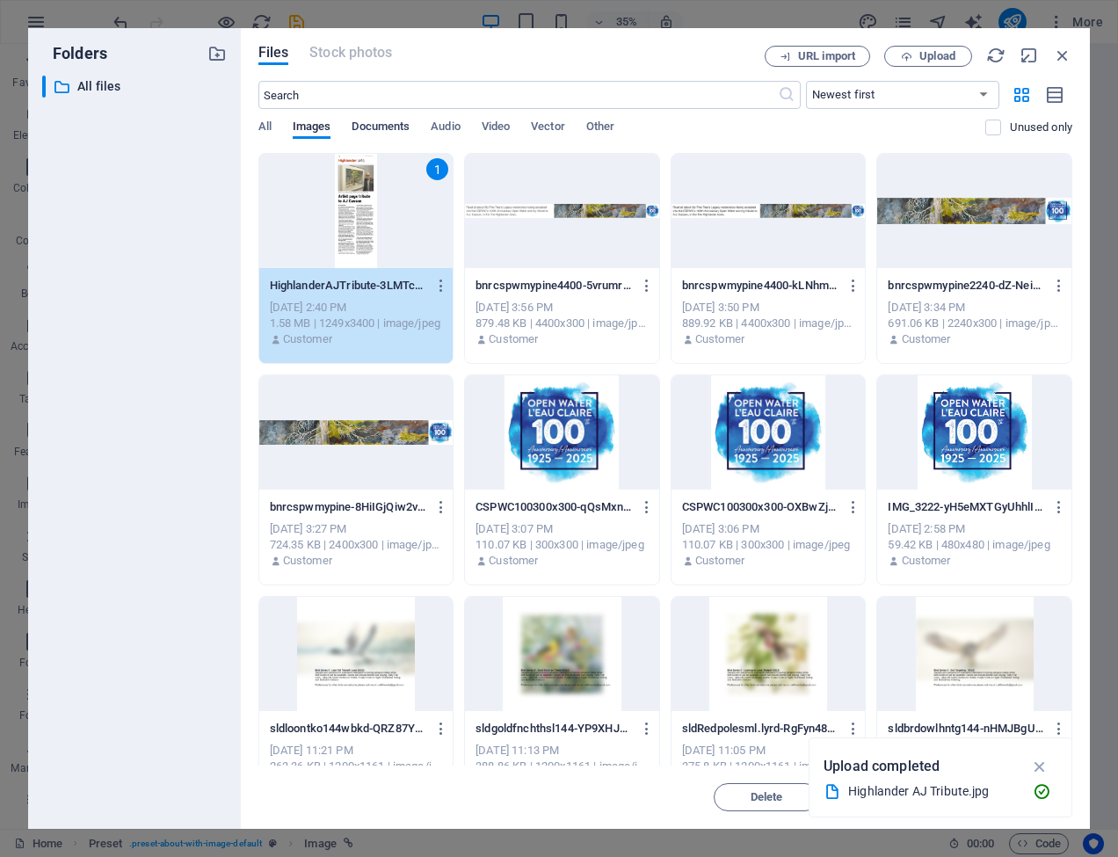
click at [380, 127] on span "Documents" at bounding box center [381, 128] width 58 height 25
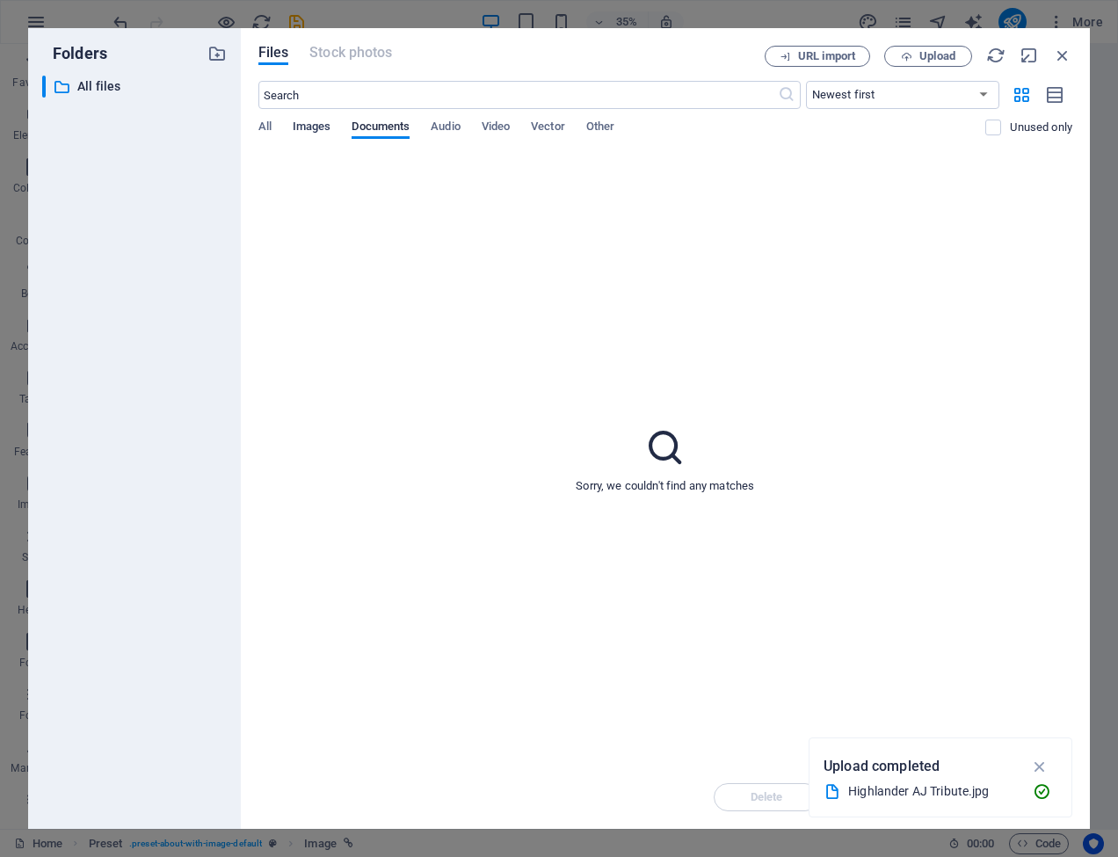
click at [312, 127] on span "Images" at bounding box center [312, 128] width 39 height 25
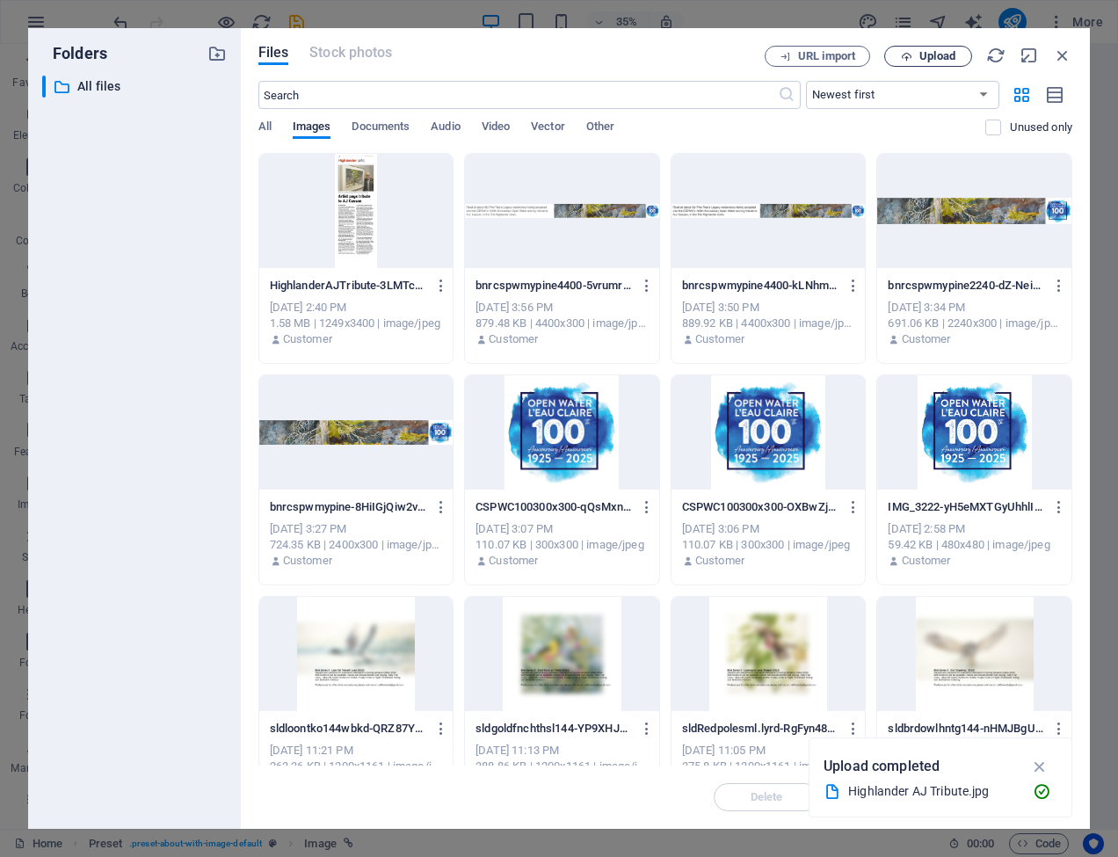
click at [936, 52] on span "Upload" at bounding box center [938, 56] width 36 height 11
type input "https://cdn1.site-media.eu/images/0/19639410/HighlanderAJTribute-Nc0DOdk8Osyvc0…"
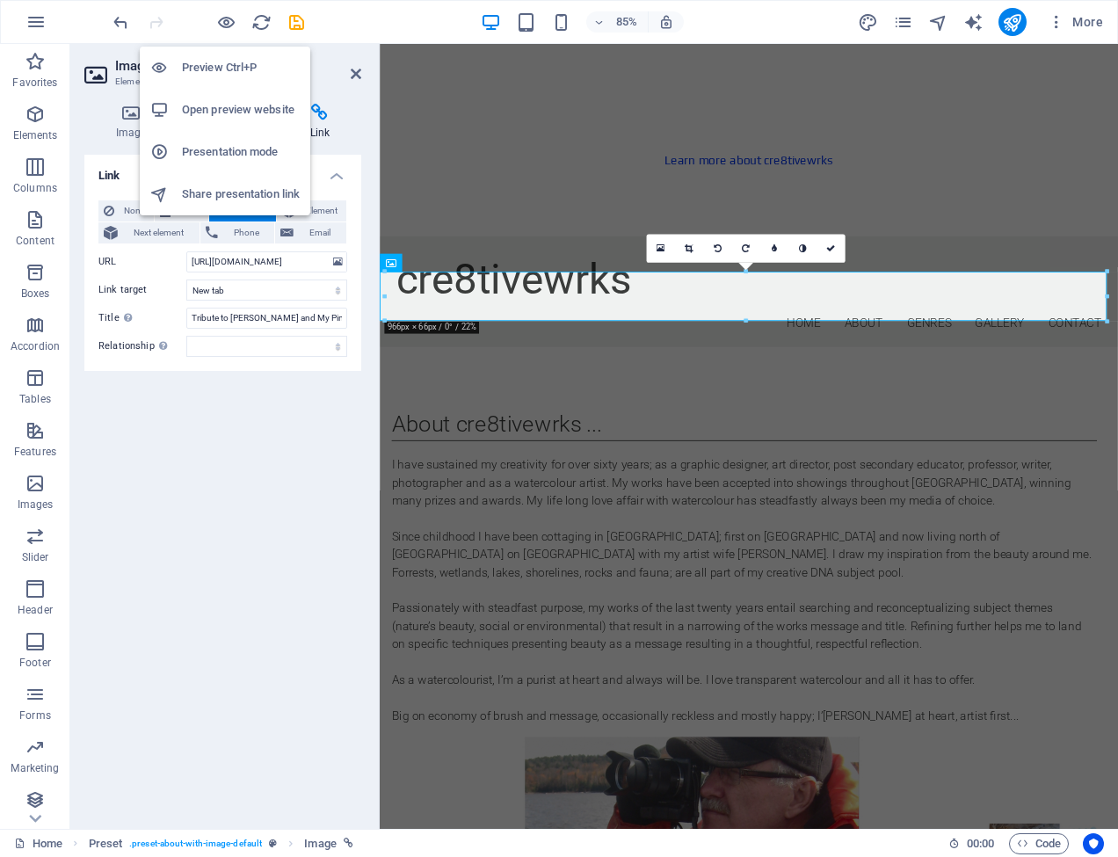
click at [226, 108] on h6 "Open preview website" at bounding box center [241, 109] width 118 height 21
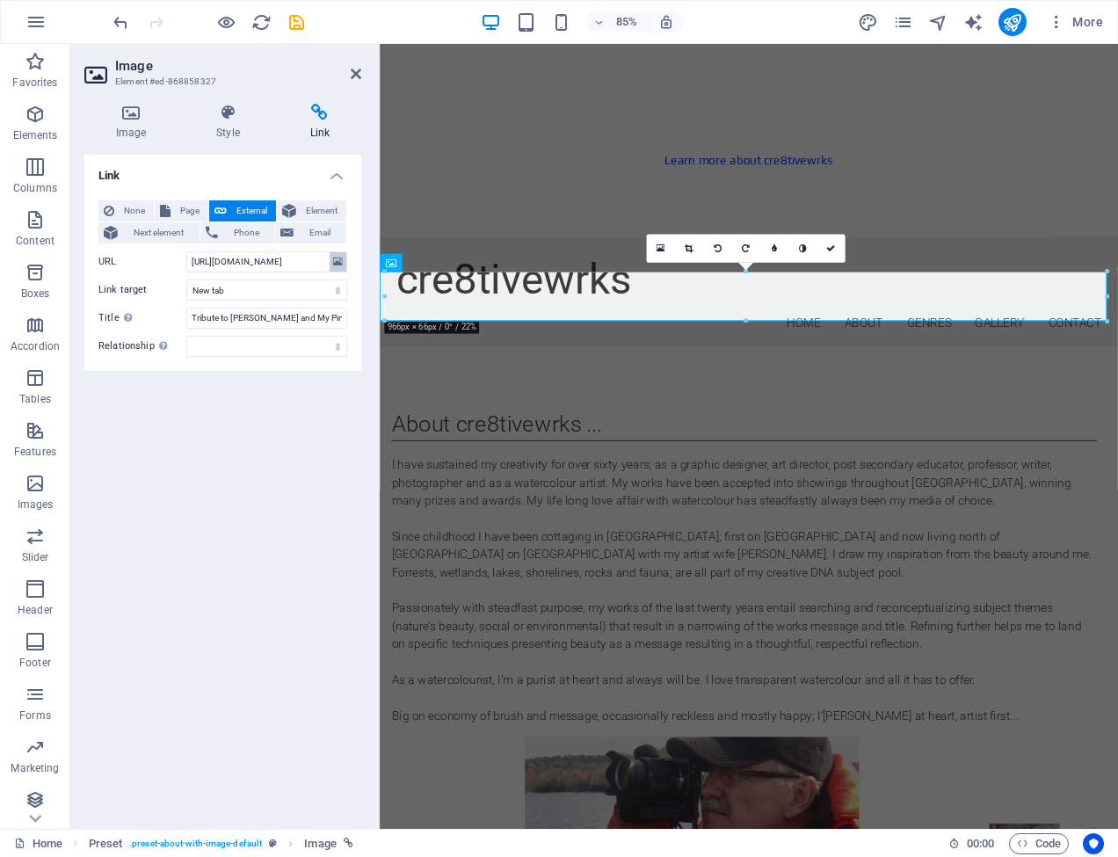
click at [338, 258] on icon at bounding box center [338, 261] width 10 height 19
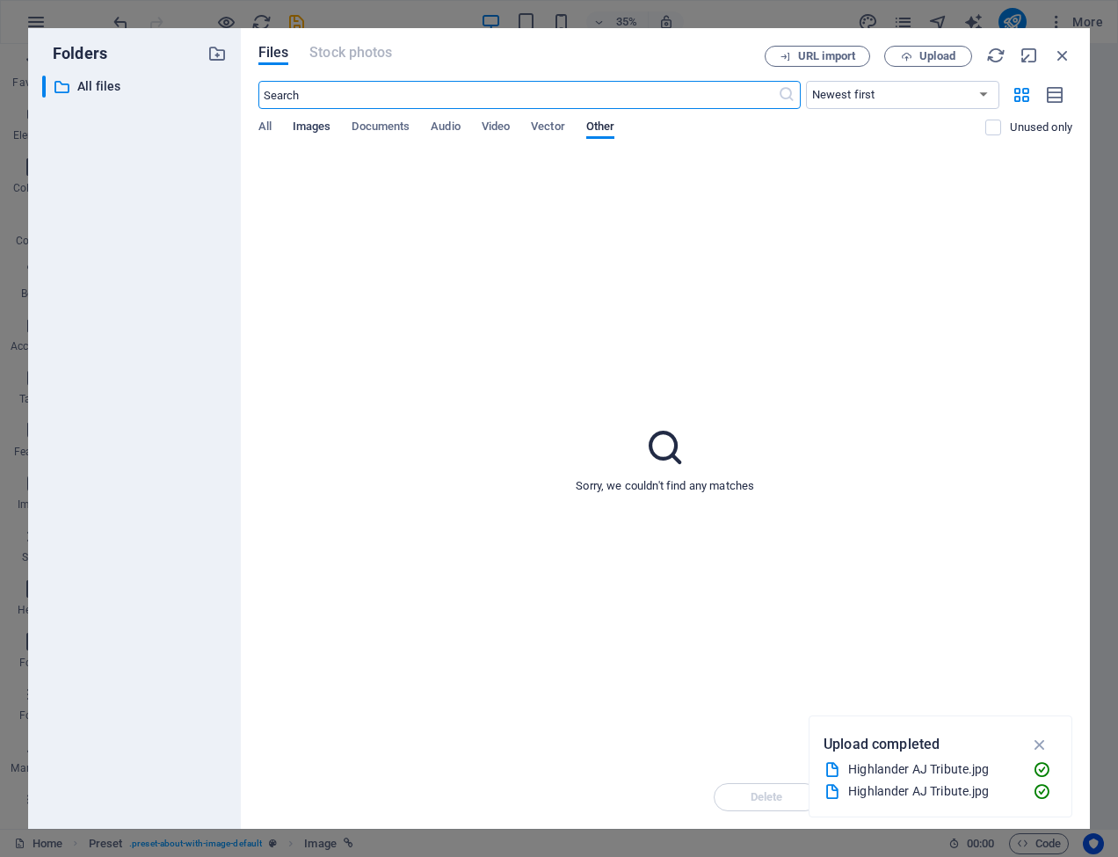
click at [317, 130] on span "Images" at bounding box center [312, 128] width 39 height 25
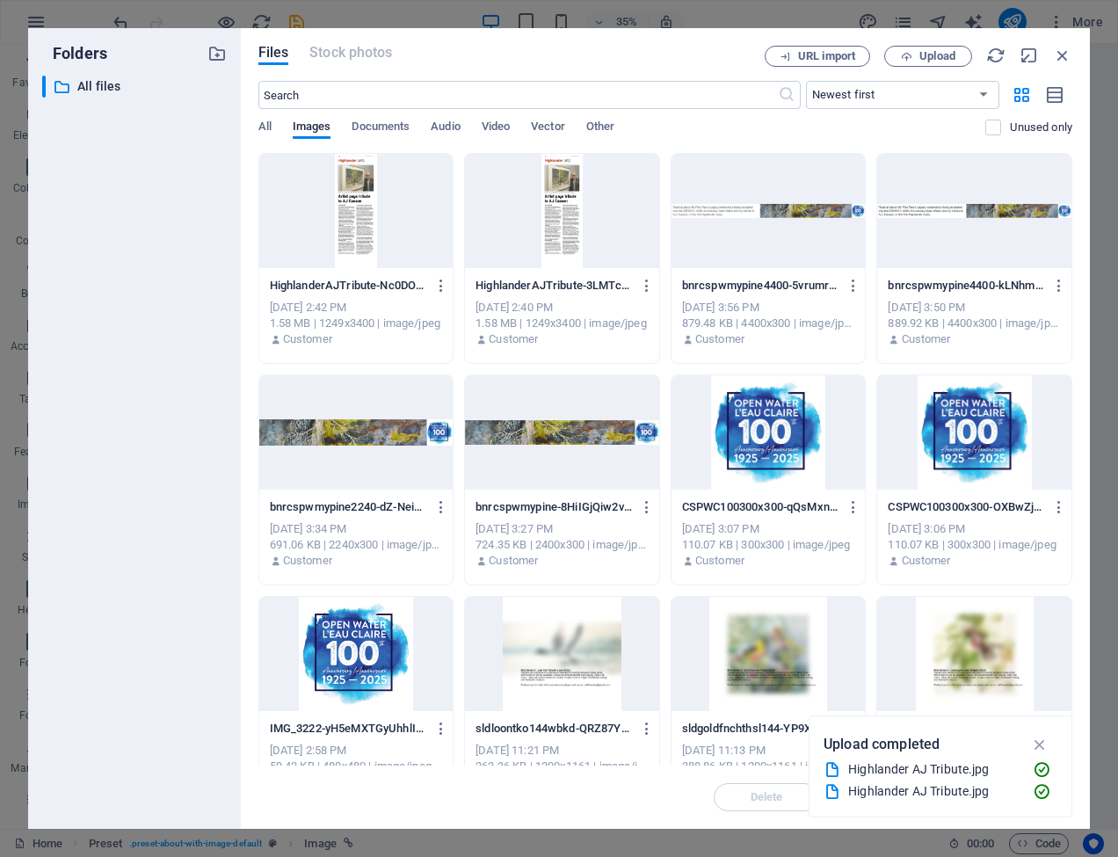
click at [354, 252] on div at bounding box center [356, 211] width 194 height 114
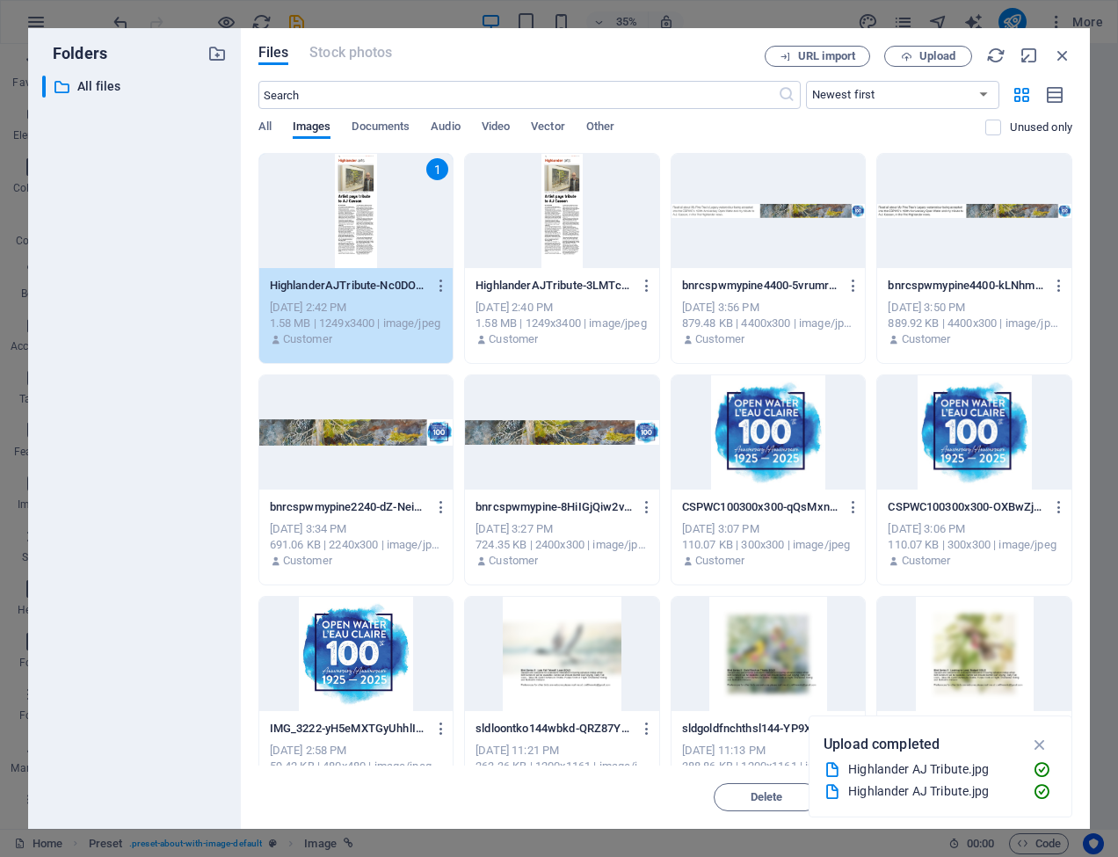
click at [357, 243] on div "1" at bounding box center [356, 211] width 194 height 114
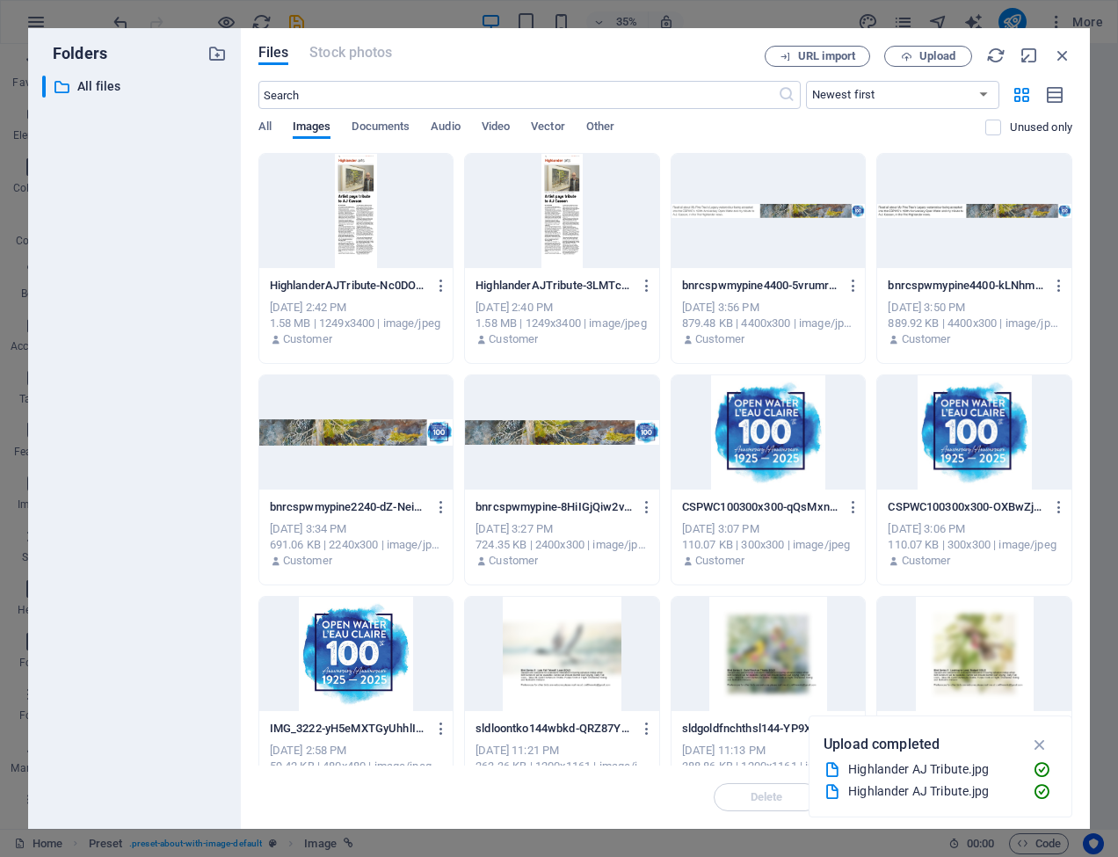
click at [357, 243] on div at bounding box center [356, 211] width 194 height 114
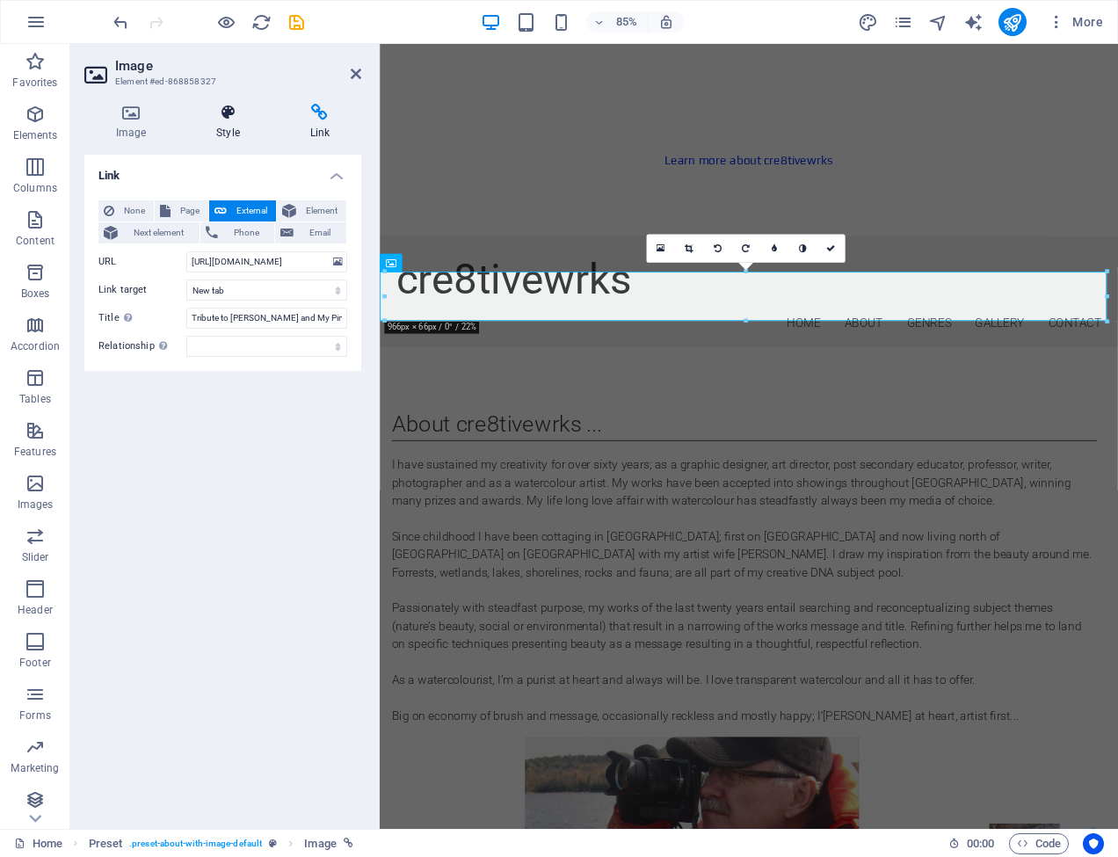
click at [229, 113] on icon at bounding box center [228, 113] width 86 height 18
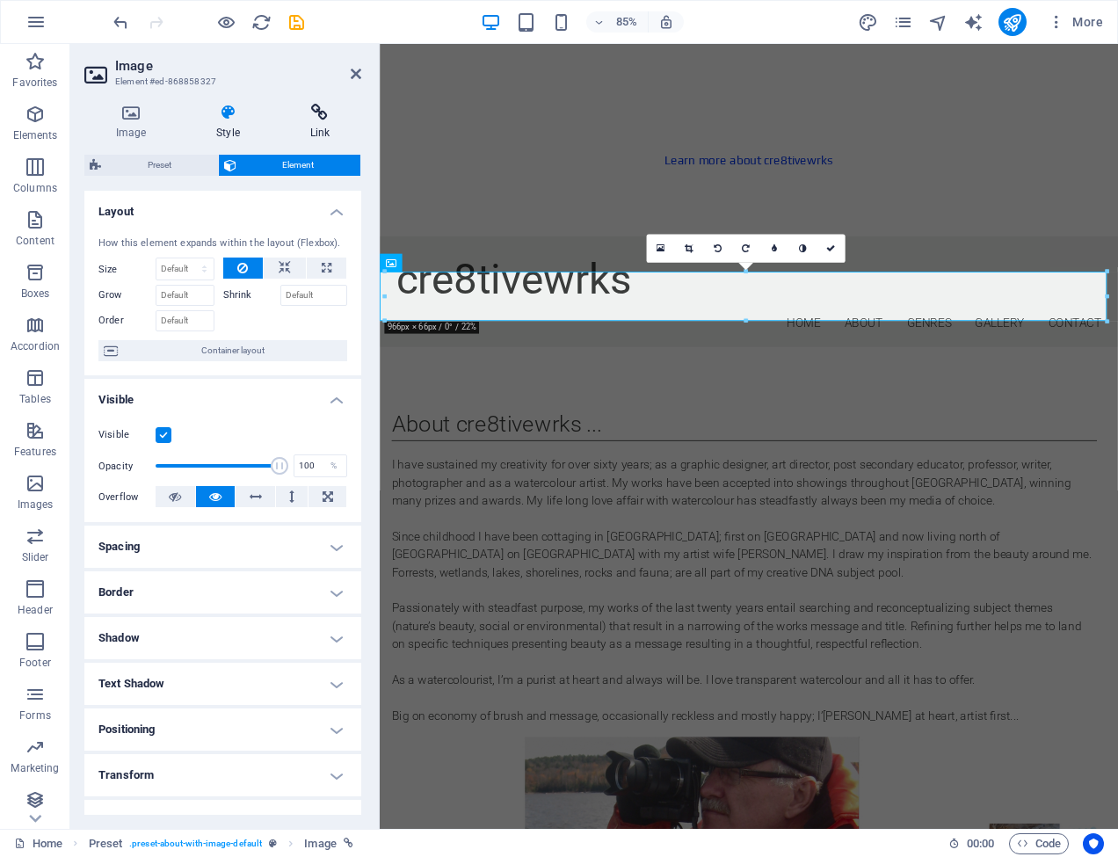
click at [322, 121] on h4 "Link" at bounding box center [320, 122] width 83 height 37
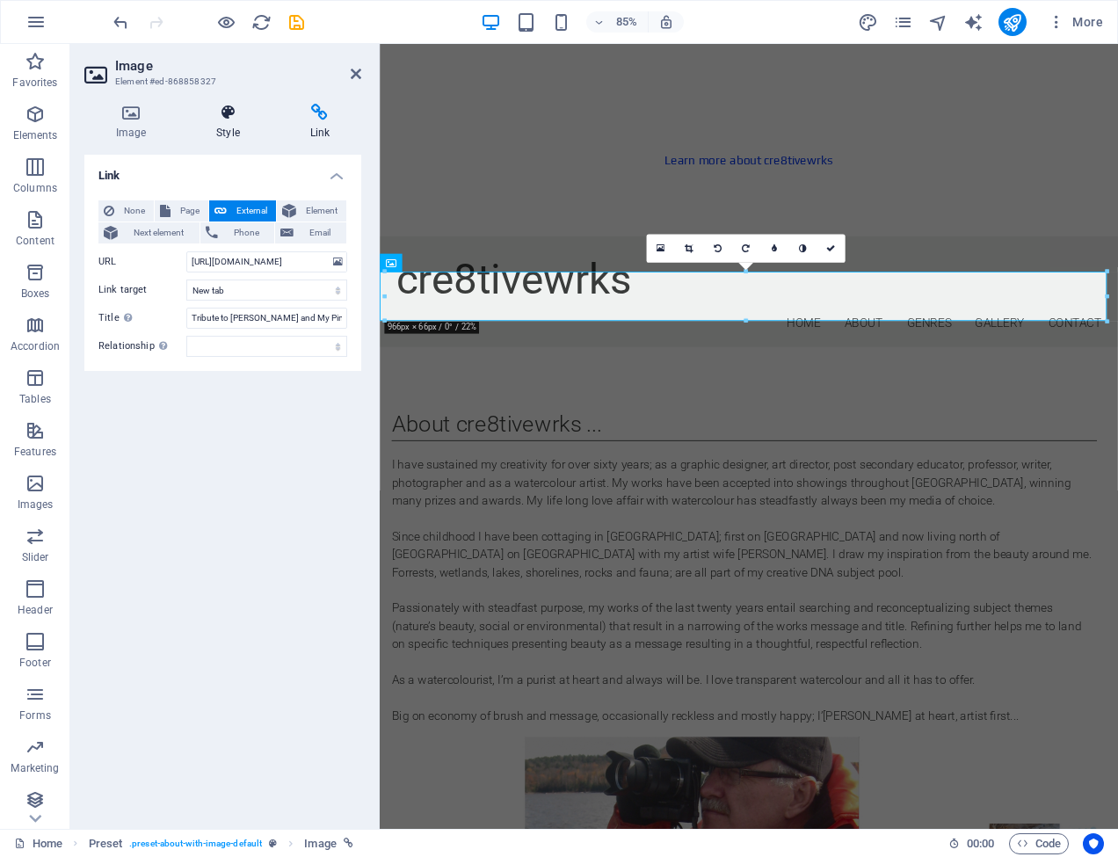
click at [225, 119] on icon at bounding box center [228, 113] width 86 height 18
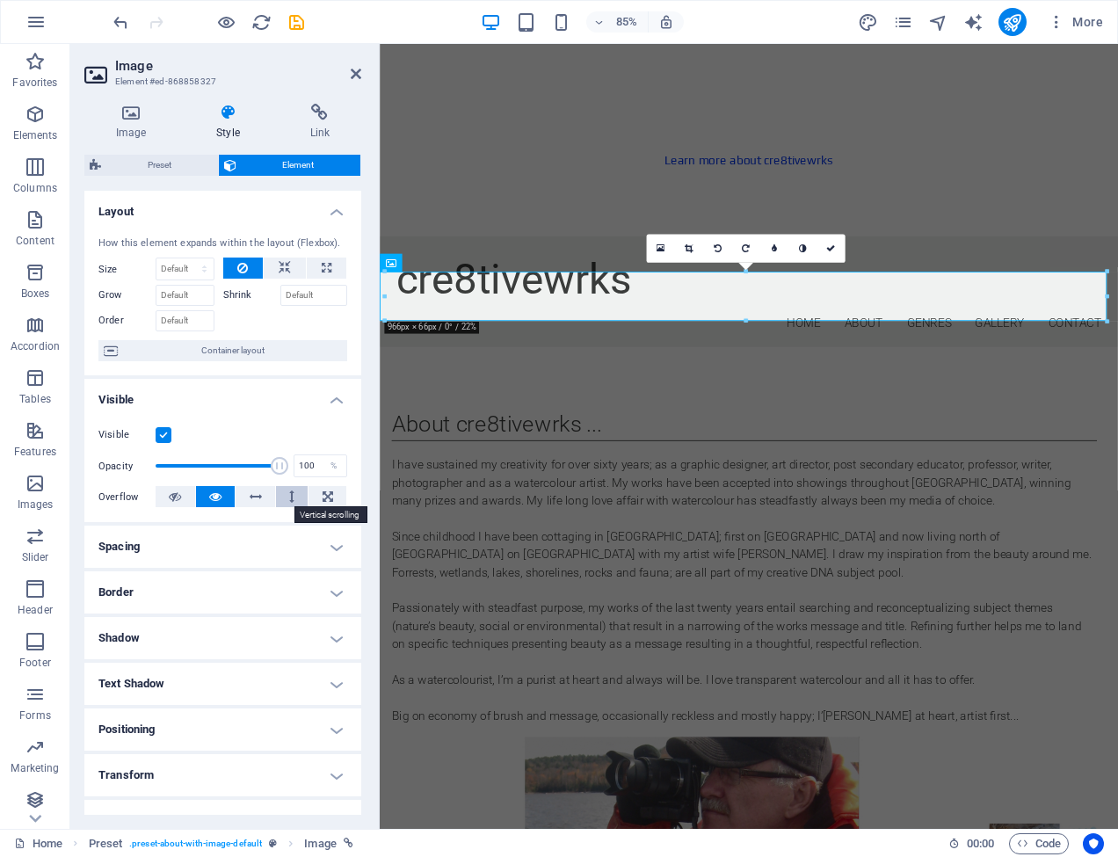
click at [289, 494] on icon at bounding box center [291, 496] width 5 height 21
click at [737, 19] on div "85% More" at bounding box center [610, 22] width 1001 height 28
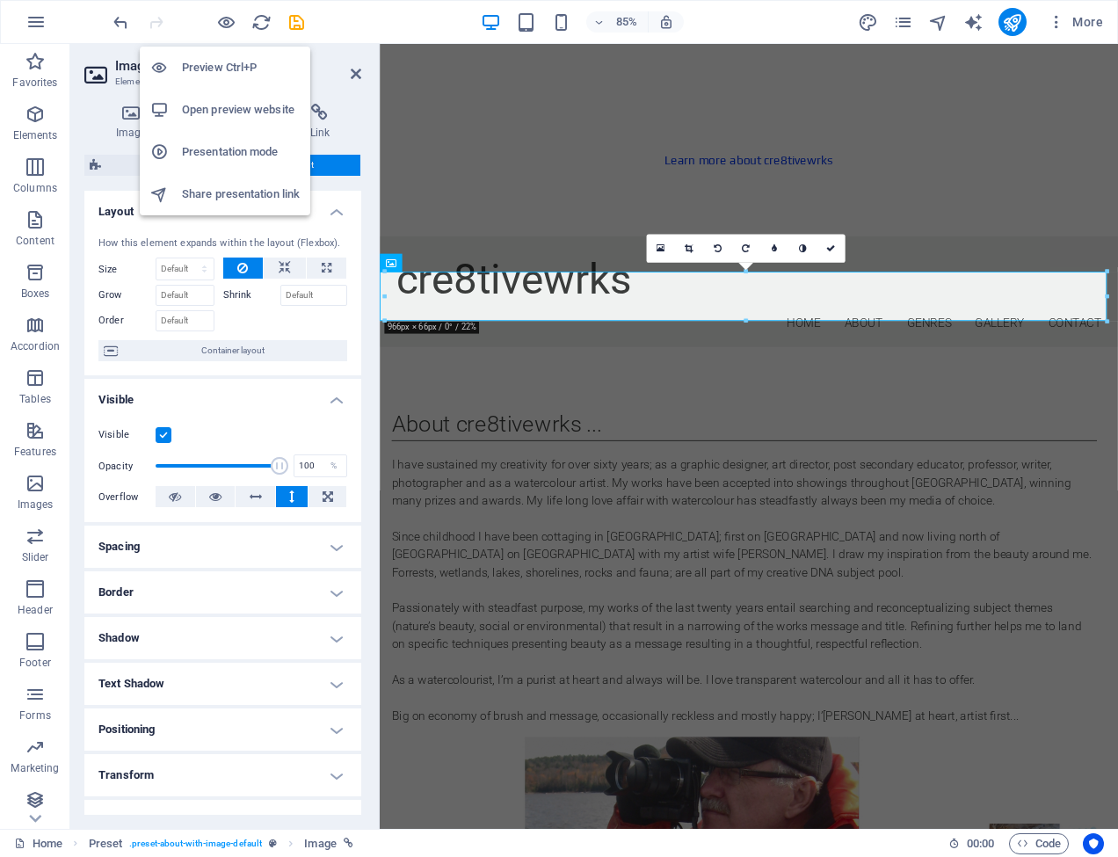
click at [229, 150] on h6 "Presentation mode" at bounding box center [241, 152] width 118 height 21
click at [227, 109] on h6 "Open preview website" at bounding box center [241, 109] width 118 height 21
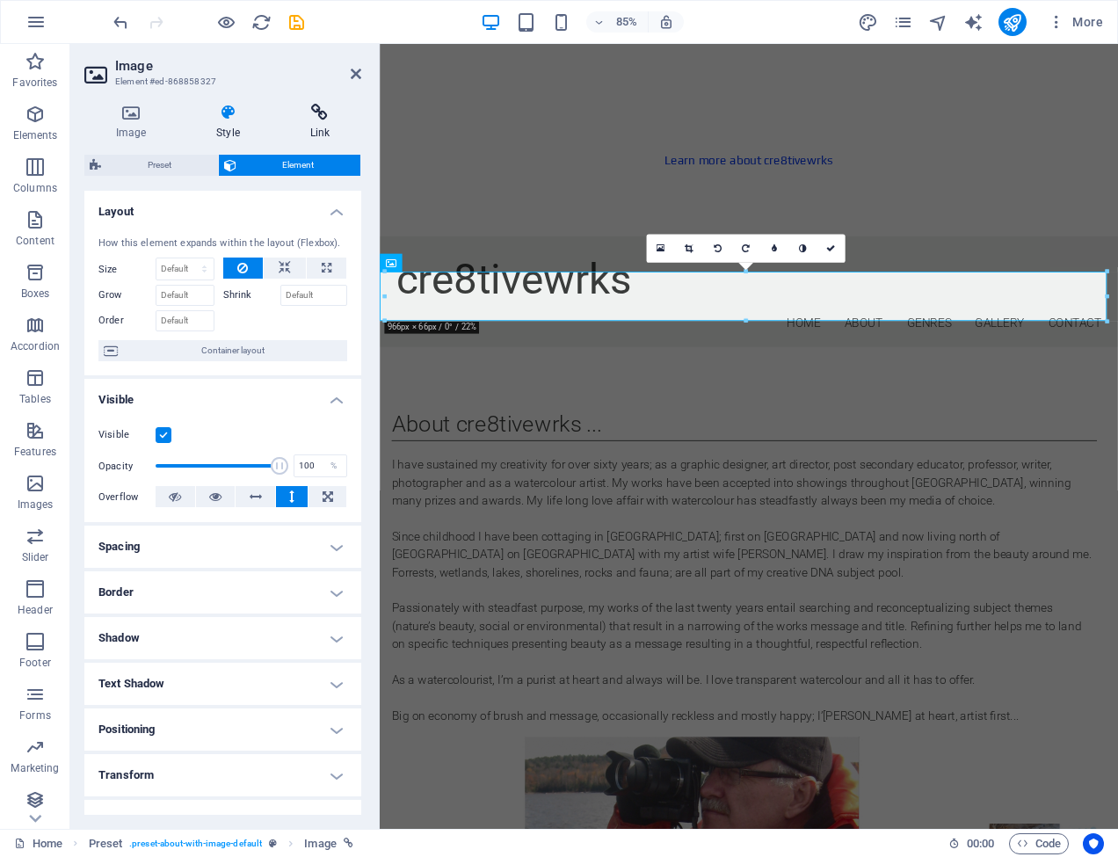
click at [317, 113] on icon at bounding box center [320, 113] width 83 height 18
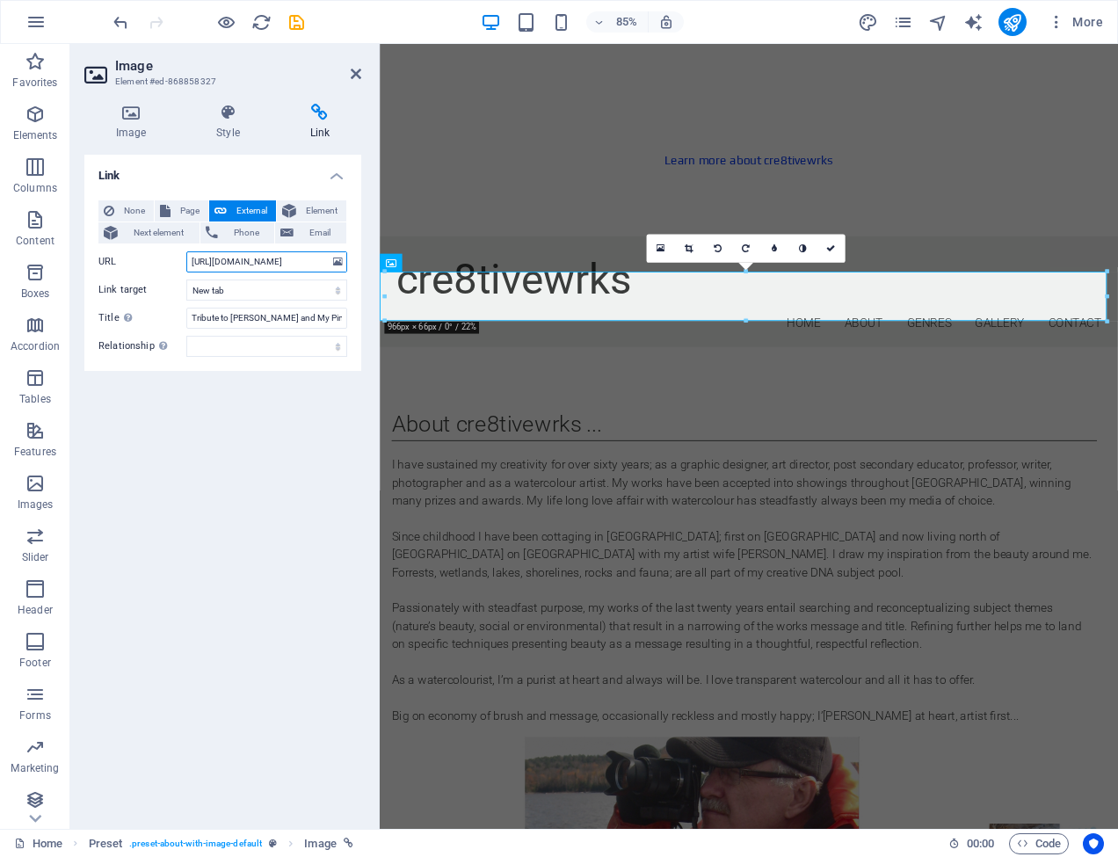
drag, startPoint x: 190, startPoint y: 260, endPoint x: 360, endPoint y: 262, distance: 170.6
click at [360, 262] on div "None Page External Element Next element Phone Email Page Home Subpage Legal Not…" at bounding box center [222, 278] width 277 height 185
click at [340, 260] on icon at bounding box center [338, 261] width 10 height 19
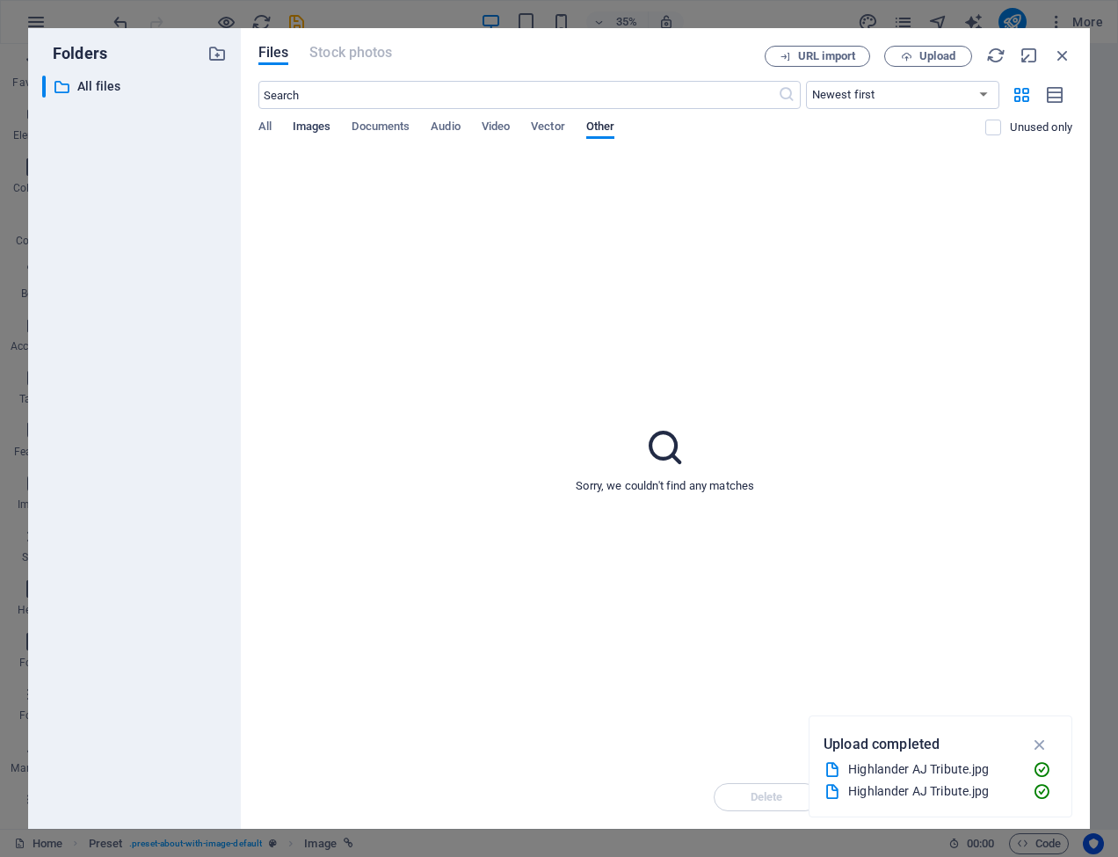
click at [309, 125] on span "Images" at bounding box center [312, 128] width 39 height 25
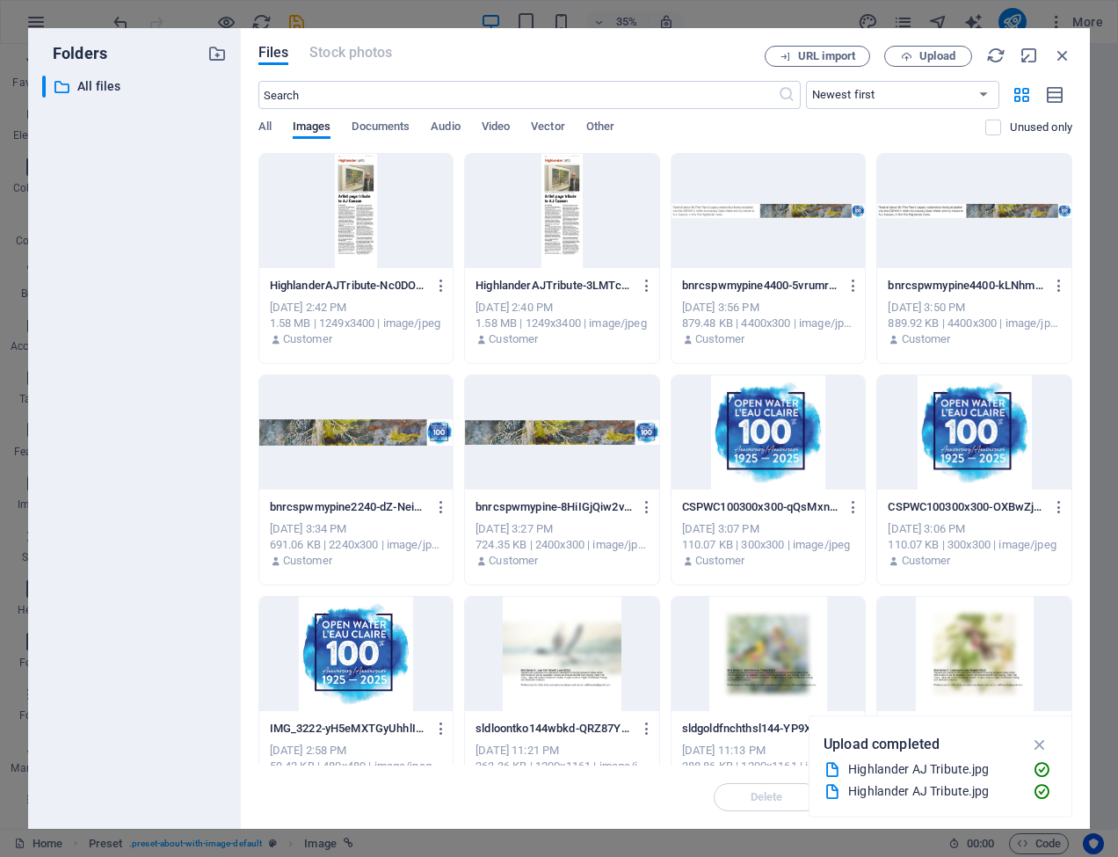
click at [353, 199] on div at bounding box center [356, 211] width 194 height 114
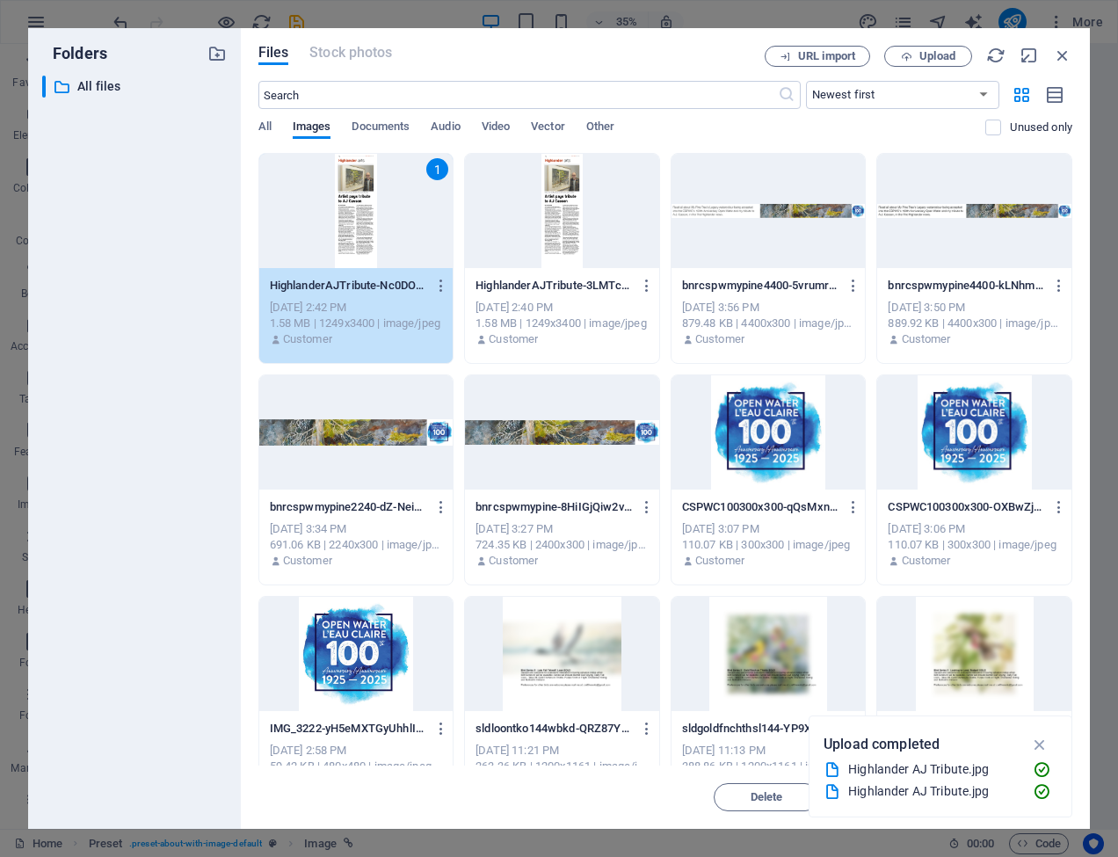
click at [353, 199] on div "1" at bounding box center [356, 211] width 194 height 114
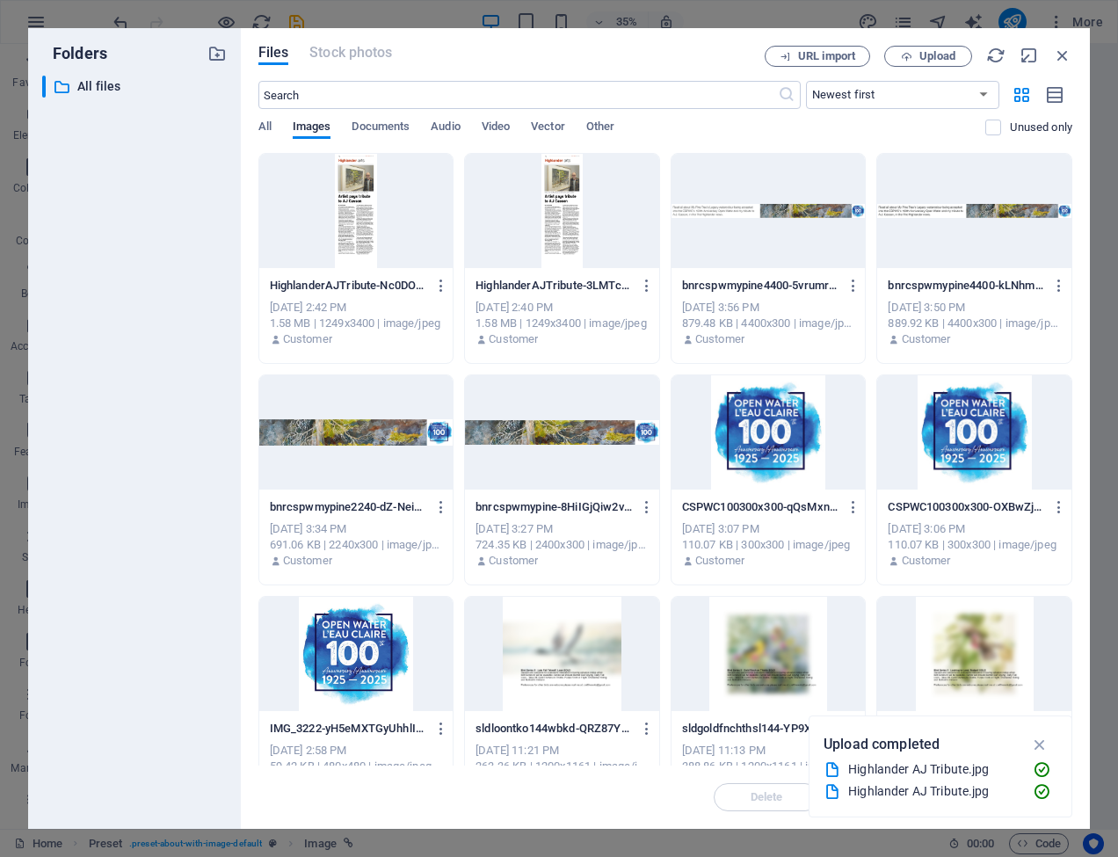
click at [353, 199] on div at bounding box center [356, 211] width 194 height 114
type input "https://cdn1.site-media.eu/images/0/19639410/HighlanderAJTribute-Nc0DOdk8Osyvc0…"
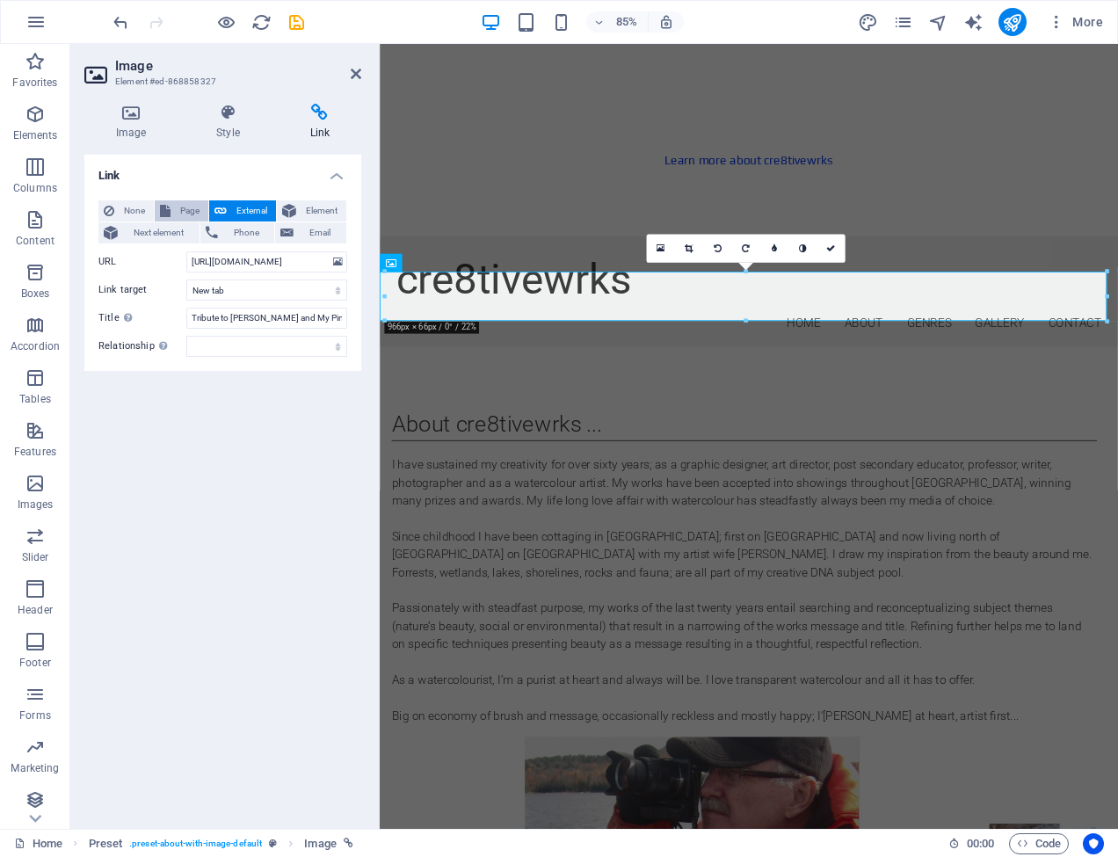
click at [186, 209] on span "Page" at bounding box center [189, 210] width 27 height 21
select select
click at [254, 207] on span "External" at bounding box center [251, 210] width 39 height 21
select select "blank"
drag, startPoint x: 317, startPoint y: 262, endPoint x: 185, endPoint y: 262, distance: 131.9
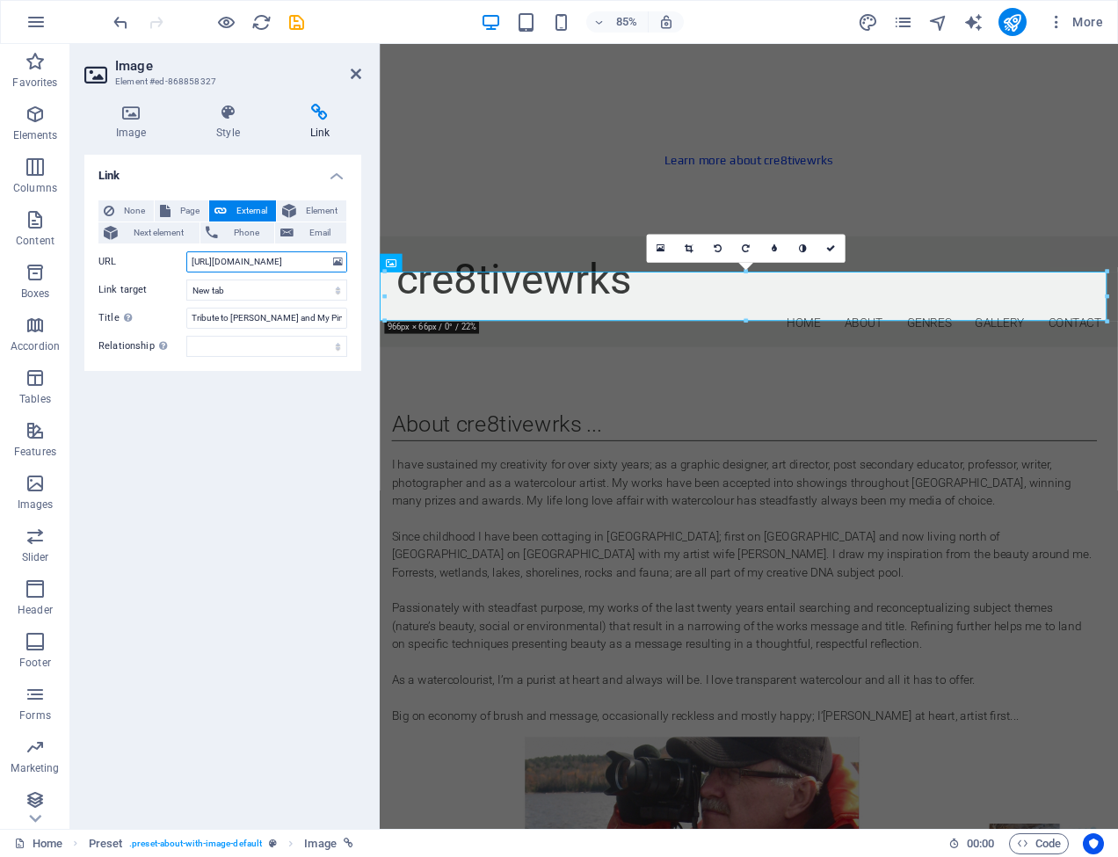
click at [185, 262] on div "URL https://cdn1.site-media.eu/images/0/19639410/HighlanderAJTribute-Nc0DOdk8Os…" at bounding box center [222, 261] width 249 height 21
click at [359, 98] on div "Image Style Link Image Drag files here, click to choose files or select files f…" at bounding box center [222, 459] width 305 height 739
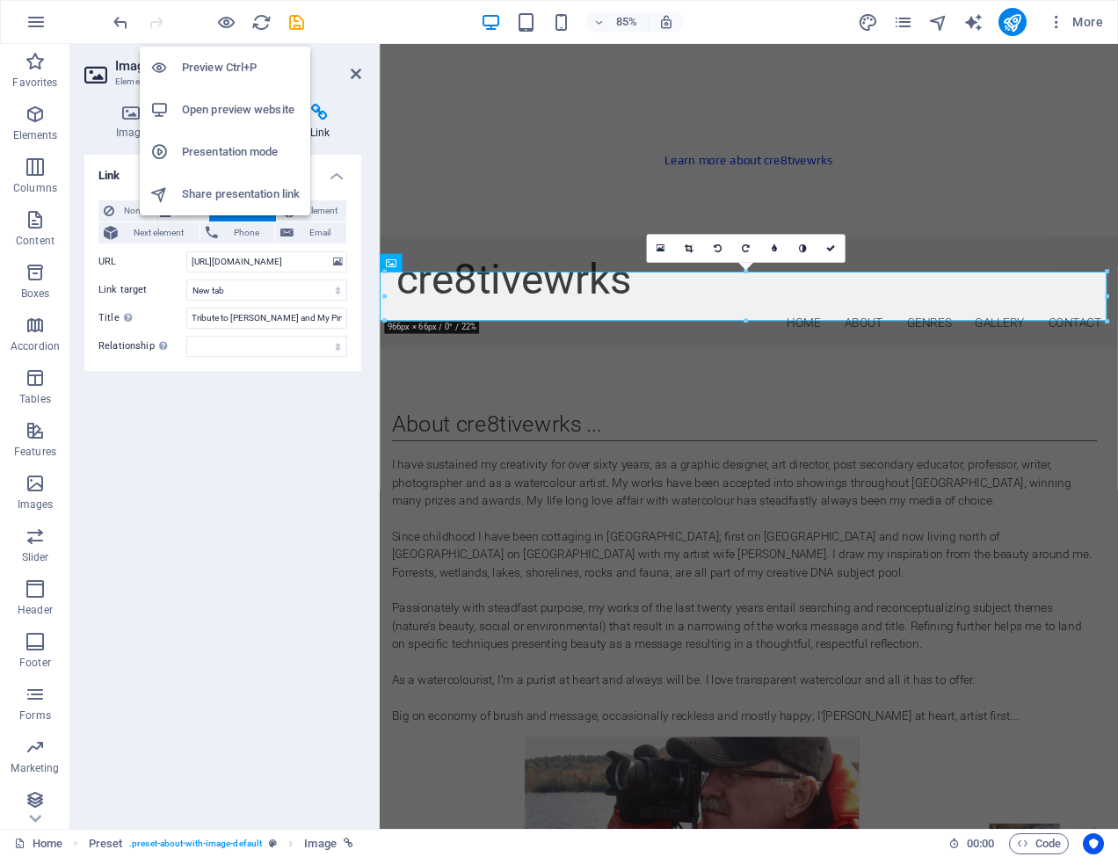
click at [223, 65] on h6 "Preview Ctrl+P" at bounding box center [241, 67] width 118 height 21
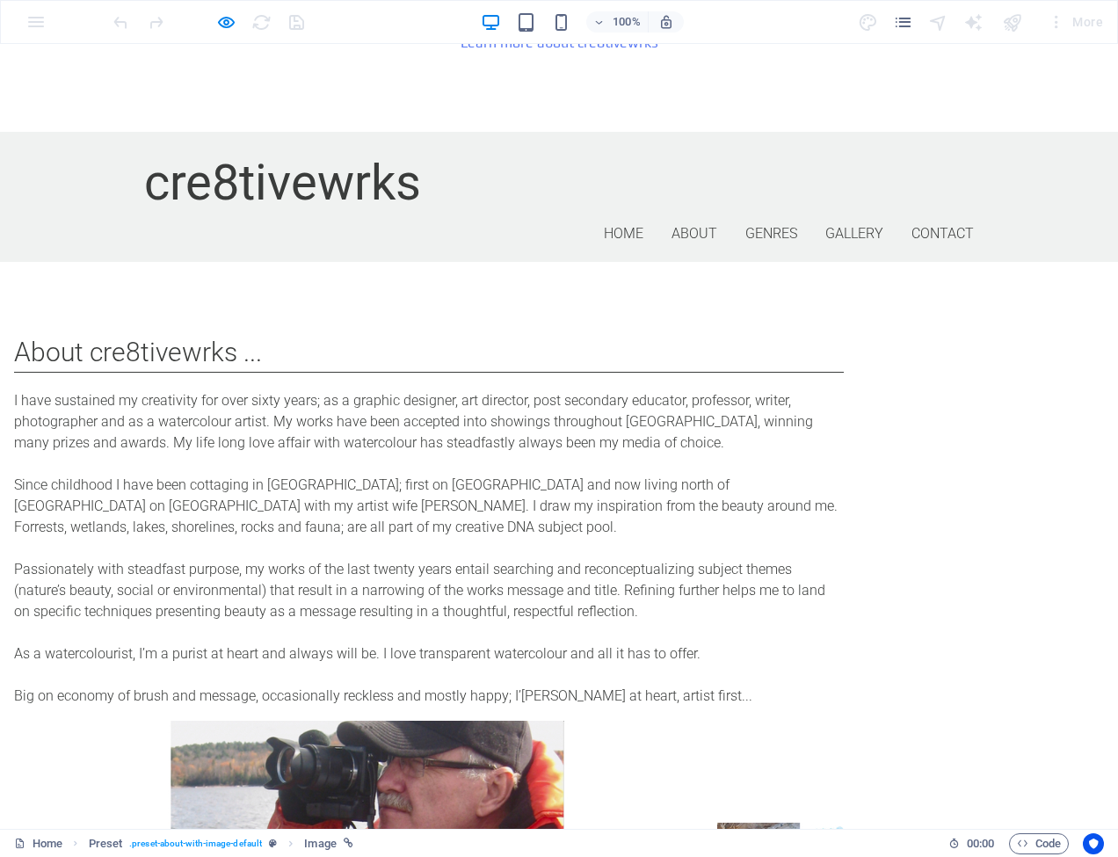
click at [589, 823] on img at bounding box center [433, 852] width 849 height 58
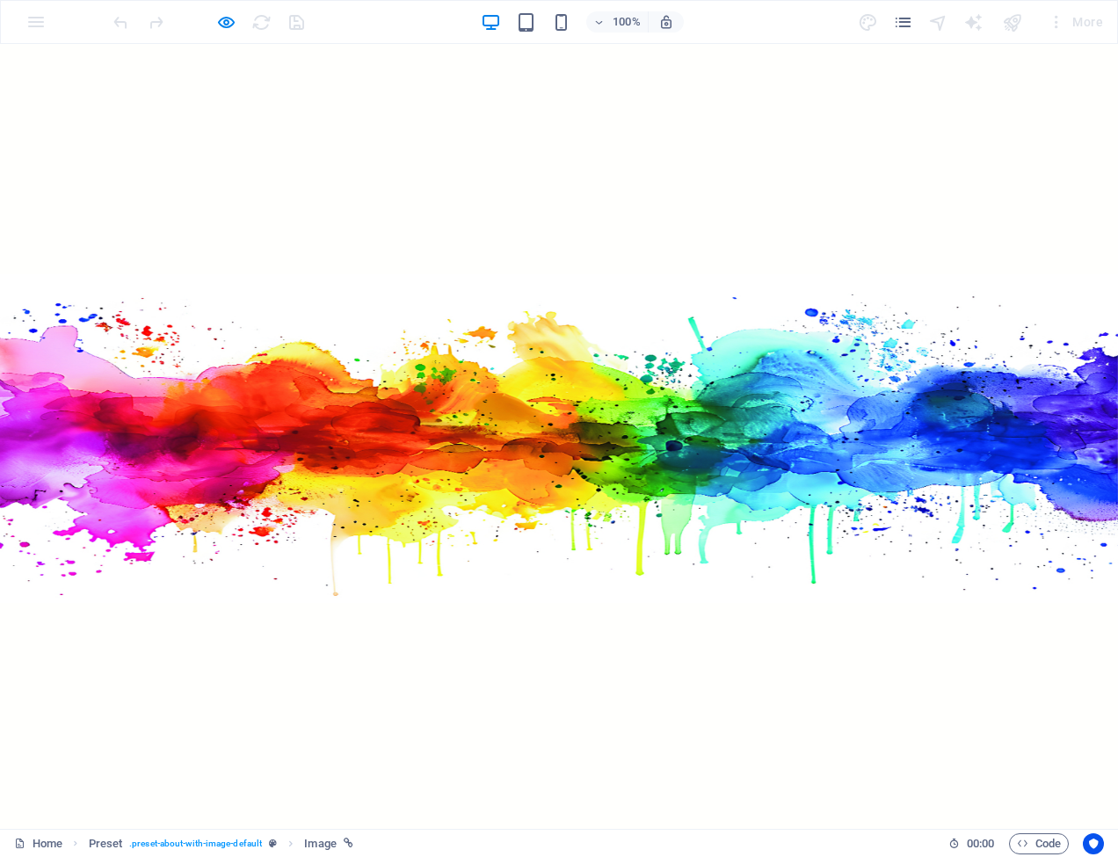
scroll to position [0, 0]
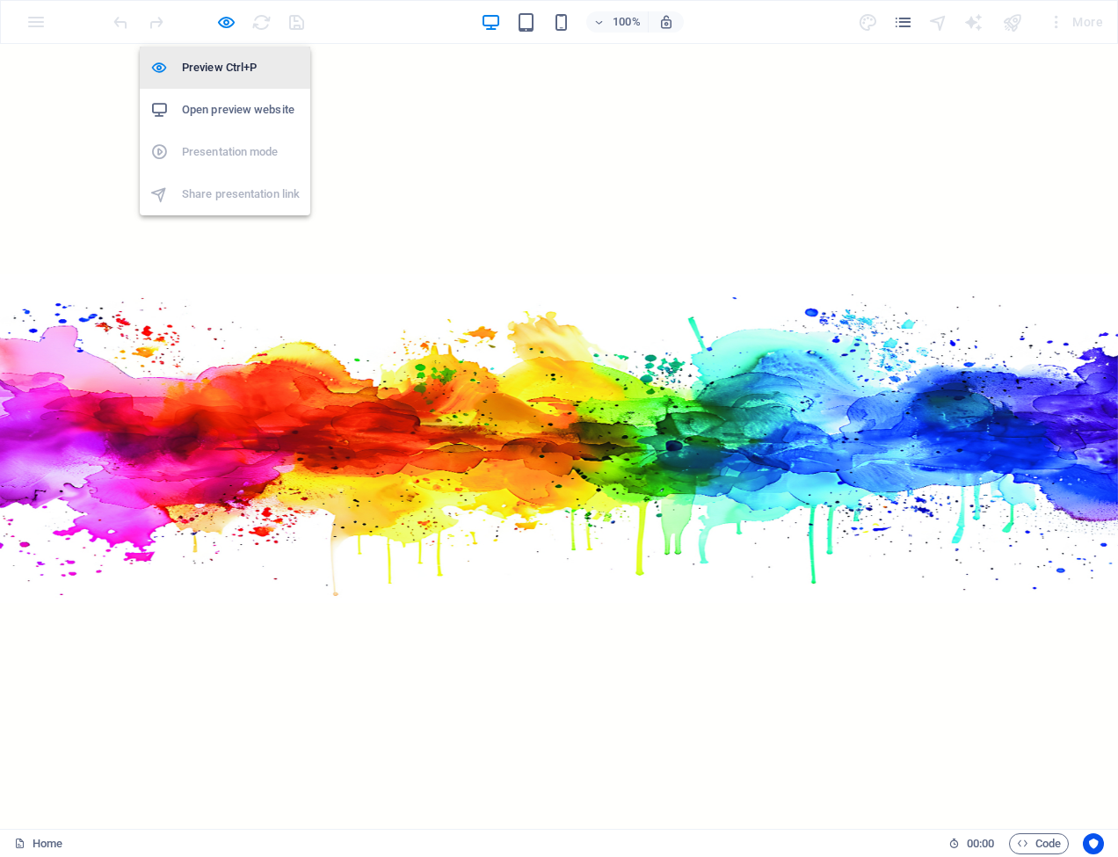
click at [224, 63] on h6 "Preview Ctrl+P" at bounding box center [241, 67] width 118 height 21
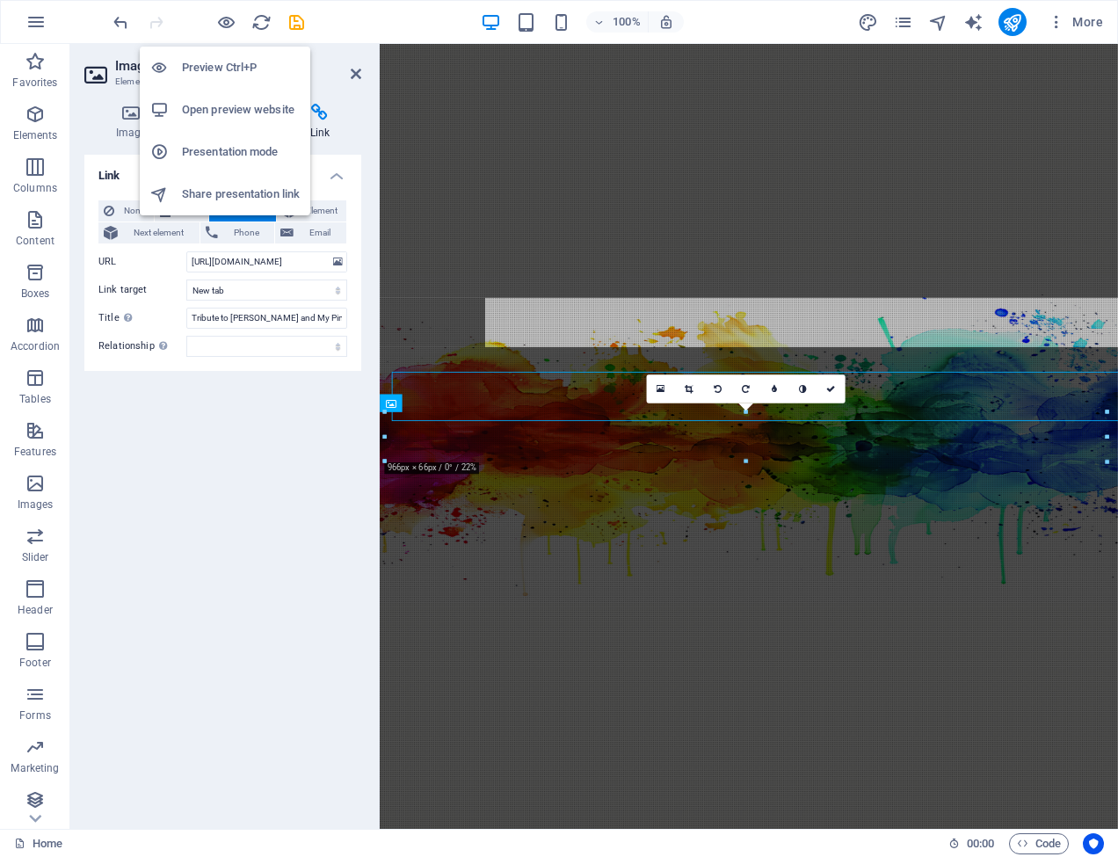
scroll to position [1156, 0]
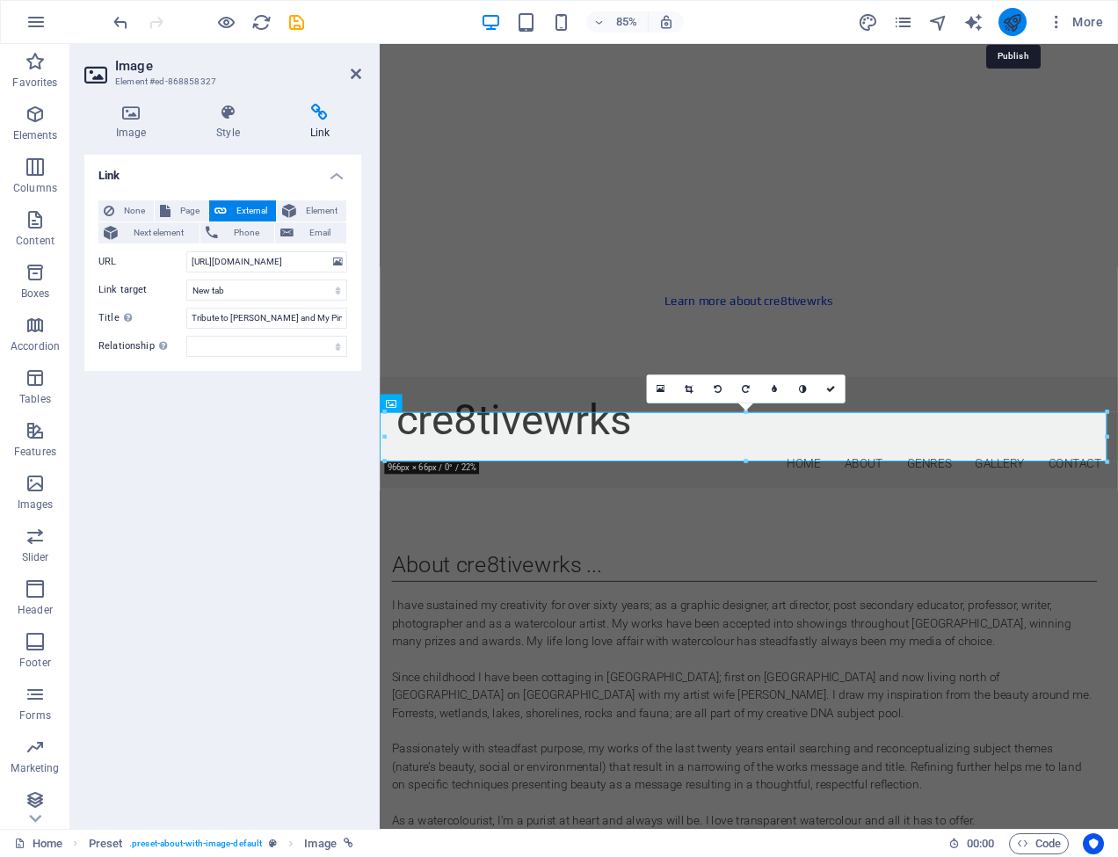
click at [1017, 19] on icon "publish" at bounding box center [1012, 22] width 20 height 20
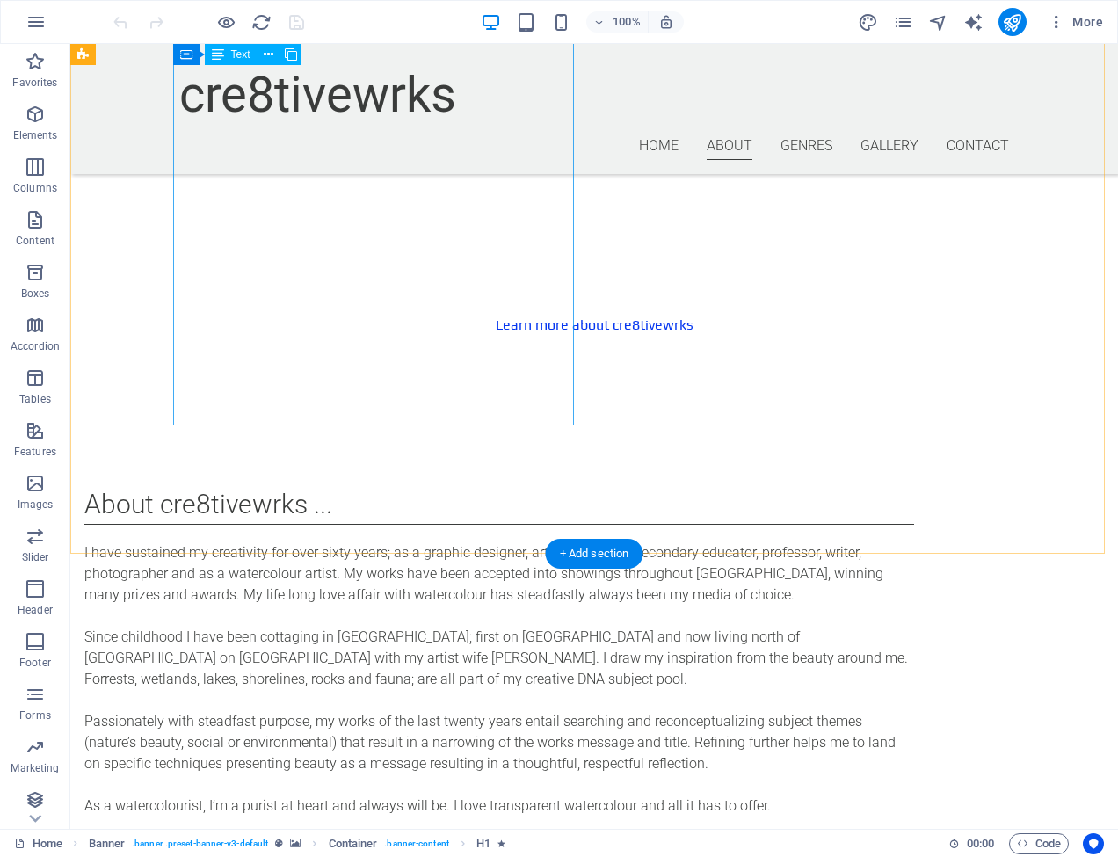
scroll to position [1033, 0]
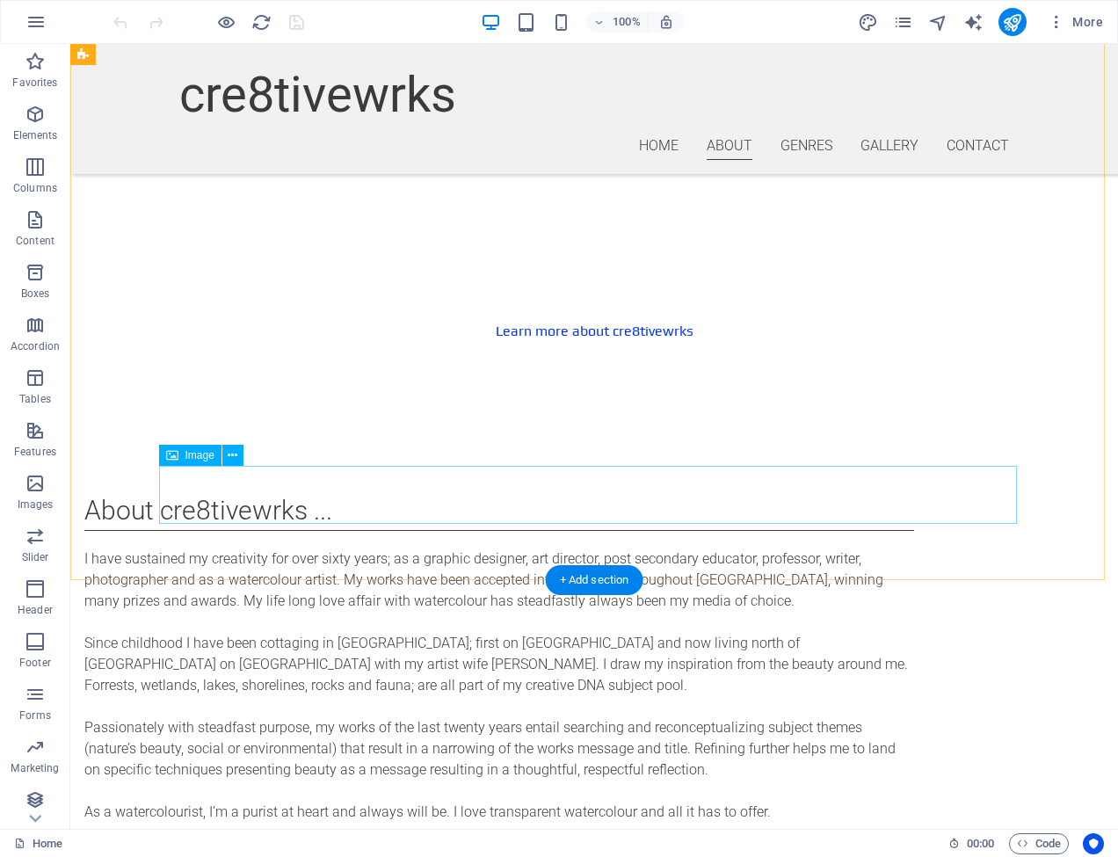
click at [201, 456] on span "Image" at bounding box center [200, 455] width 29 height 11
click at [202, 456] on span "Image" at bounding box center [200, 455] width 29 height 11
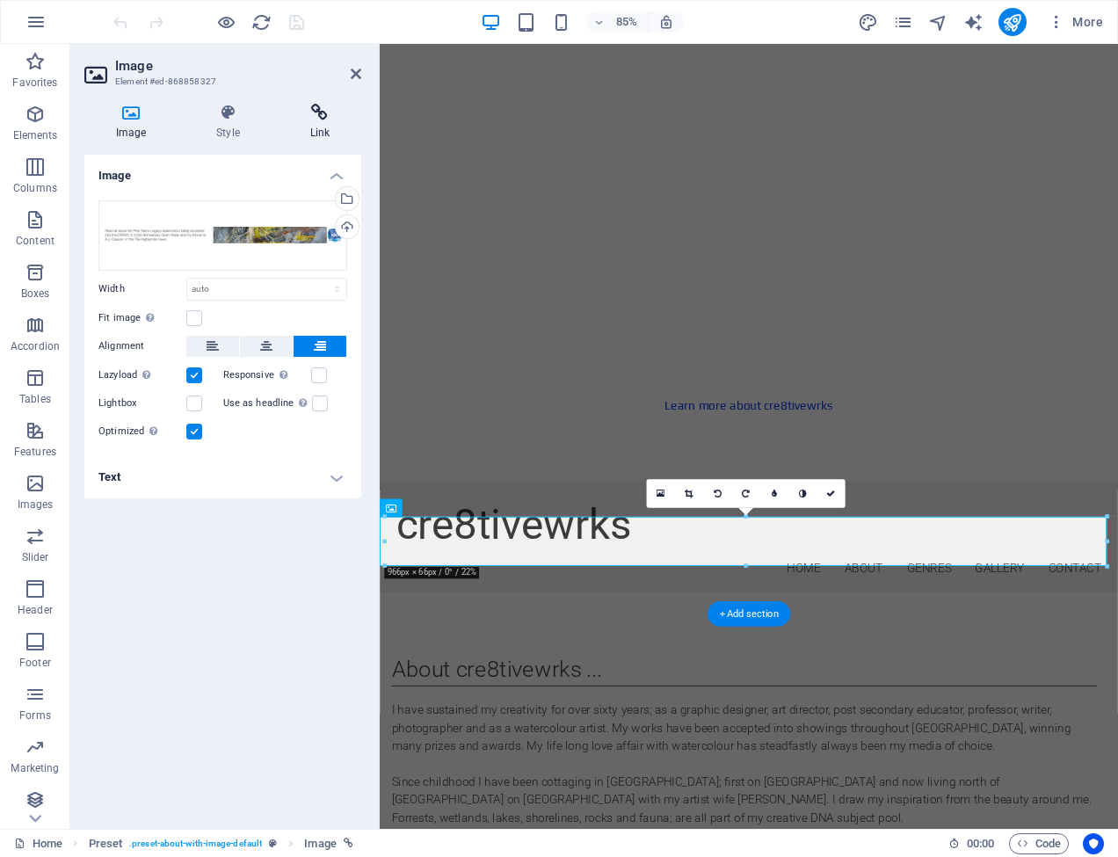
click at [318, 112] on icon at bounding box center [320, 113] width 83 height 18
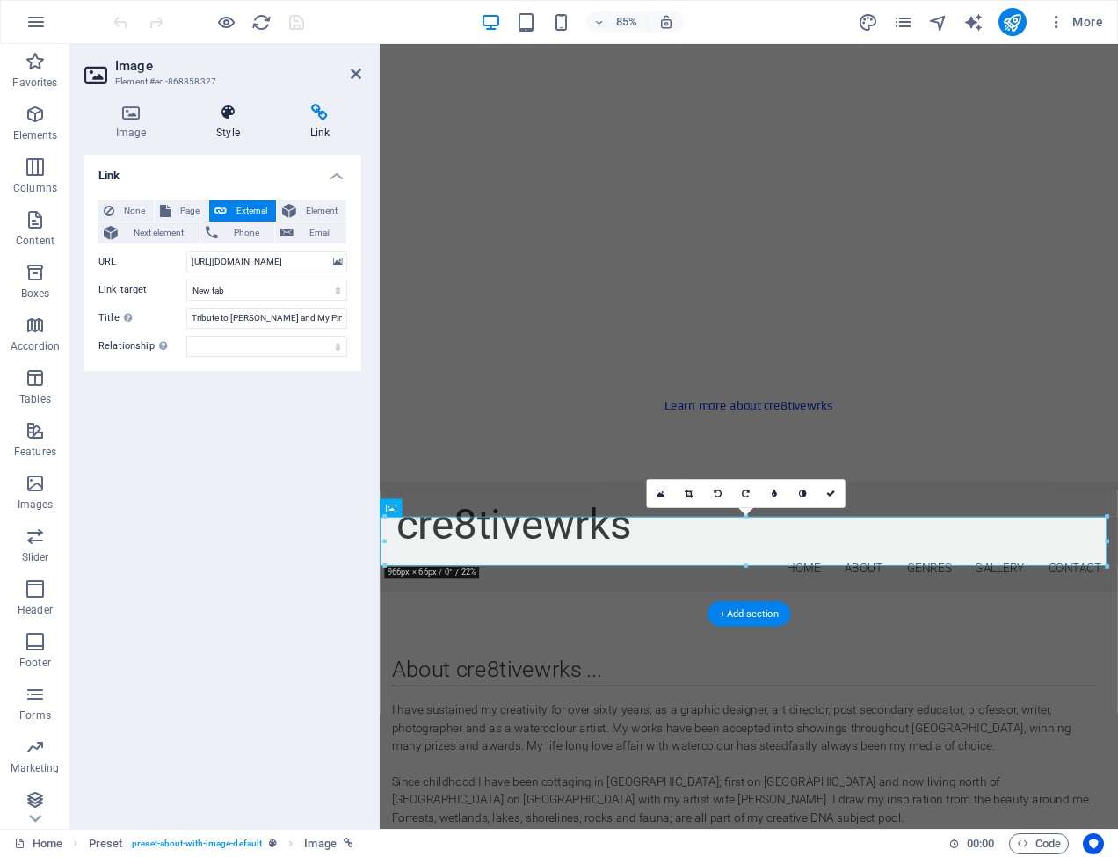
click at [228, 109] on icon at bounding box center [228, 113] width 86 height 18
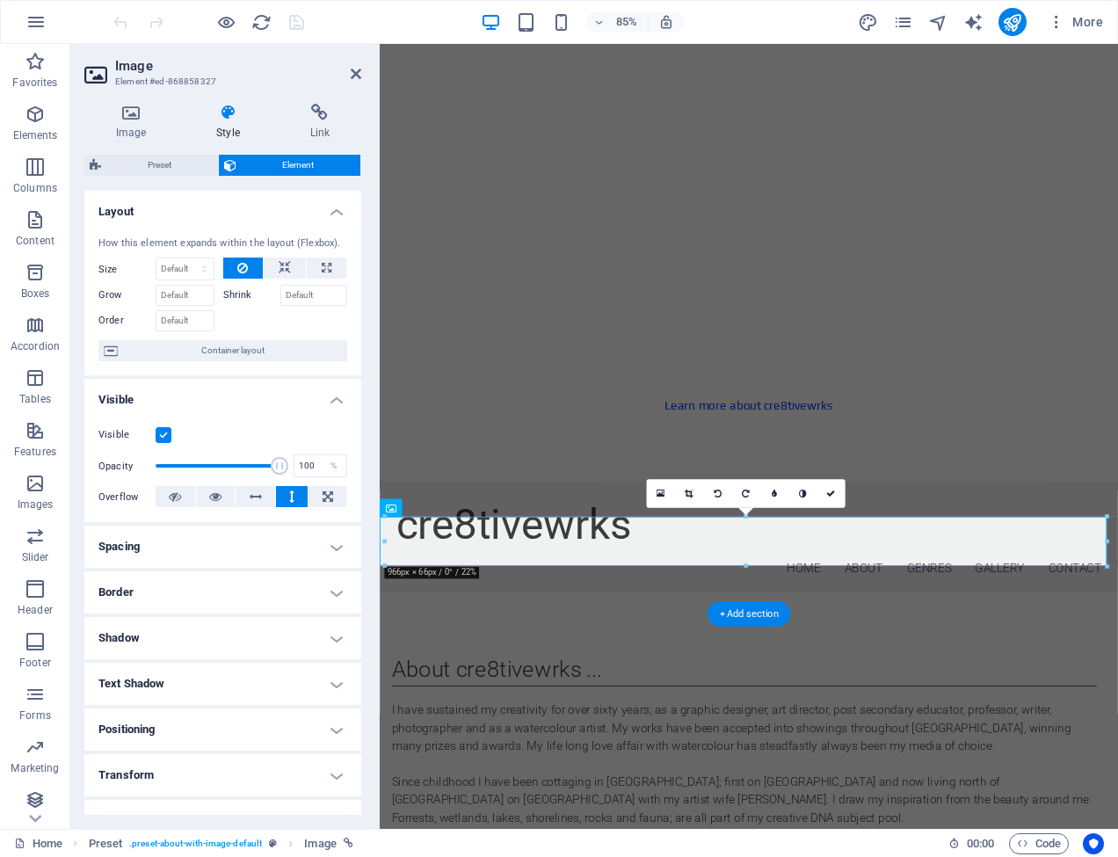
scroll to position [0, 0]
click at [321, 110] on icon at bounding box center [320, 113] width 83 height 18
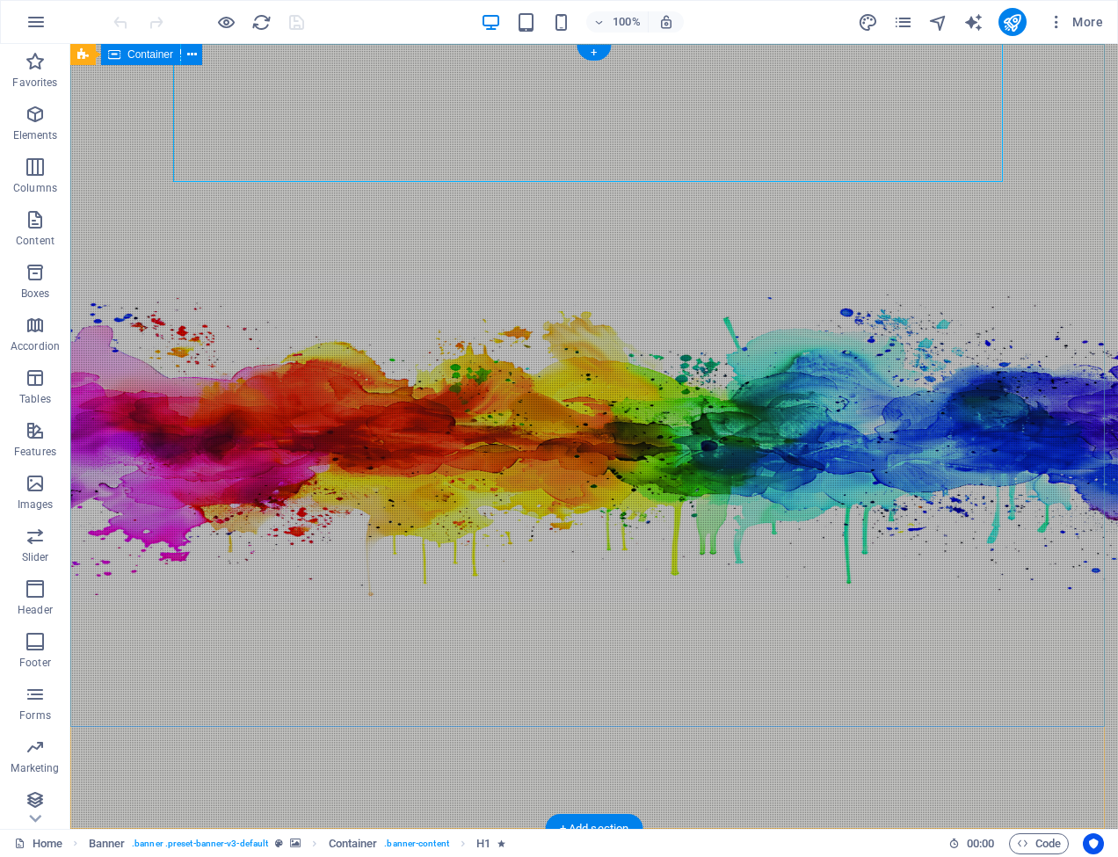
scroll to position [5, 0]
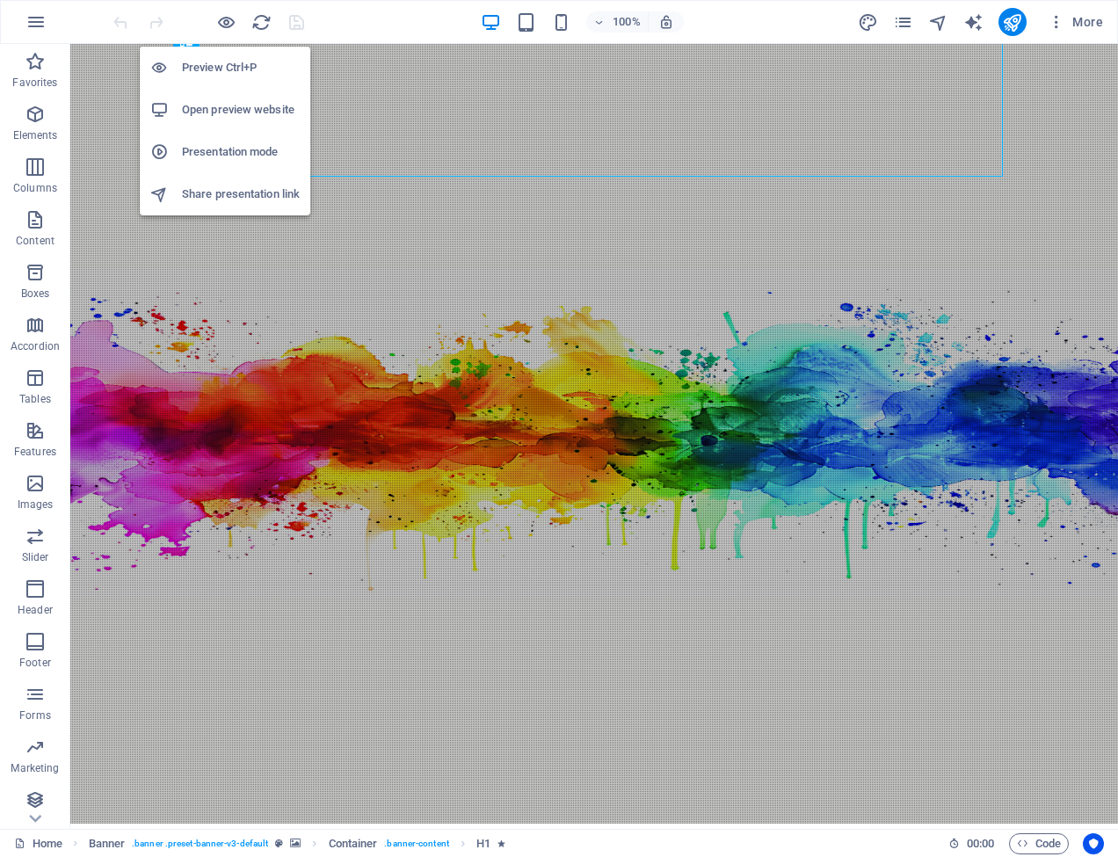
click at [234, 66] on h6 "Preview Ctrl+P" at bounding box center [241, 67] width 118 height 21
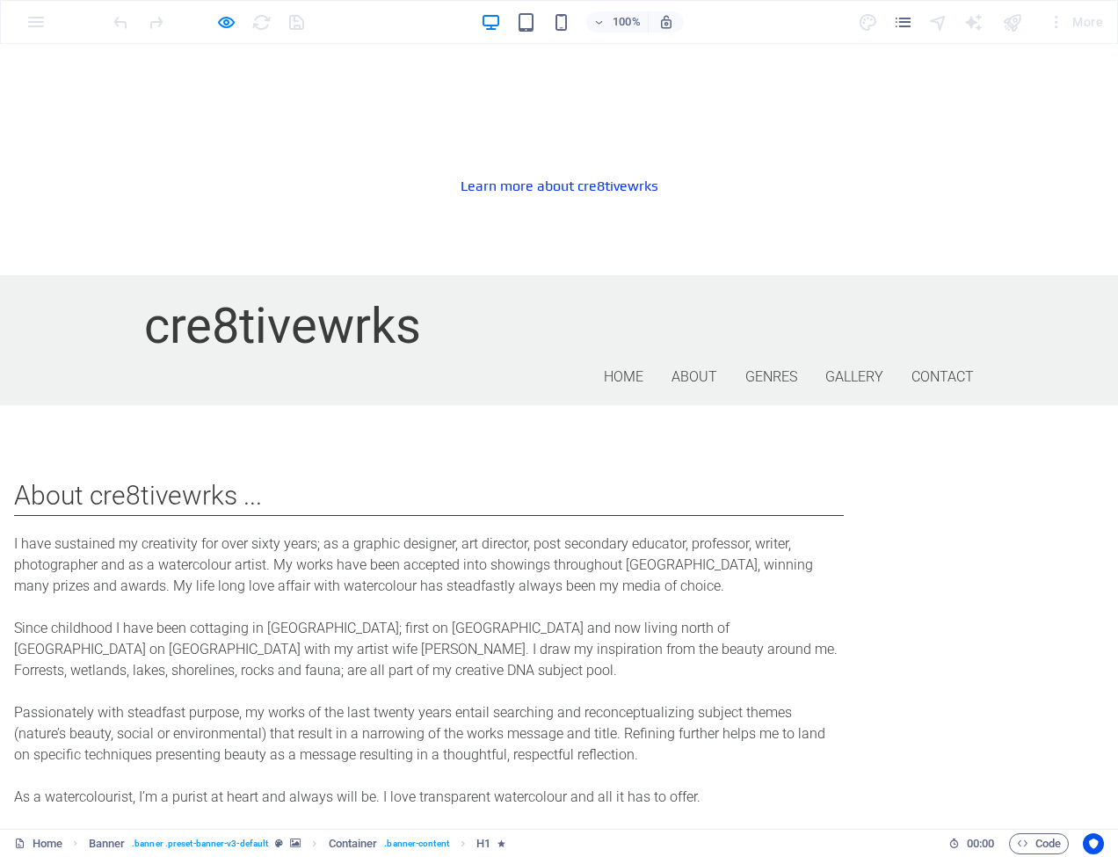
scroll to position [1186, 0]
